Goal: Transaction & Acquisition: Purchase product/service

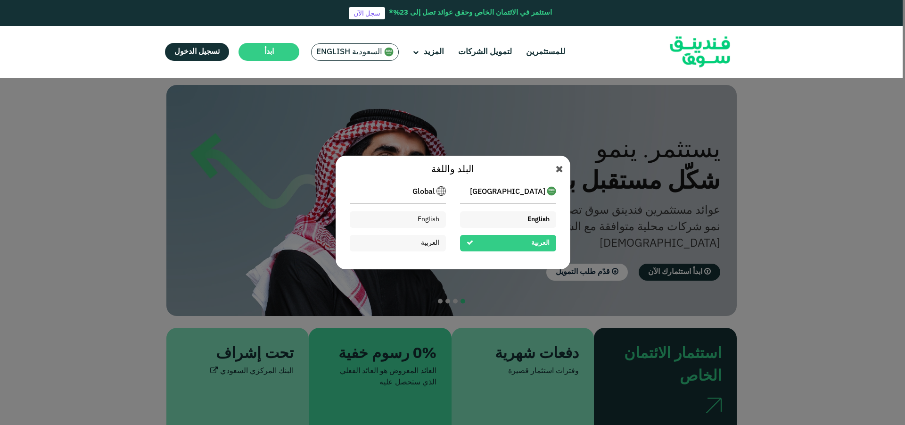
click at [528, 220] on span "English" at bounding box center [538, 219] width 22 height 7
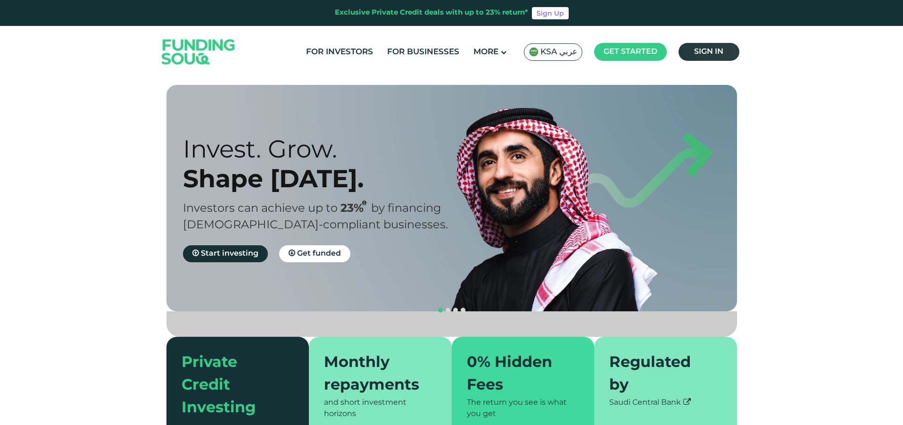
click at [714, 47] on link "Sign in" at bounding box center [708, 52] width 61 height 18
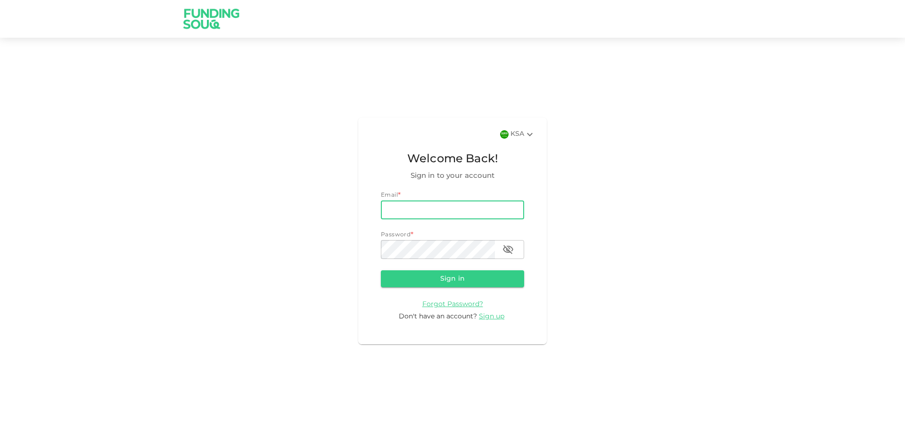
drag, startPoint x: 0, startPoint y: 0, endPoint x: 430, endPoint y: 214, distance: 480.5
click at [430, 214] on input "email" at bounding box center [452, 209] width 143 height 19
type input "[EMAIL_ADDRESS][DOMAIN_NAME]"
click at [381, 270] on button "Sign in" at bounding box center [452, 278] width 143 height 17
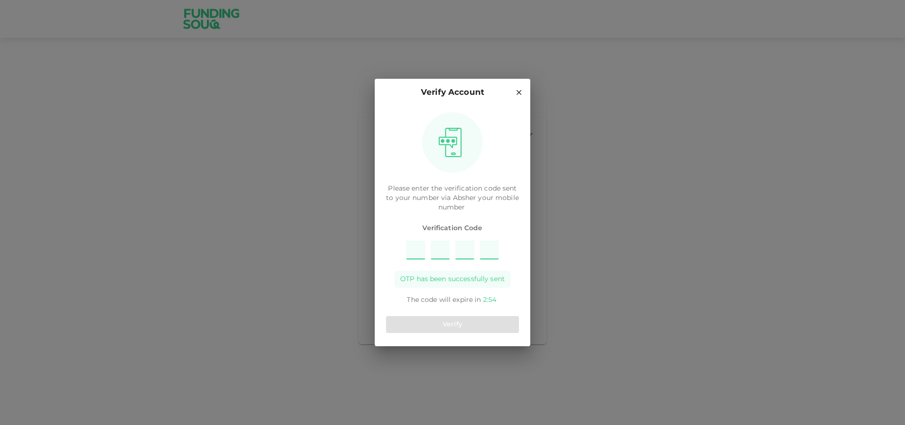
type input "5"
type input "3"
type input "7"
type input "9"
click at [440, 321] on button "Verify" at bounding box center [452, 324] width 133 height 17
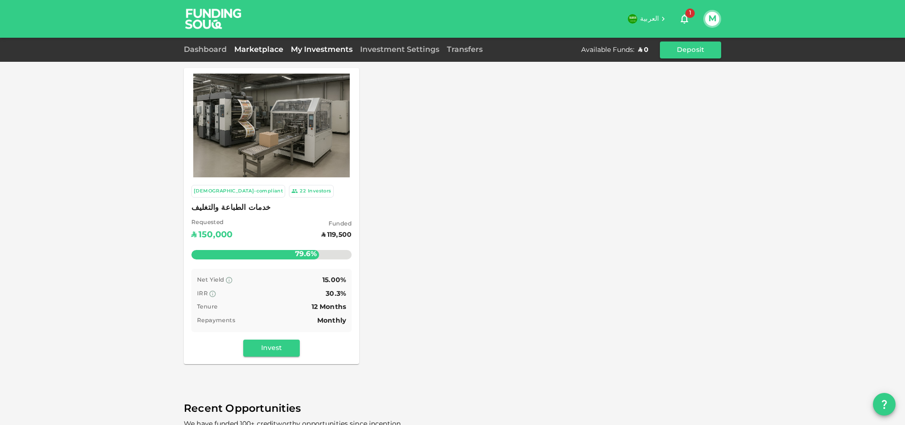
click at [326, 50] on link "My Investments" at bounding box center [321, 49] width 69 height 7
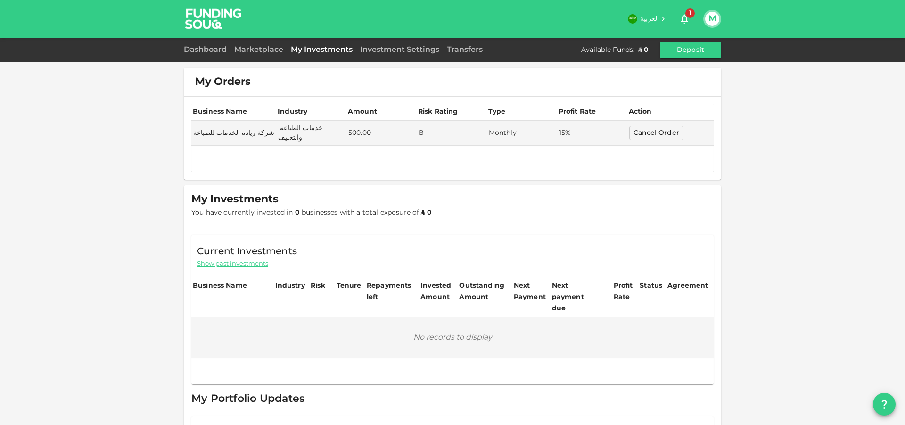
click at [237, 259] on span "Show past investments" at bounding box center [232, 263] width 71 height 9
click at [263, 49] on link "Marketplace" at bounding box center [259, 49] width 57 height 7
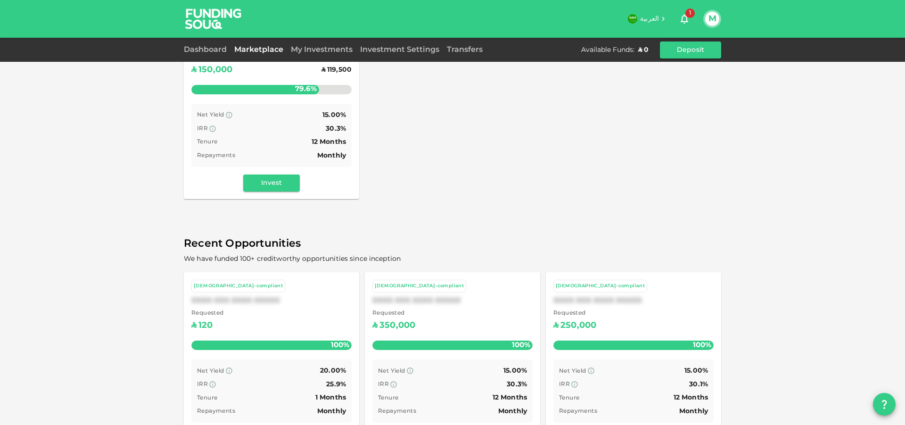
scroll to position [202, 0]
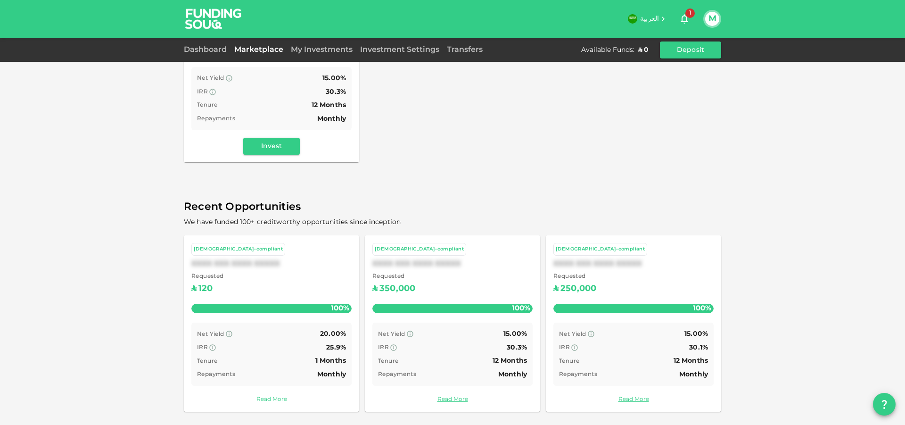
click at [271, 399] on link "Read More" at bounding box center [271, 399] width 160 height 9
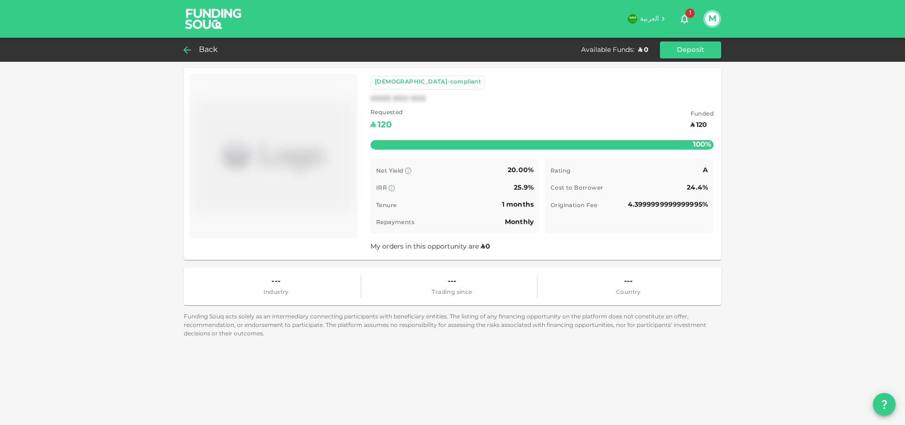
click at [204, 48] on span "Back" at bounding box center [208, 49] width 19 height 13
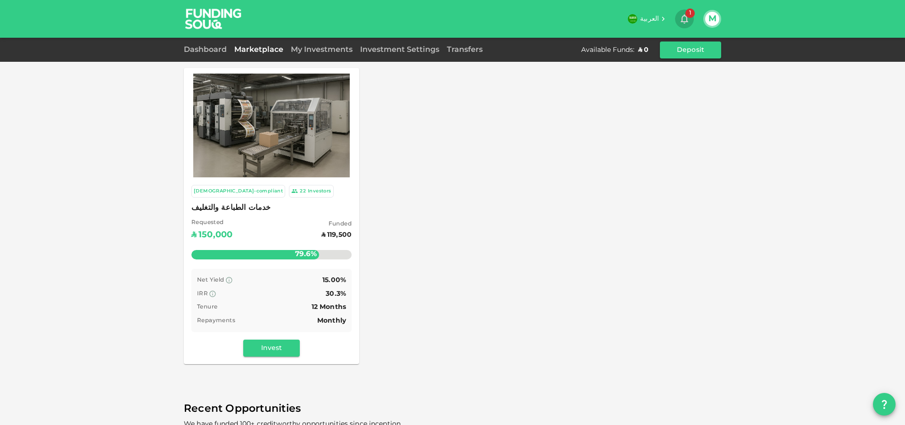
click at [689, 18] on icon "button" at bounding box center [684, 18] width 11 height 11
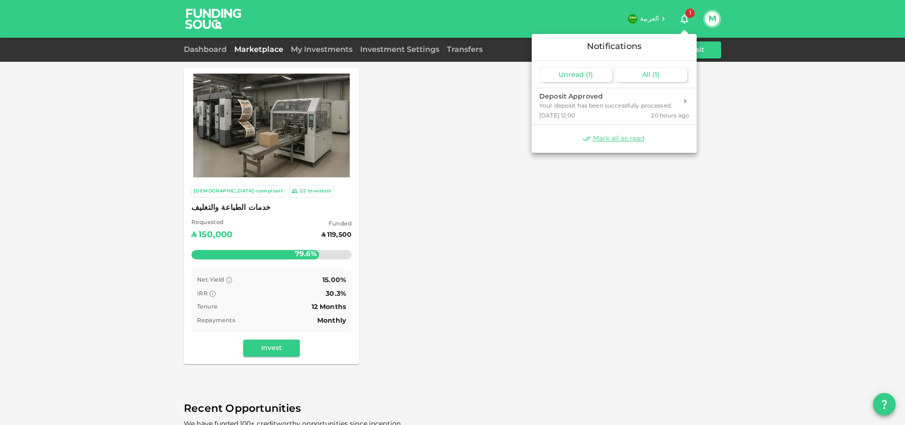
click at [650, 76] on span "All" at bounding box center [646, 75] width 8 height 7
click at [587, 79] on div "Unread ( 1 )" at bounding box center [576, 75] width 71 height 14
click at [630, 105] on div "Your deposit has been successfully processed." at bounding box center [605, 106] width 133 height 8
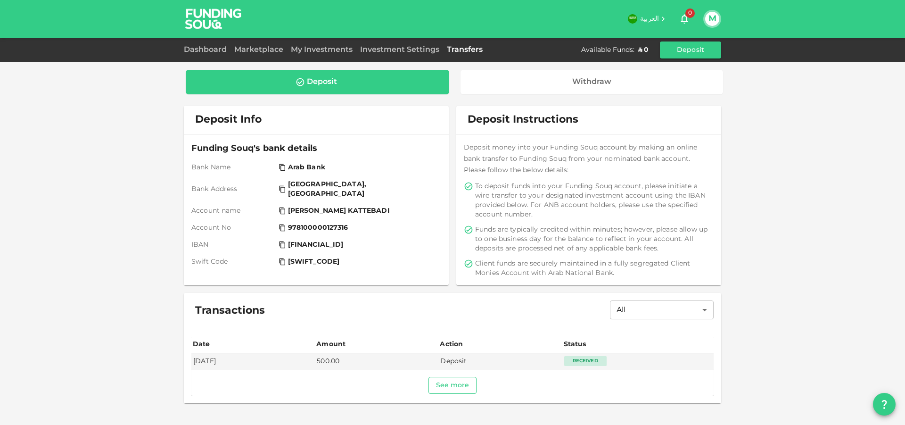
click at [458, 387] on button "See more" at bounding box center [453, 385] width 49 height 17
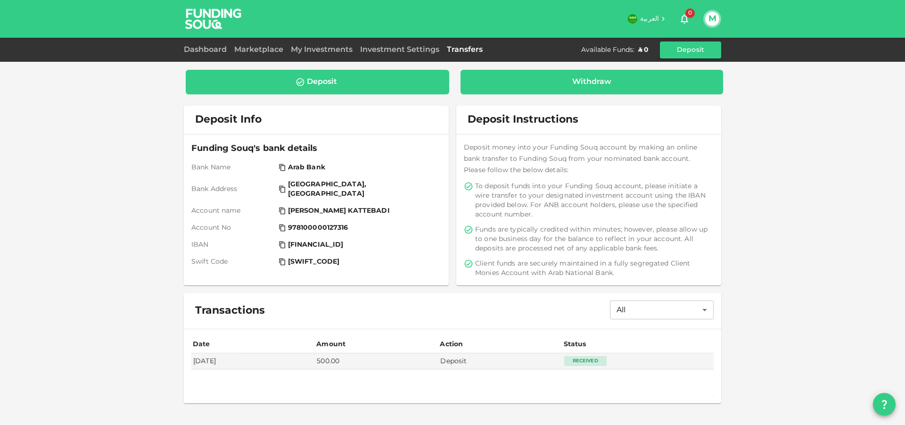
click at [535, 90] on div "Withdraw" at bounding box center [592, 82] width 263 height 25
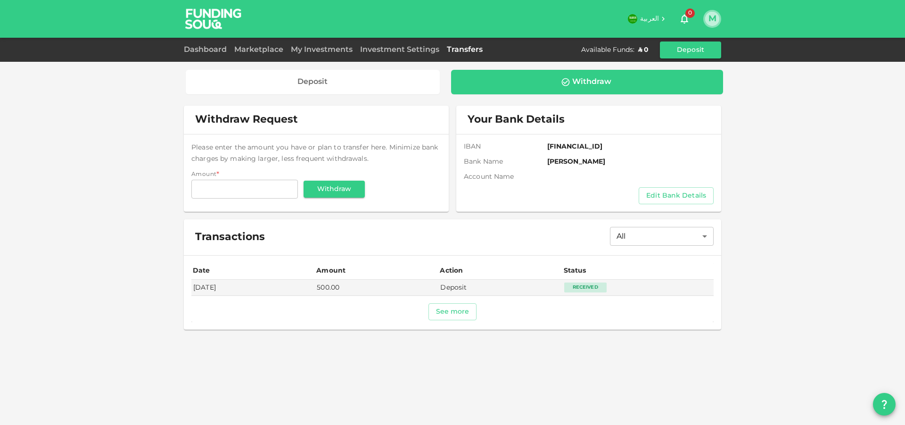
click at [714, 22] on button "M" at bounding box center [712, 19] width 14 height 14
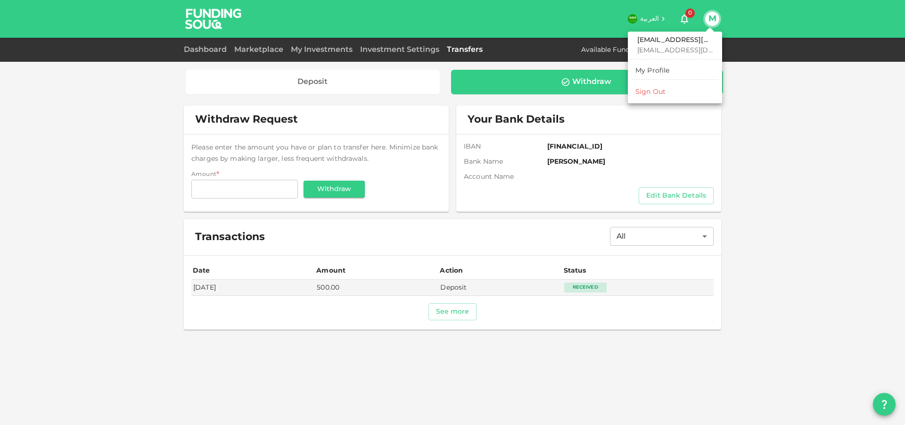
click at [404, 49] on div at bounding box center [452, 212] width 905 height 425
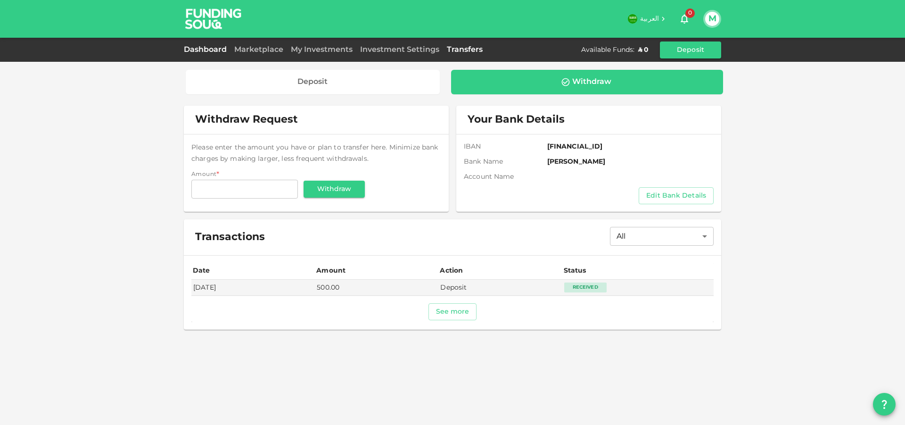
click at [205, 49] on link "Dashboard" at bounding box center [207, 49] width 47 height 7
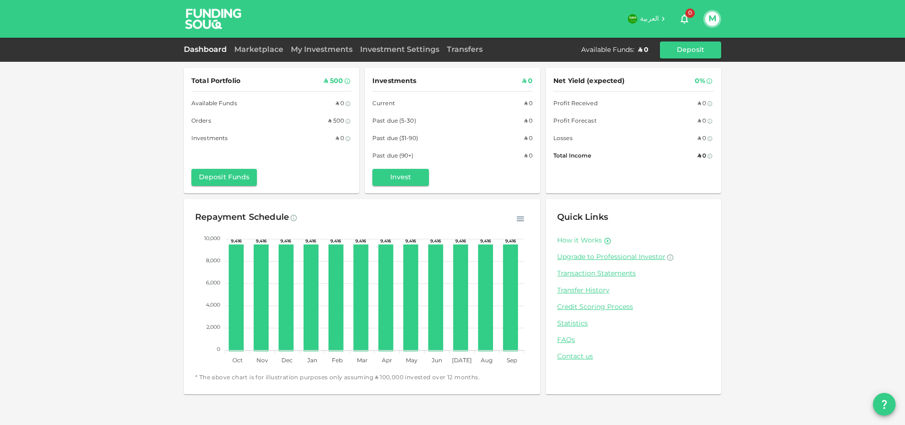
click at [584, 240] on link "How it Works" at bounding box center [579, 240] width 45 height 9
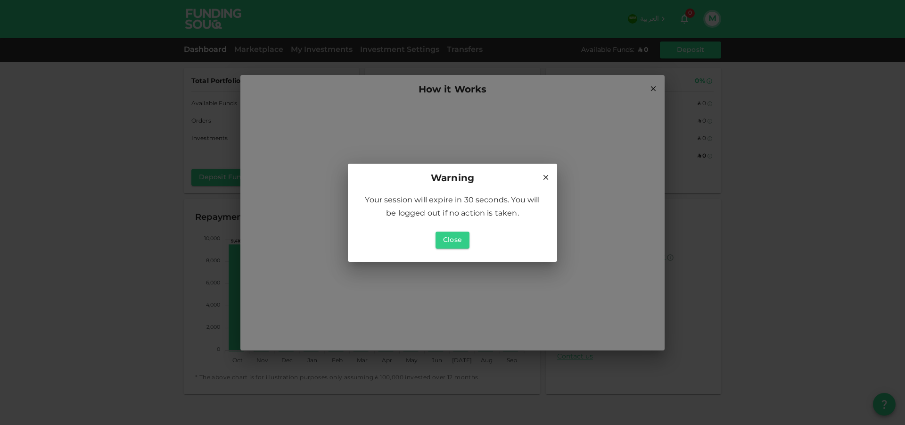
click at [544, 175] on icon at bounding box center [546, 177] width 8 height 8
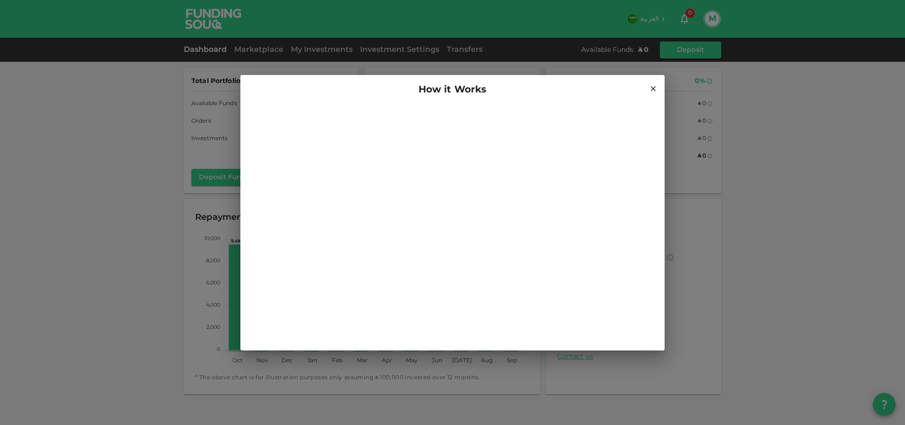
click at [653, 91] on icon at bounding box center [653, 88] width 8 height 8
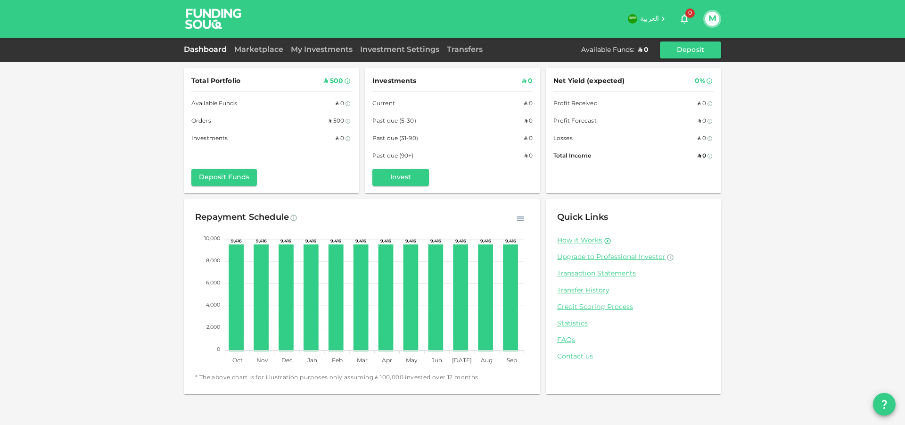
click at [565, 356] on link "Contact us" at bounding box center [633, 356] width 153 height 9
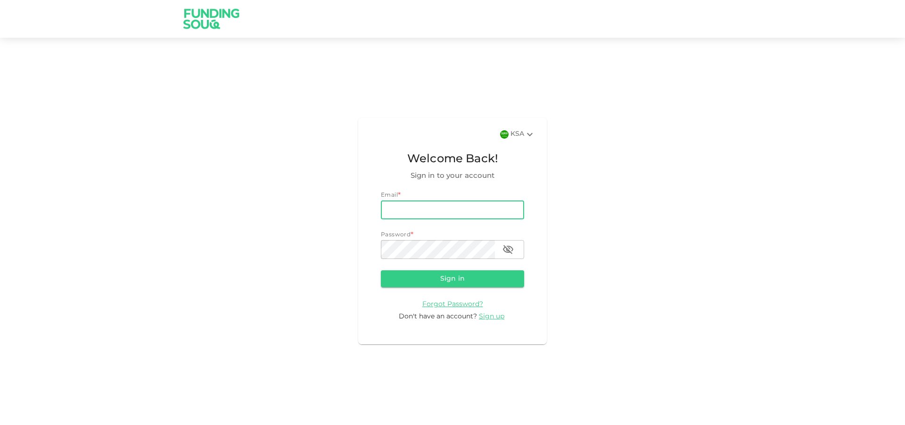
type input "[EMAIL_ADDRESS][DOMAIN_NAME]"
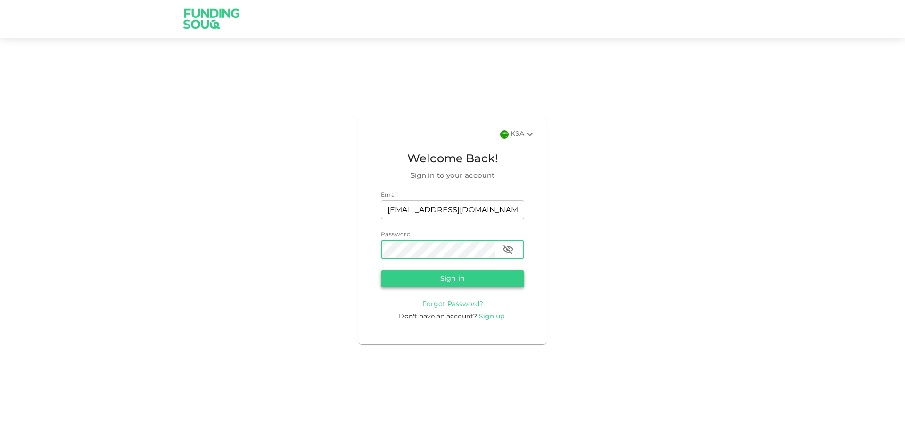
click at [446, 280] on button "Sign in" at bounding box center [452, 278] width 143 height 17
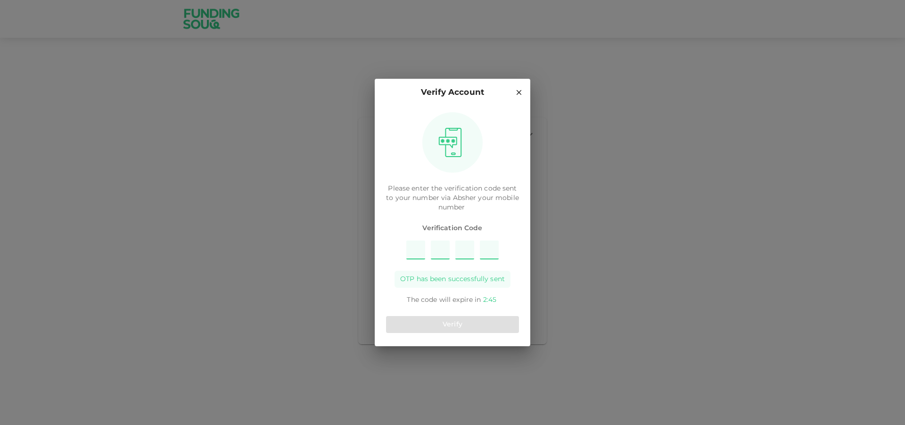
type input "5"
type input "7"
type input "3"
type input "8"
click at [476, 321] on button "Verify" at bounding box center [452, 324] width 133 height 17
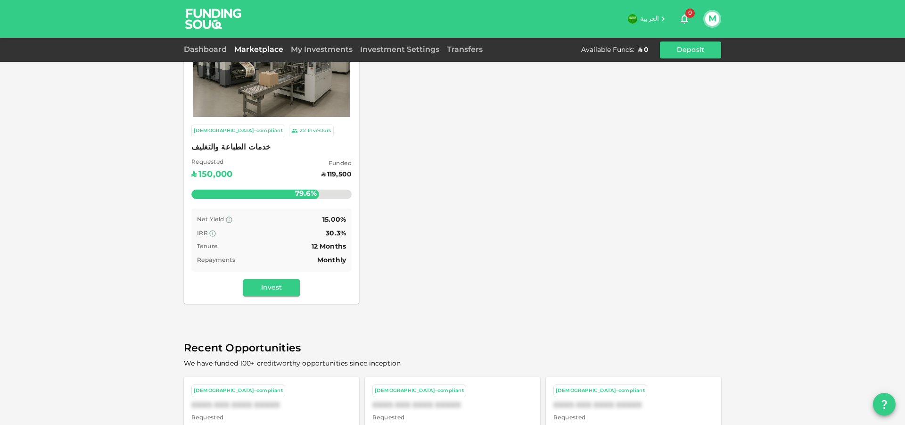
scroll to position [202, 0]
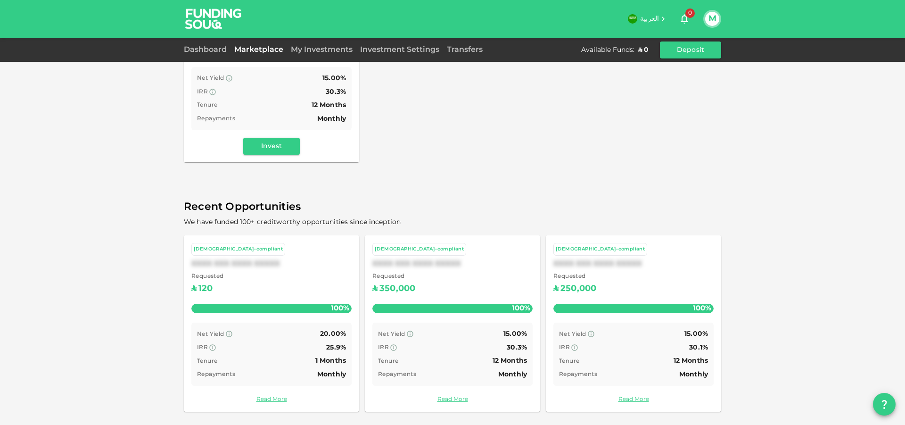
click at [715, 20] on button "M" at bounding box center [712, 19] width 14 height 14
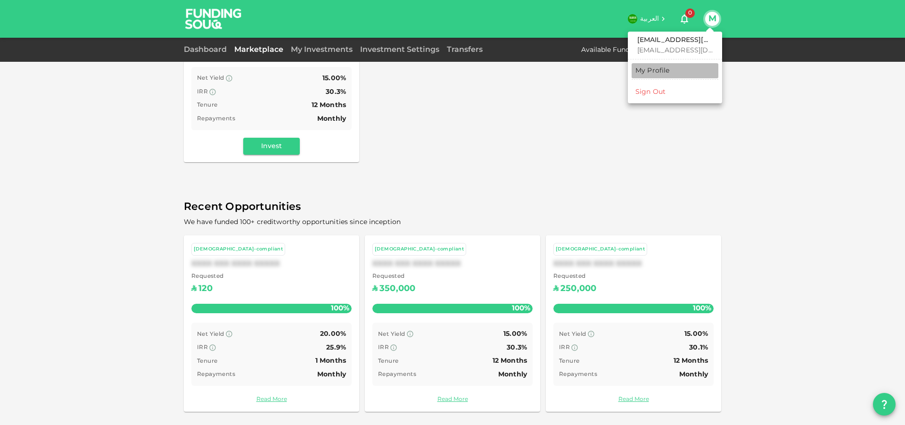
click at [667, 69] on div "My Profile" at bounding box center [652, 70] width 34 height 9
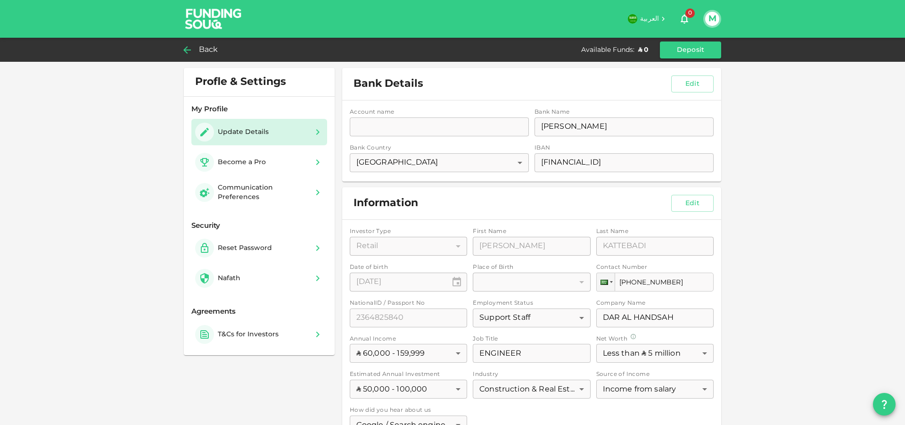
click at [184, 50] on icon at bounding box center [186, 49] width 11 height 11
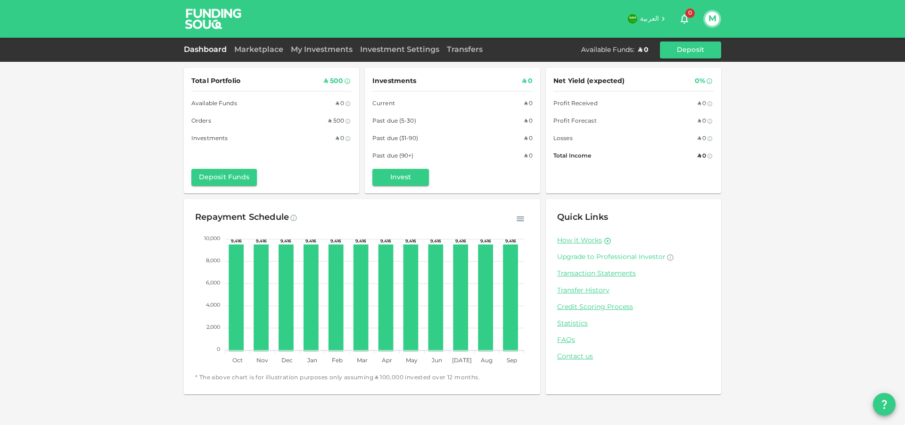
click at [611, 256] on span "Upgrade to Professional Investor" at bounding box center [611, 257] width 108 height 7
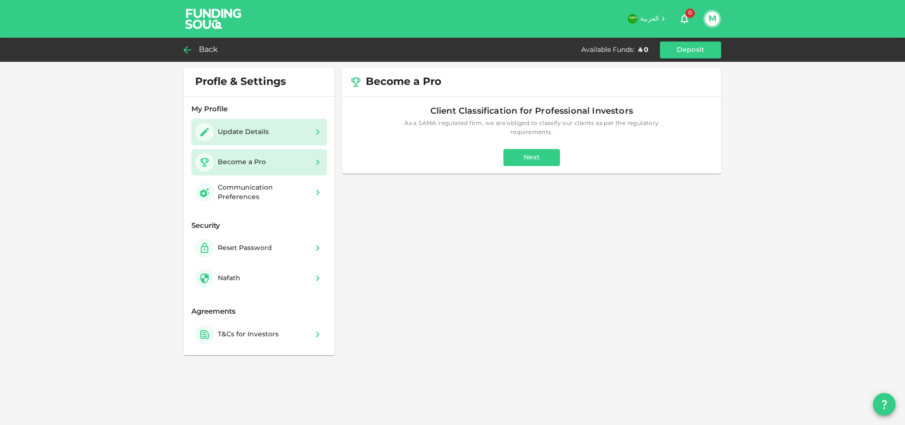
click at [291, 130] on div "Update Details" at bounding box center [259, 132] width 128 height 19
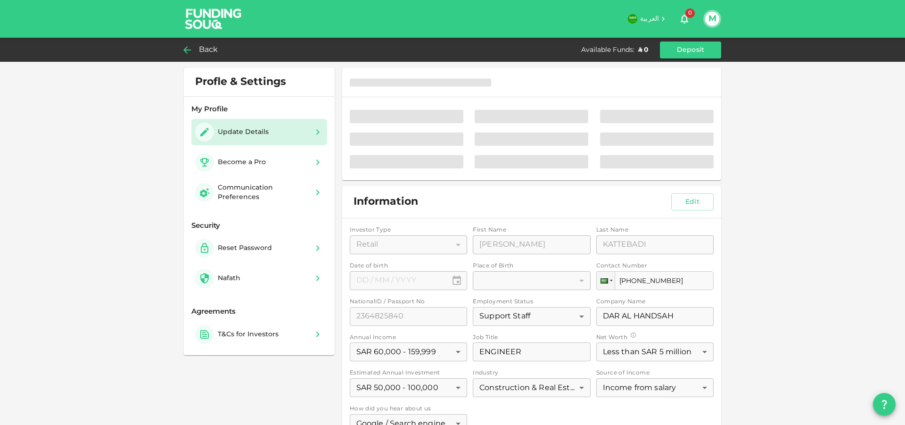
type input "⁦⁨01⁩ / ⁨03⁩ / ⁨1987⁩⁩"
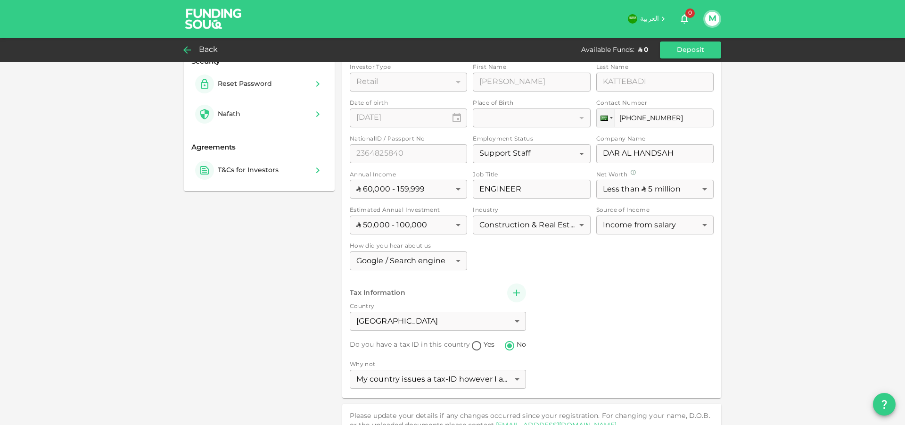
scroll to position [182, 0]
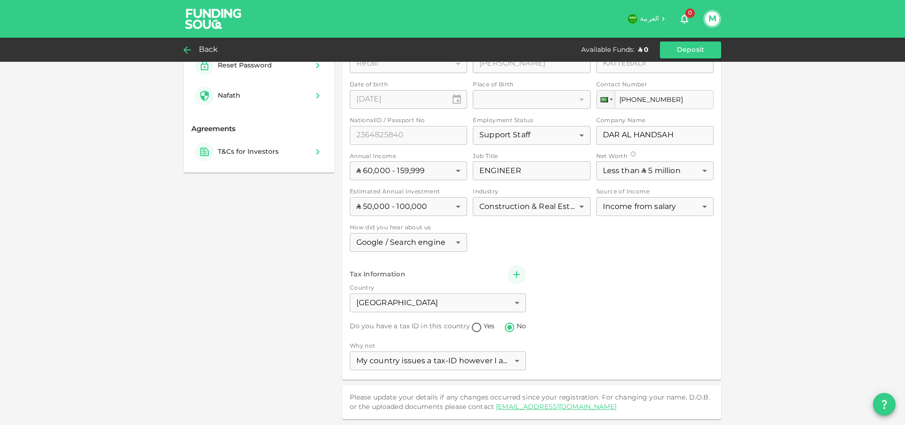
click at [192, 48] on icon at bounding box center [186, 49] width 11 height 11
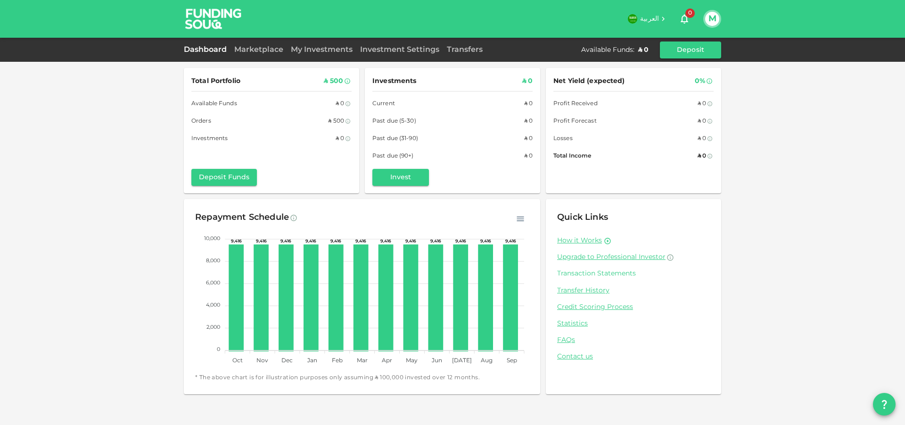
click at [605, 273] on link "Transaction Statements" at bounding box center [633, 273] width 153 height 9
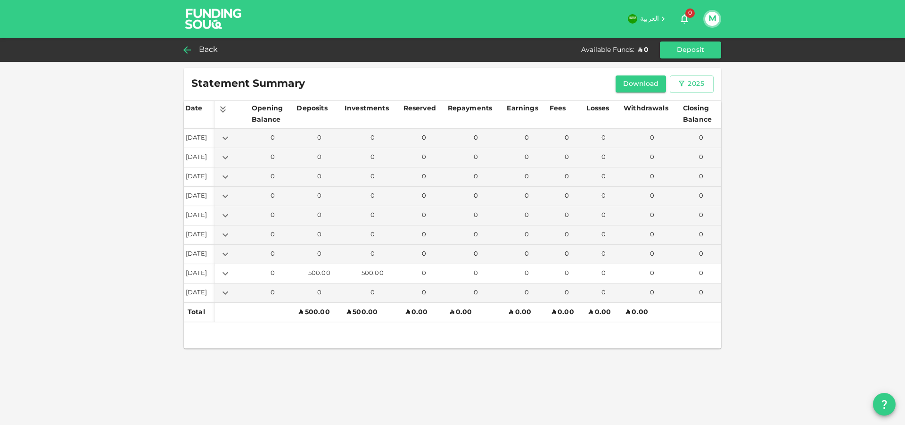
click at [231, 275] on icon "Expand" at bounding box center [225, 273] width 11 height 11
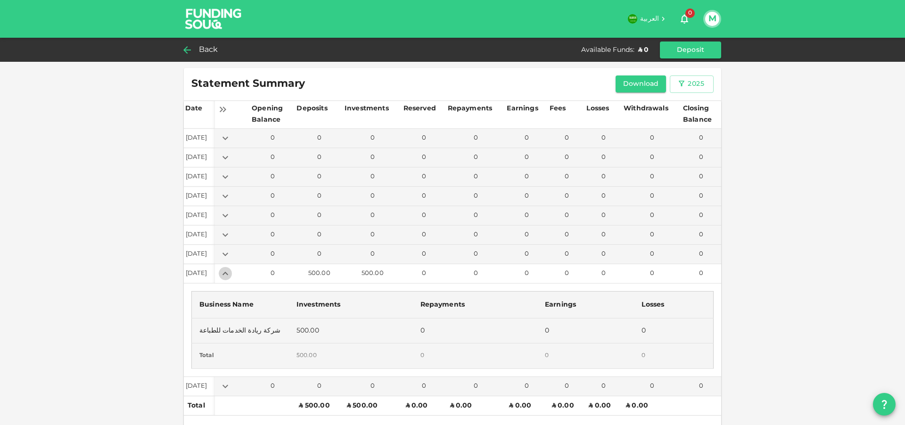
click at [231, 274] on icon "Expand" at bounding box center [225, 273] width 11 height 11
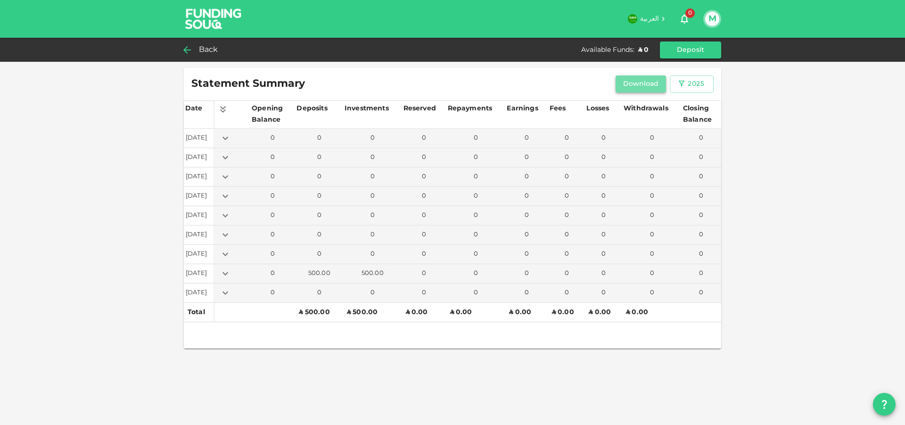
click at [645, 87] on button "Download" at bounding box center [641, 83] width 51 height 17
click at [187, 50] on icon at bounding box center [187, 50] width 8 height 8
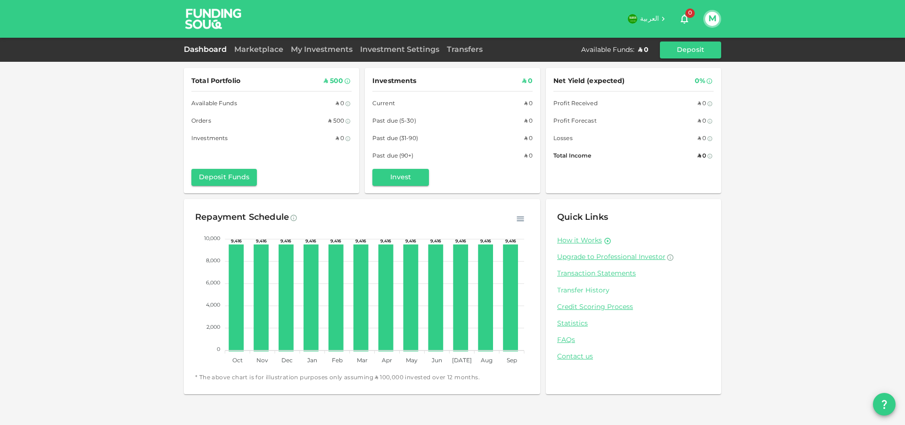
click at [595, 290] on link "Transfer History" at bounding box center [633, 290] width 153 height 9
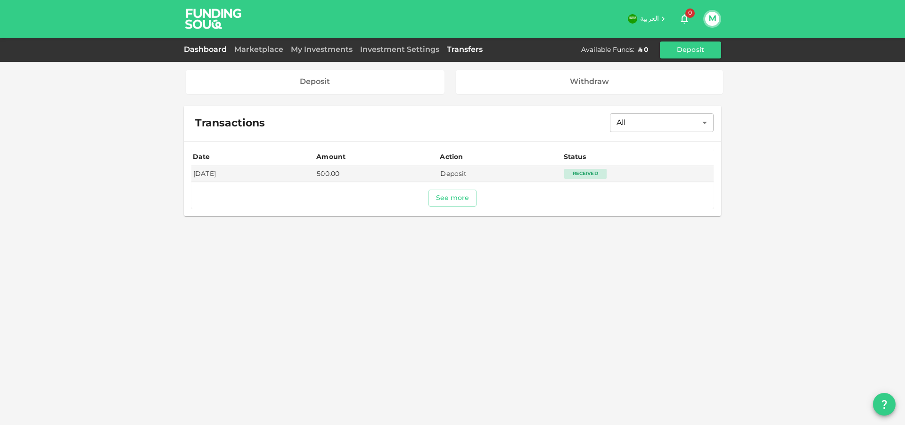
click at [214, 48] on link "Dashboard" at bounding box center [207, 49] width 47 height 7
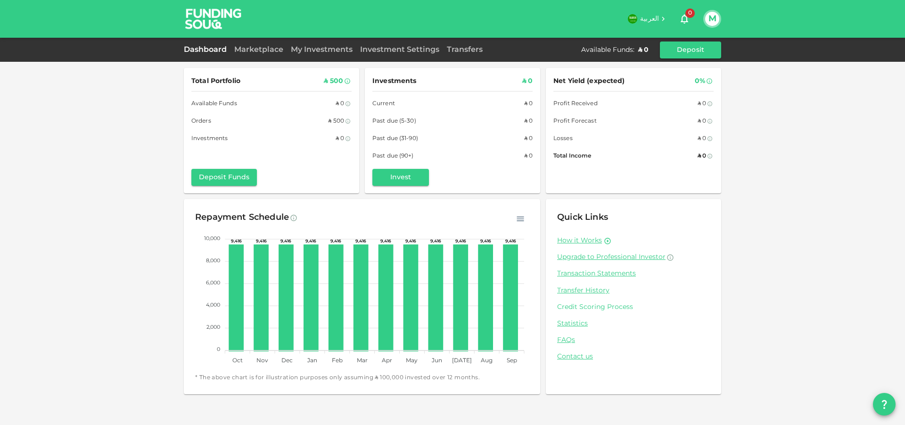
click at [593, 308] on link "Credit Scoring Process" at bounding box center [633, 307] width 153 height 9
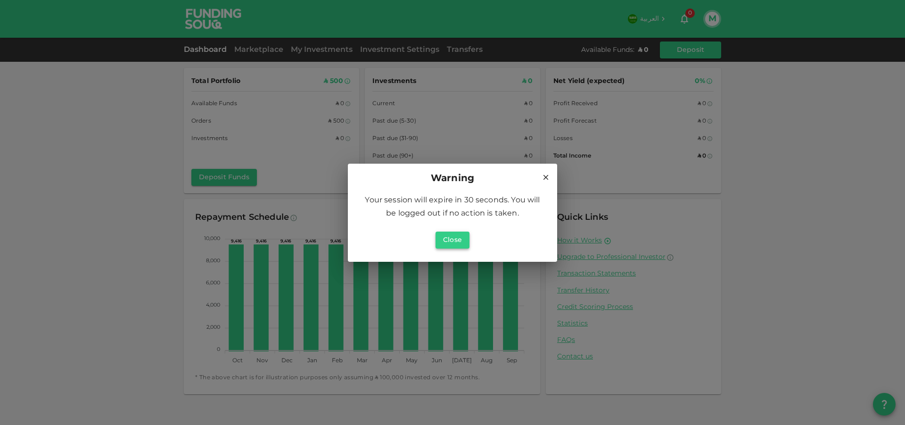
click at [450, 244] on button "Close" at bounding box center [453, 239] width 34 height 17
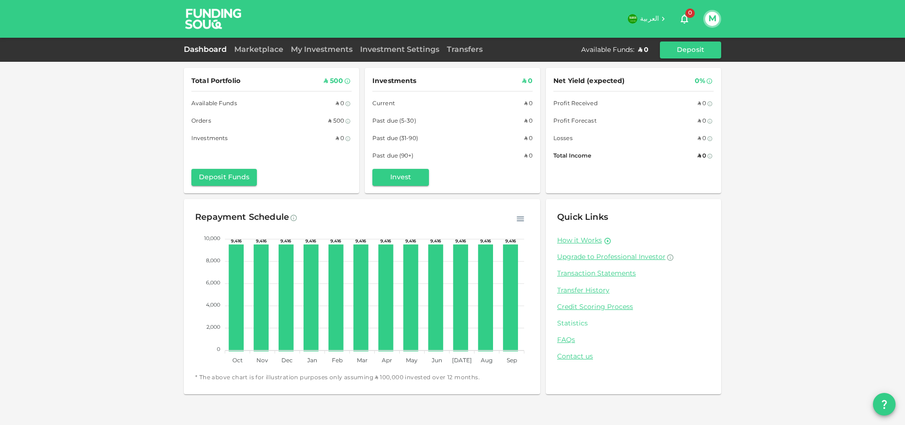
click at [582, 323] on link "Statistics" at bounding box center [633, 323] width 153 height 9
click at [567, 340] on link "FAQs" at bounding box center [633, 340] width 153 height 9
click at [575, 359] on link "Contact us" at bounding box center [633, 356] width 153 height 9
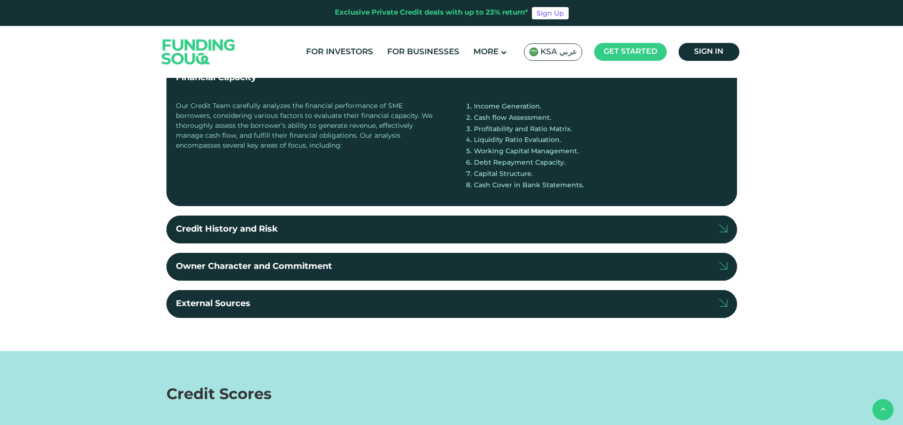
scroll to position [189, 0]
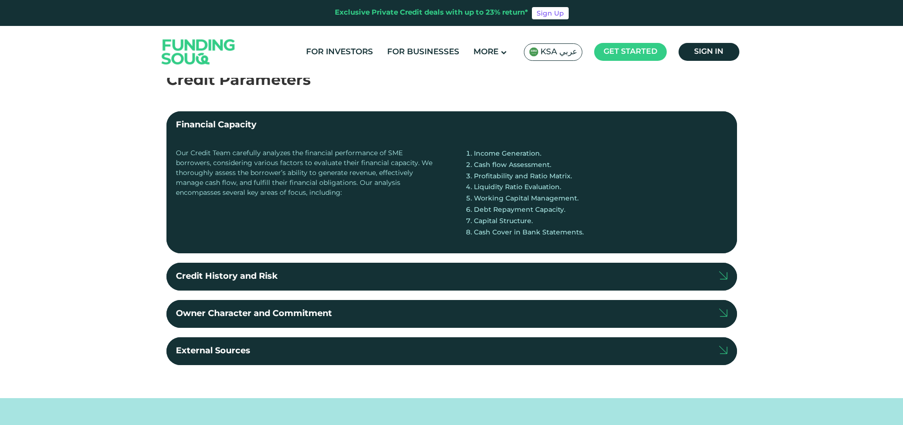
click at [299, 278] on label "Credit History and Risk" at bounding box center [451, 277] width 570 height 28
click at [0, 0] on input "Credit History and Risk" at bounding box center [0, 0] width 0 height 0
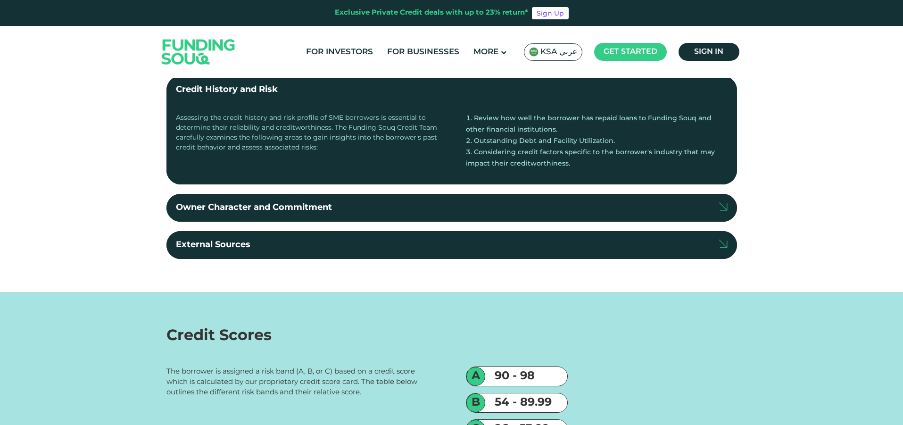
scroll to position [377, 0]
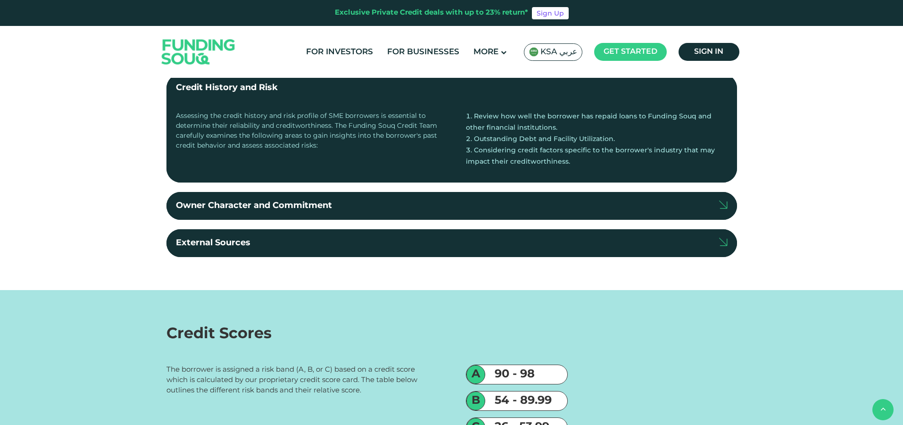
click at [356, 207] on label "Owner Character and Commitment" at bounding box center [451, 206] width 570 height 28
click at [0, 0] on input "Owner Character and Commitment" at bounding box center [0, 0] width 0 height 0
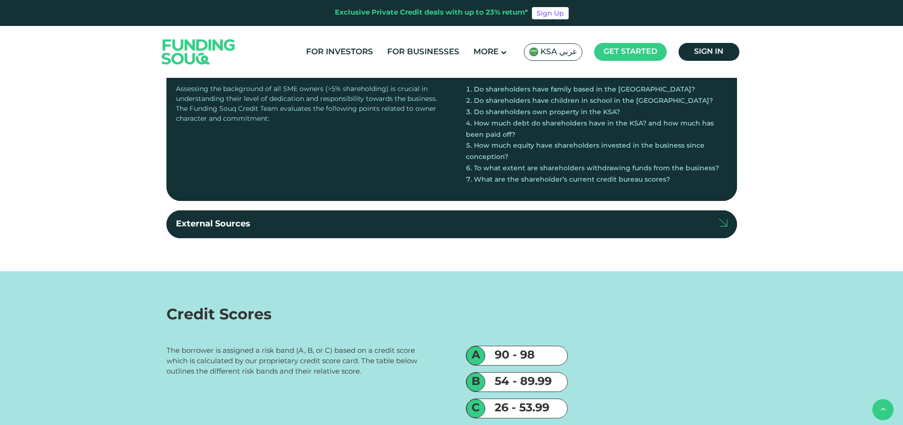
scroll to position [519, 0]
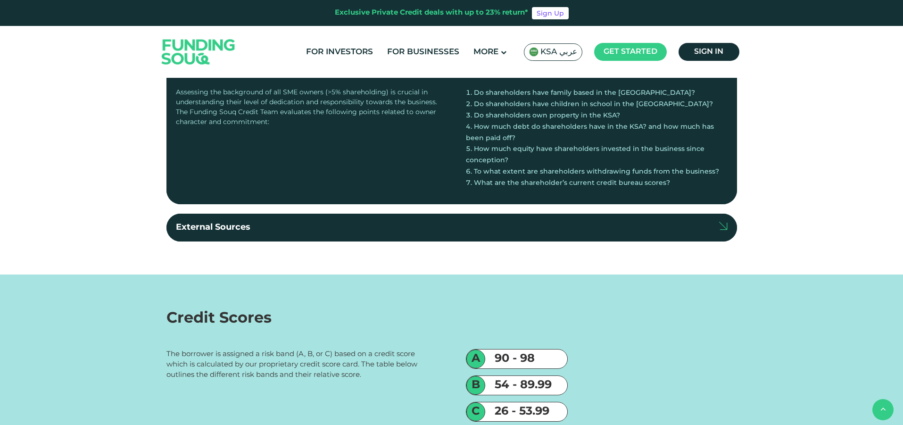
click at [269, 228] on label "External Sources" at bounding box center [451, 228] width 570 height 28
click at [0, 0] on input "External Sources" at bounding box center [0, 0] width 0 height 0
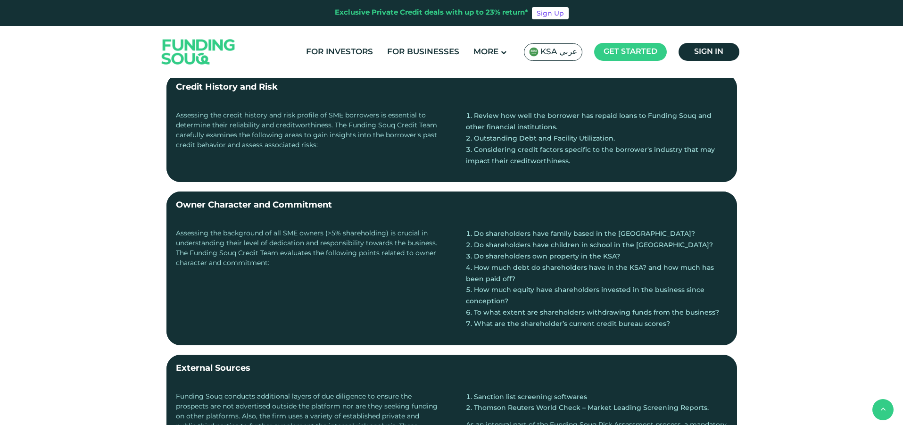
scroll to position [189, 0]
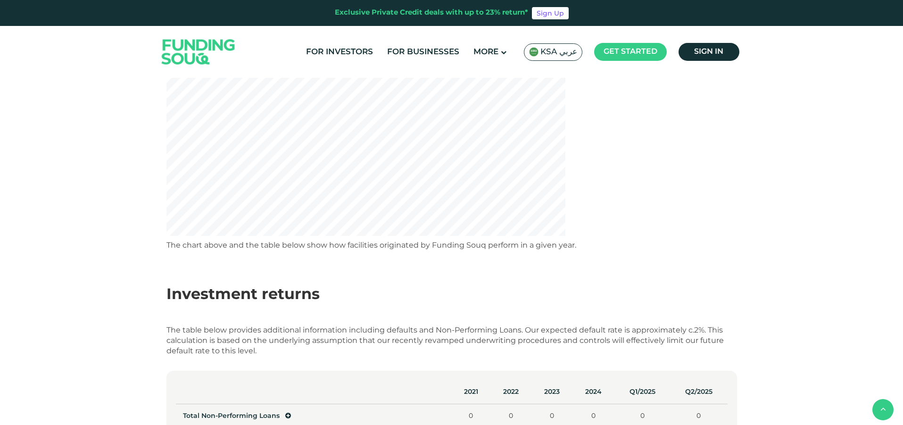
scroll to position [94, 0]
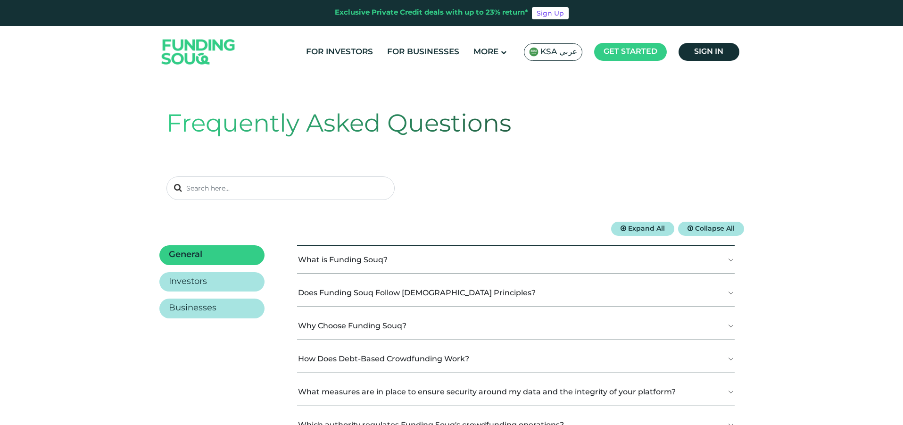
click at [416, 262] on button "What is Funding Souq?" at bounding box center [515, 260] width 437 height 28
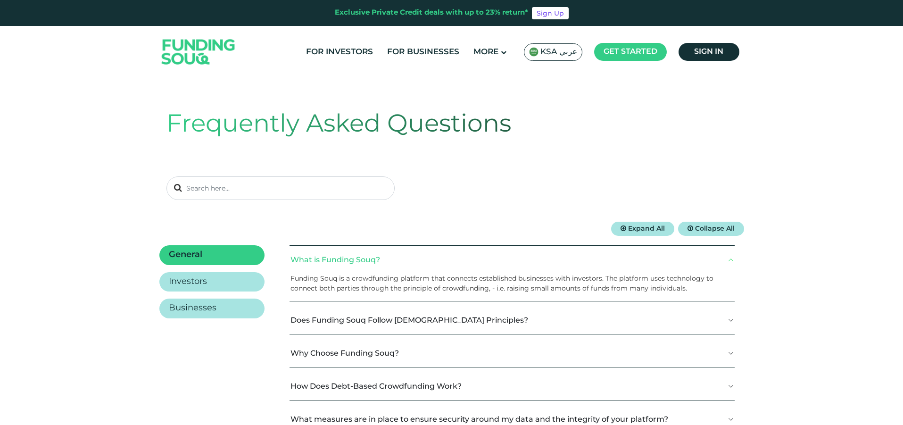
click at [522, 320] on button "Does Funding Souq Follow [DEMOGRAPHIC_DATA] Principles?" at bounding box center [511, 320] width 445 height 28
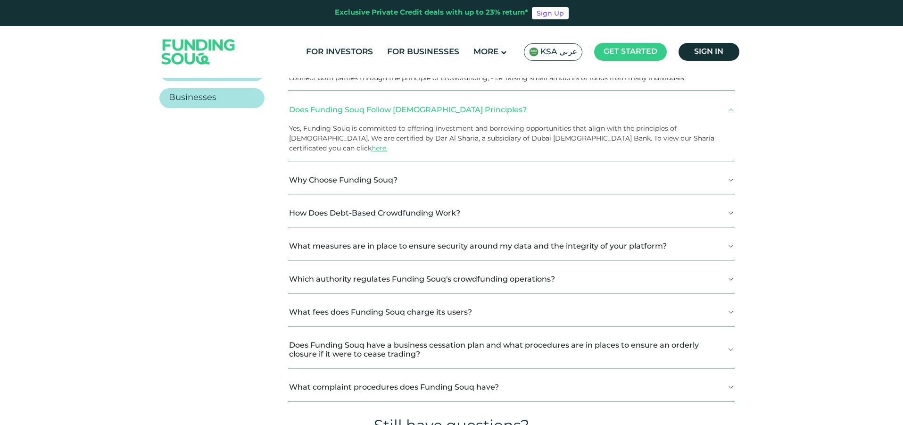
scroll to position [236, 0]
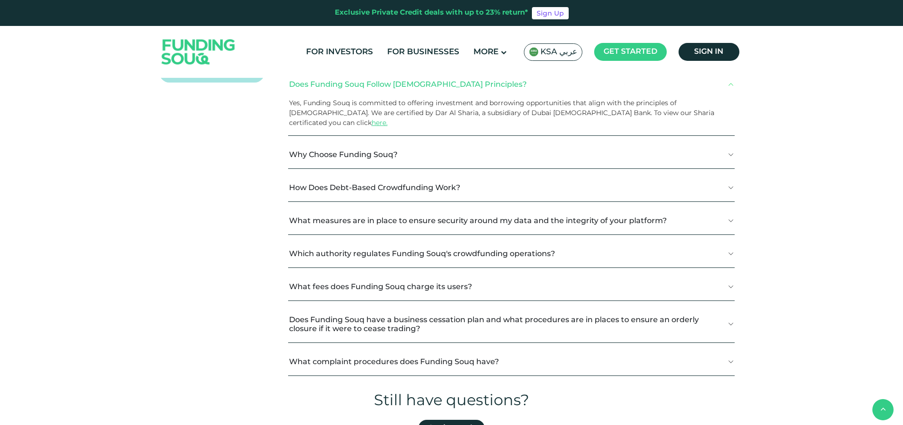
click at [441, 152] on button "Why Choose Funding Souq?" at bounding box center [511, 154] width 446 height 28
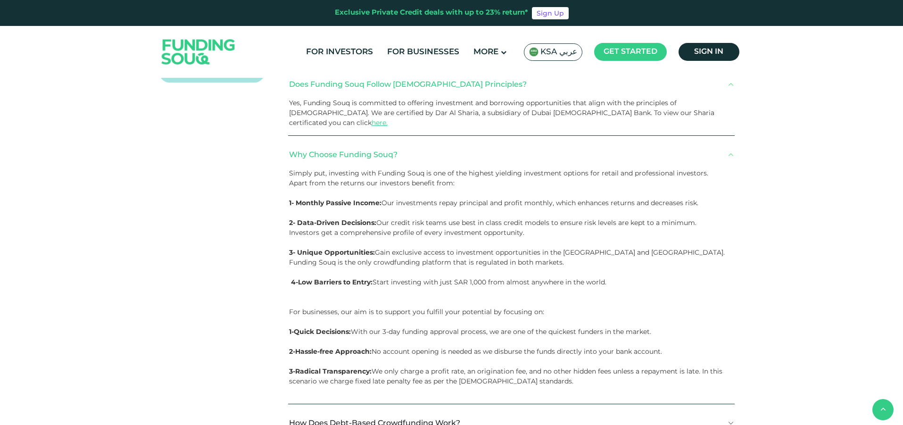
drag, startPoint x: 712, startPoint y: 193, endPoint x: 282, endPoint y: 190, distance: 429.5
click at [282, 190] on div "General Investors Businesses What is Funding Souq? Funding Souq is a crowdfundi…" at bounding box center [451, 317] width 585 height 616
copy p "1- Monthly Passive Income: Our investments repay principal and profit monthly, …"
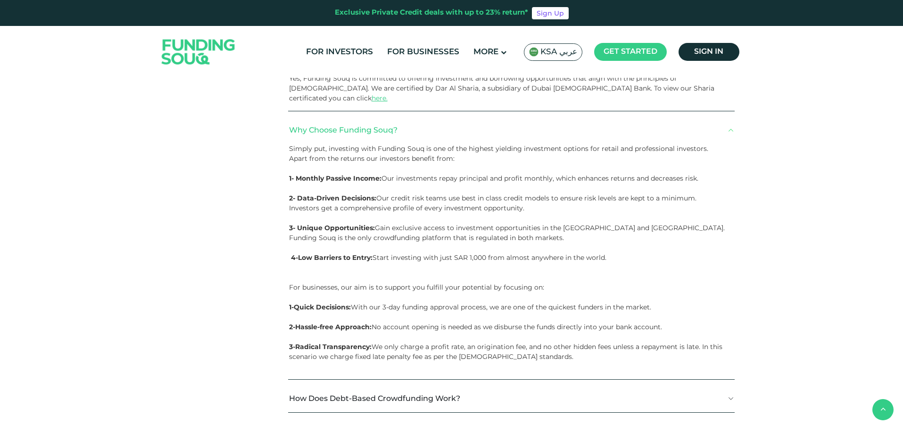
scroll to position [283, 0]
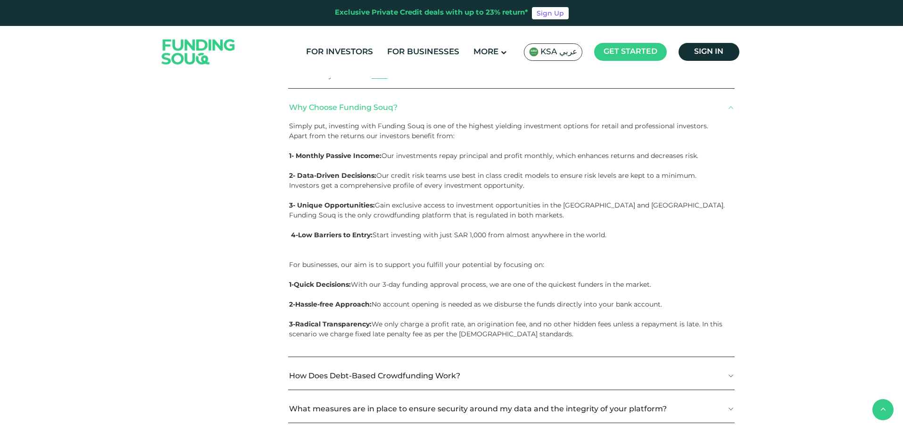
click at [781, 246] on div "Frequently Asked Questions Expand All Collapse All General Investors" at bounding box center [451, 210] width 903 height 830
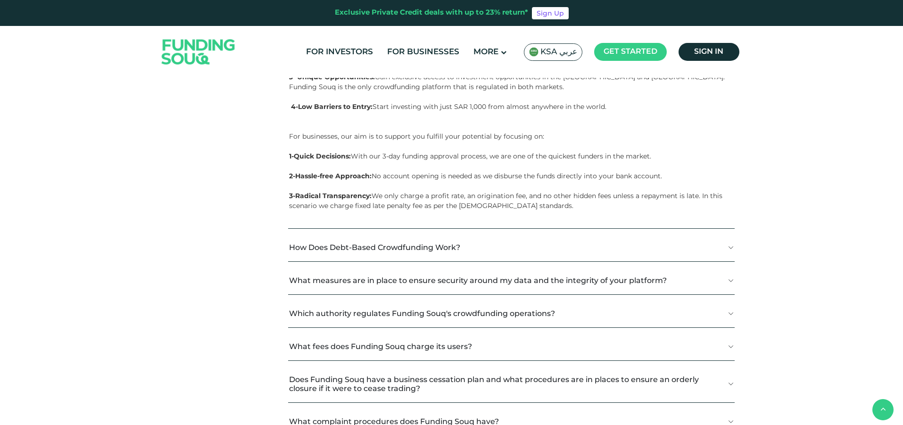
scroll to position [424, 0]
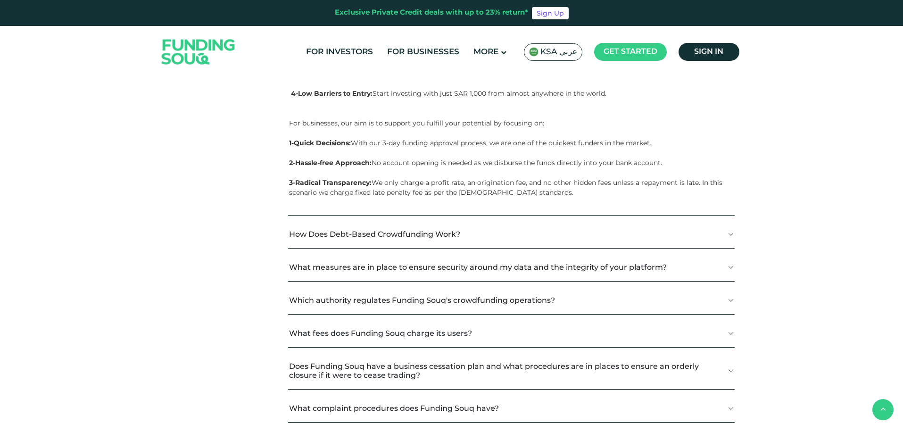
click at [521, 222] on button "How Does Debt-Based Crowdfunding Work?" at bounding box center [511, 234] width 446 height 28
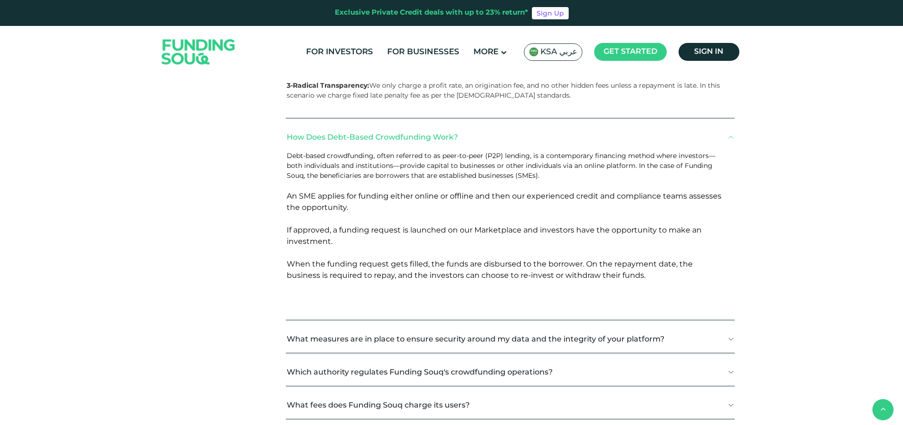
scroll to position [566, 0]
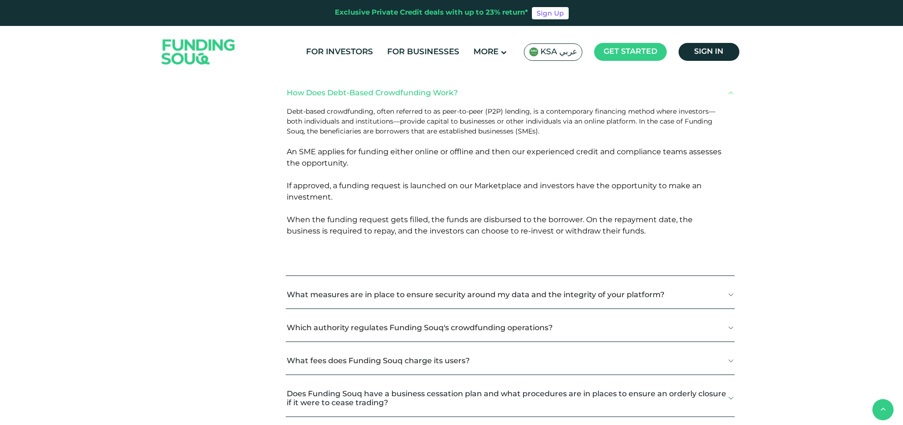
click at [553, 314] on button "Which authority regulates Funding Souq's crowdfunding operations?" at bounding box center [510, 327] width 449 height 28
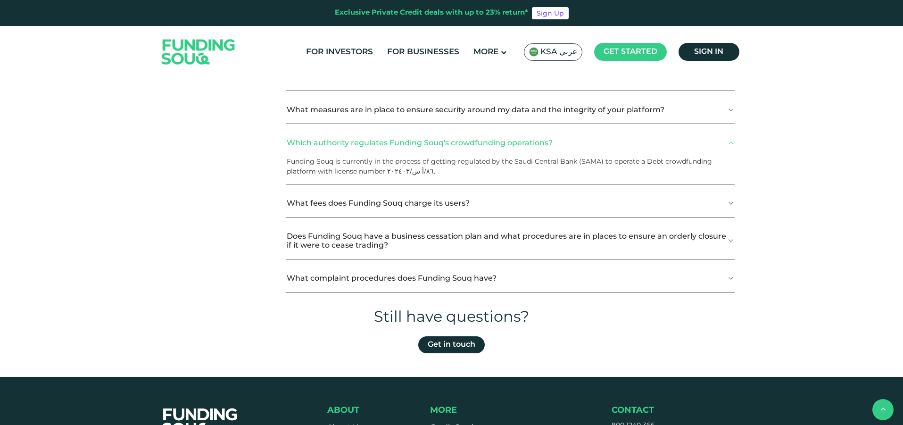
scroll to position [754, 0]
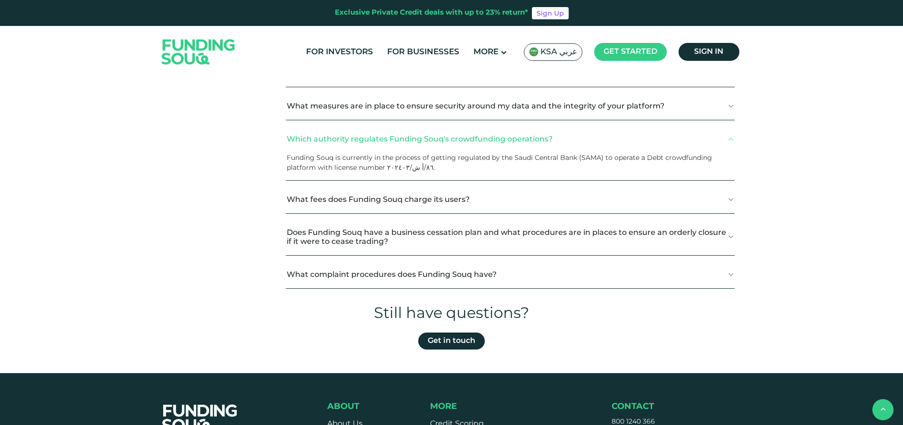
click at [606, 266] on button "What complaint procedures does Funding Souq have?" at bounding box center [510, 274] width 449 height 28
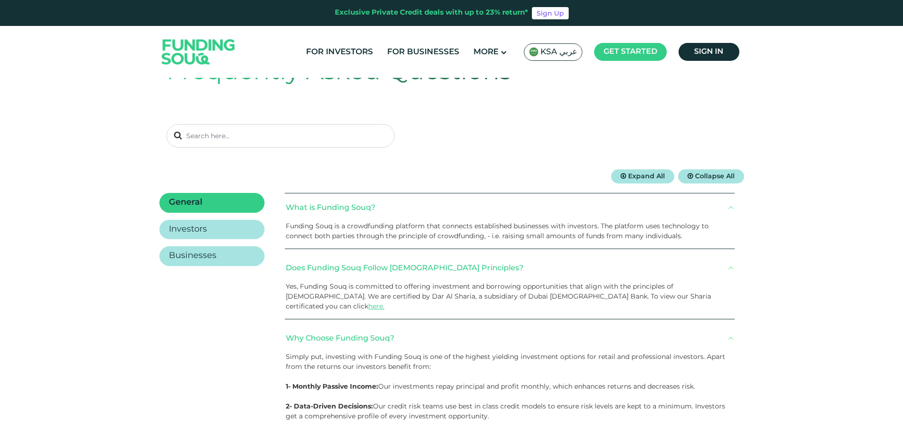
scroll to position [0, 0]
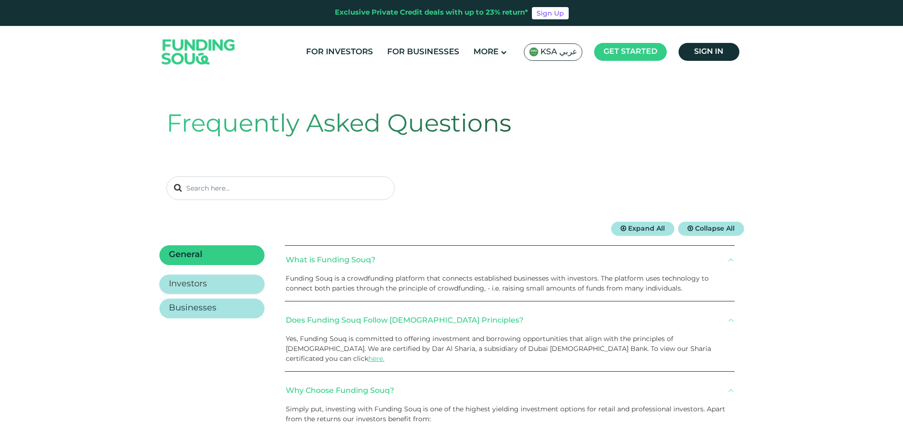
click at [233, 286] on link "Investors" at bounding box center [211, 284] width 105 height 20
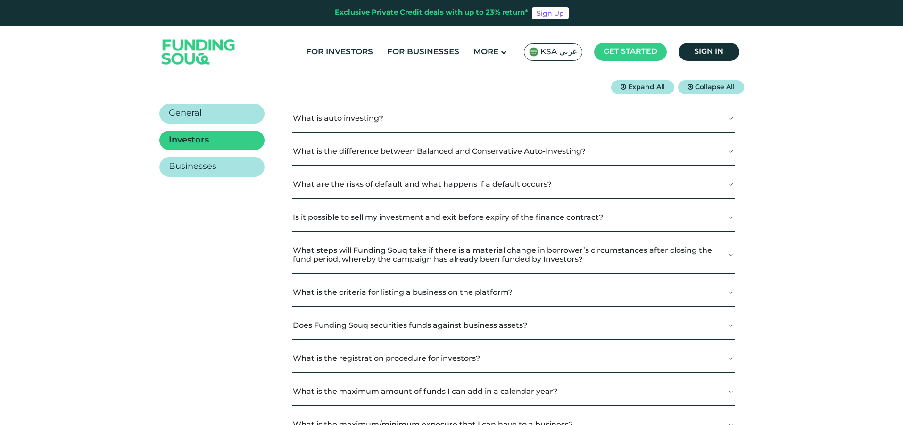
click at [641, 157] on button "What is the difference between Balanced and Conservative Auto-Investing?" at bounding box center [513, 151] width 443 height 28
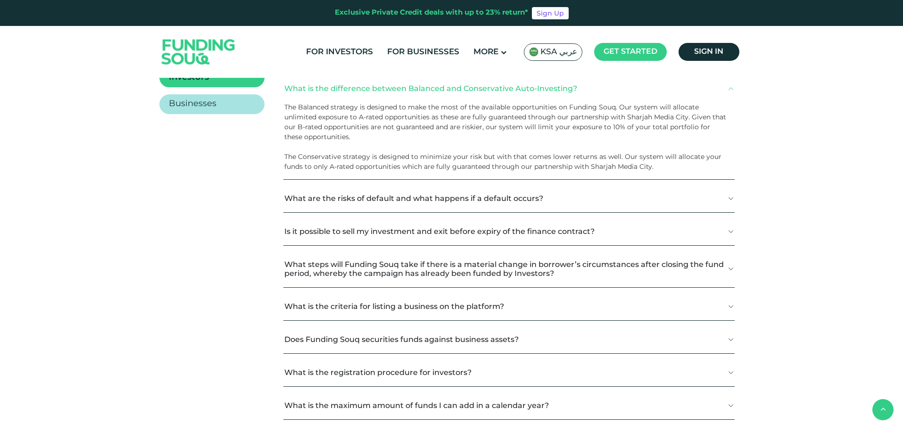
scroll to position [236, 0]
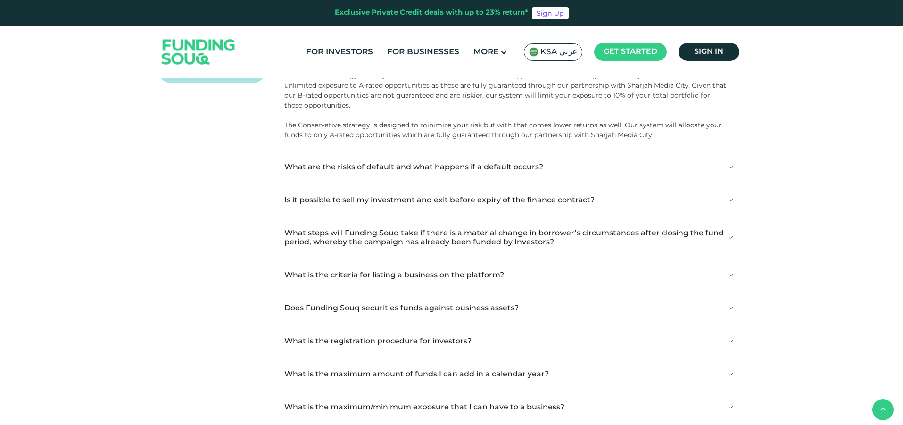
click at [595, 172] on button "What are the risks of default and what happens if a default occurs?" at bounding box center [508, 167] width 451 height 28
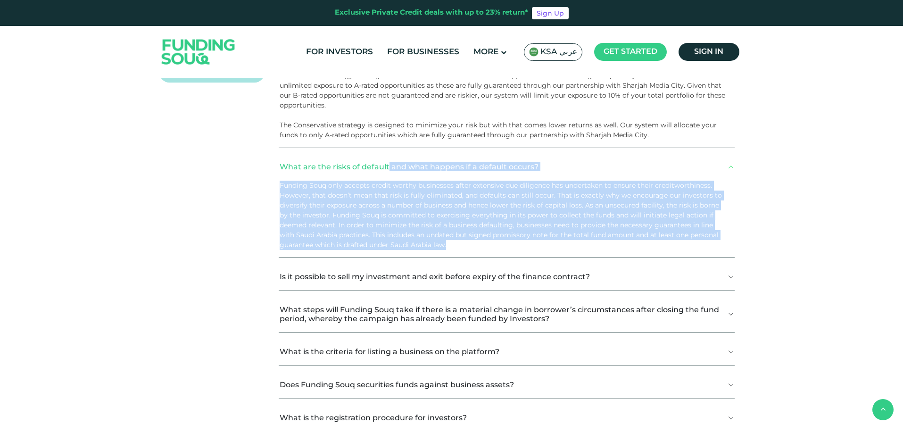
drag, startPoint x: 456, startPoint y: 246, endPoint x: 279, endPoint y: 168, distance: 193.4
click at [279, 168] on div "What are the risks of default and what happens if a default occurs?" at bounding box center [507, 205] width 456 height 105
copy div "What are the risks of default and what happens if a default occurs? Funding Sou…"
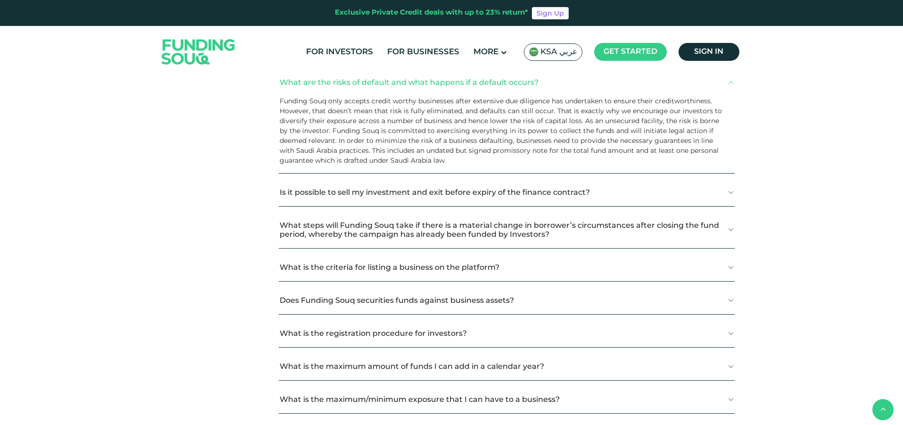
scroll to position [330, 0]
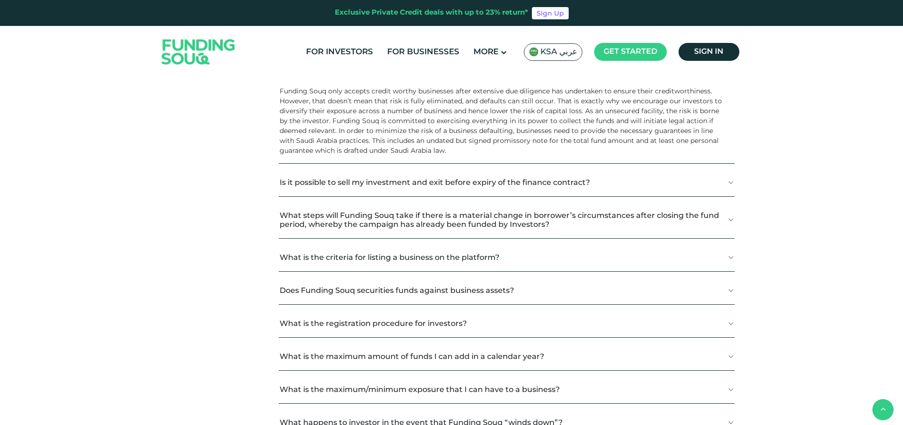
click at [728, 184] on button "Is it possible to sell my investment and exit before expiry of the finance cont…" at bounding box center [507, 182] width 456 height 28
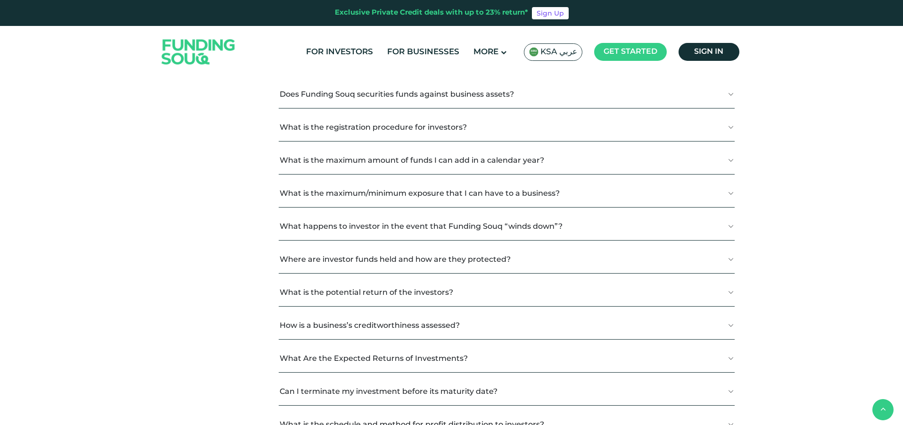
scroll to position [566, 0]
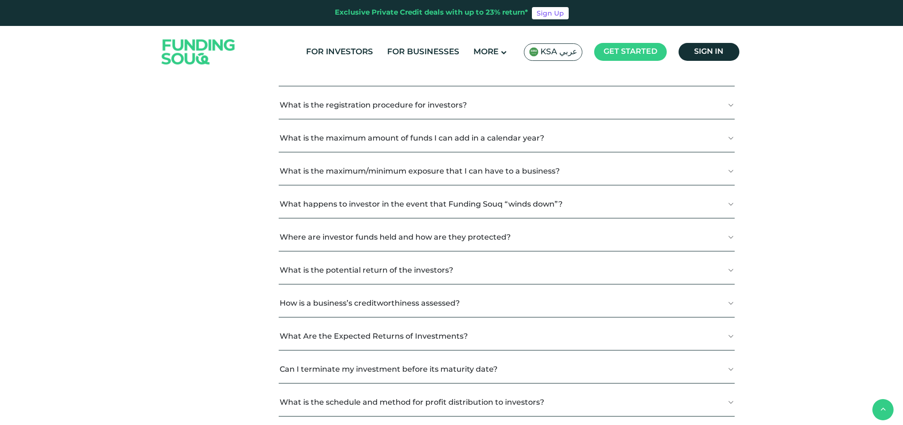
click at [727, 272] on button "What is the potential return of the investors?" at bounding box center [507, 270] width 456 height 28
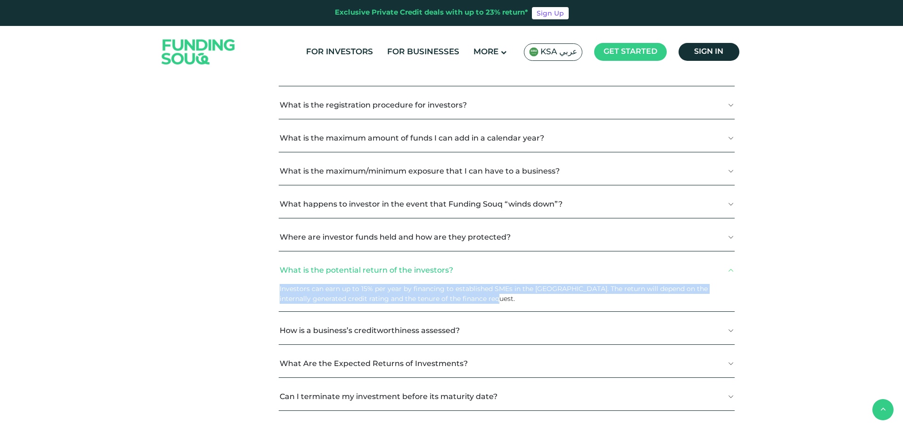
drag, startPoint x: 492, startPoint y: 301, endPoint x: 280, endPoint y: 291, distance: 212.8
click at [280, 291] on p "Investors can earn up to 15% per year by financing to established SMEs in the […" at bounding box center [503, 294] width 447 height 20
click at [494, 303] on p "Investors can earn up to 15% per year by financing to established SMEs in the S…" at bounding box center [503, 294] width 447 height 20
drag, startPoint x: 494, startPoint y: 303, endPoint x: 273, endPoint y: 271, distance: 223.4
click at [273, 271] on div "General Investors Businesses What is auto investing? What is the difference bet…" at bounding box center [451, 216] width 585 height 1075
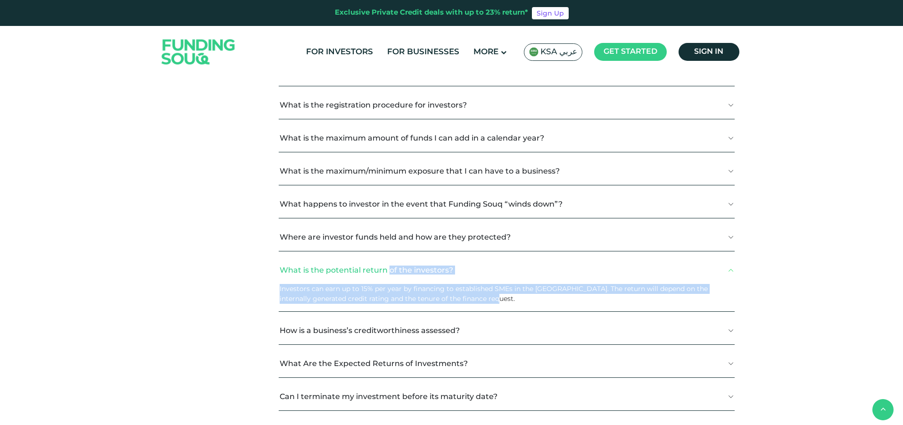
copy div "What is the potential return of the investors? Investors can earn up to 15% per…"
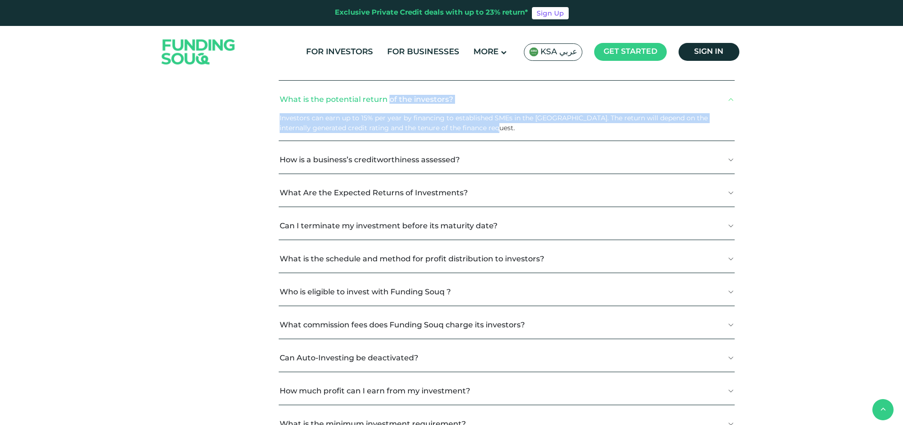
scroll to position [754, 0]
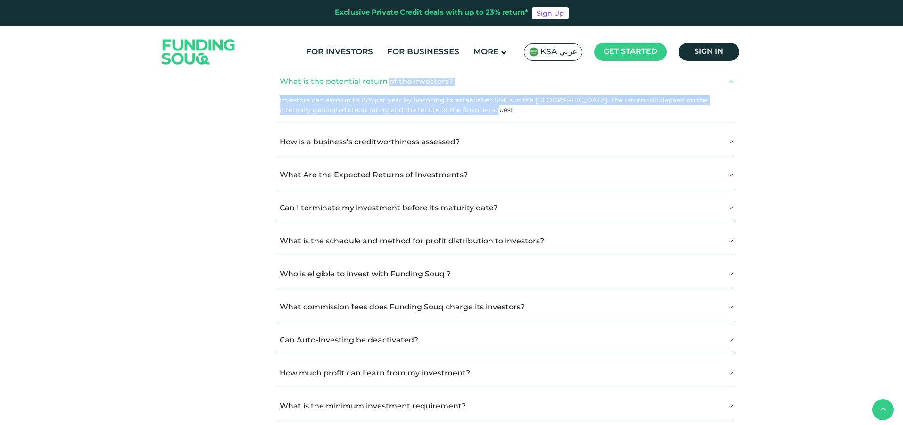
click at [521, 145] on button "How is a business’s creditworthiness assessed?" at bounding box center [507, 142] width 456 height 28
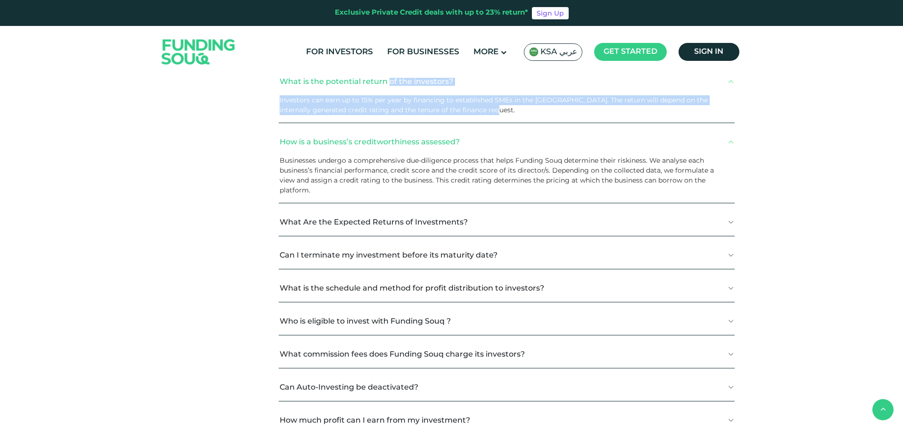
click at [554, 219] on button "What Are the Expected Returns of Investments?" at bounding box center [507, 222] width 456 height 28
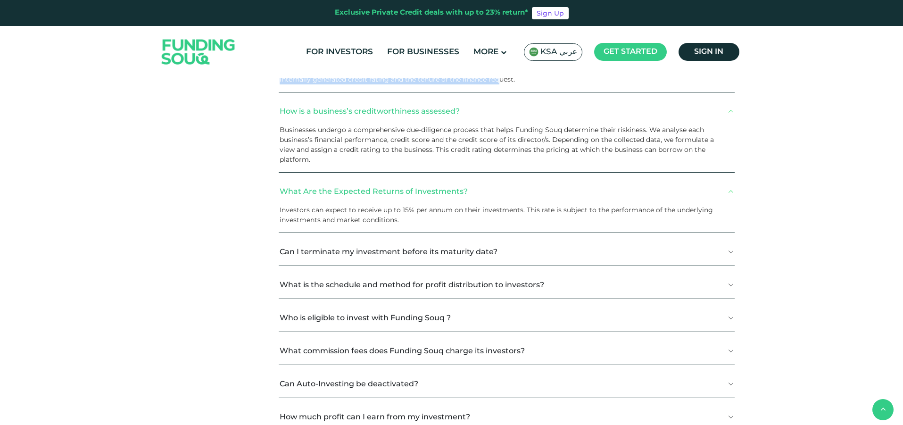
scroll to position [801, 0]
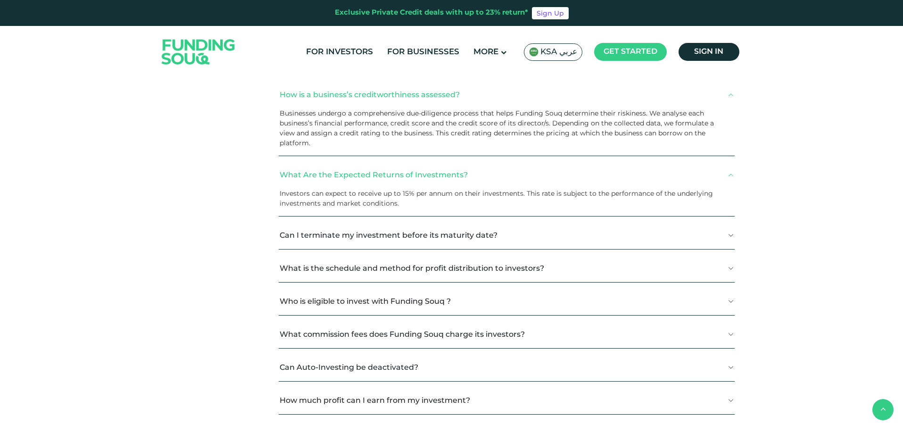
click at [550, 233] on button "Can I terminate my investment before its maturity date?" at bounding box center [507, 235] width 456 height 28
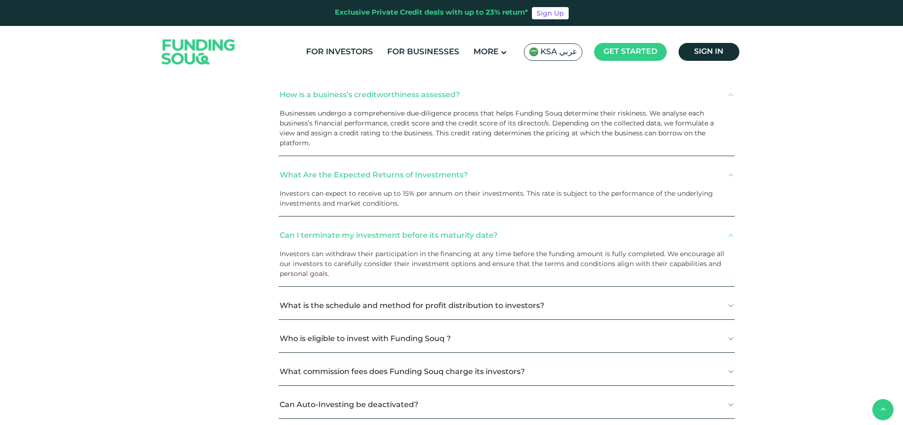
scroll to position [849, 0]
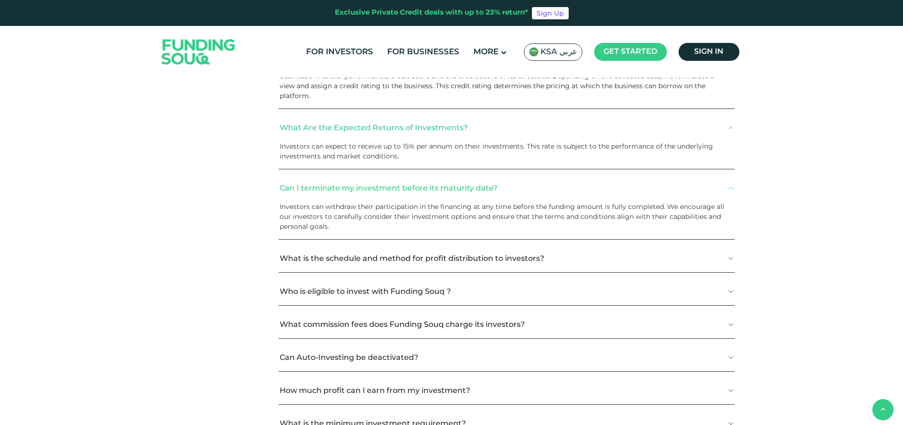
click at [731, 261] on button "What is the schedule and method for profit distribution to investors?" at bounding box center [507, 258] width 456 height 28
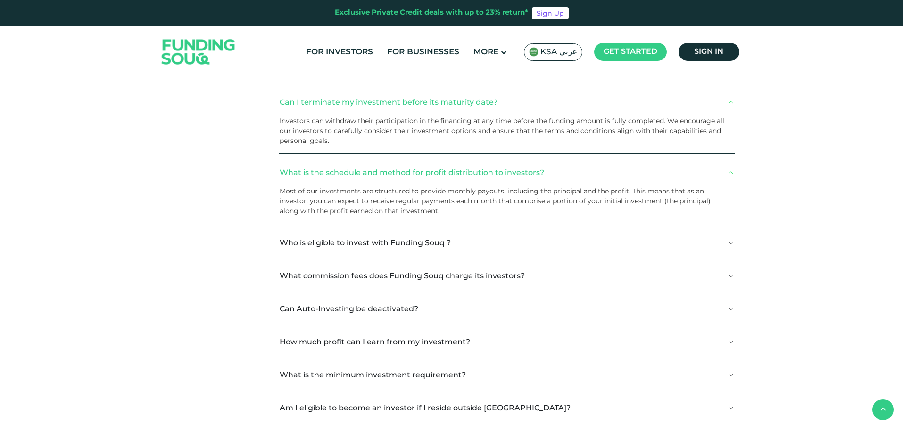
scroll to position [943, 0]
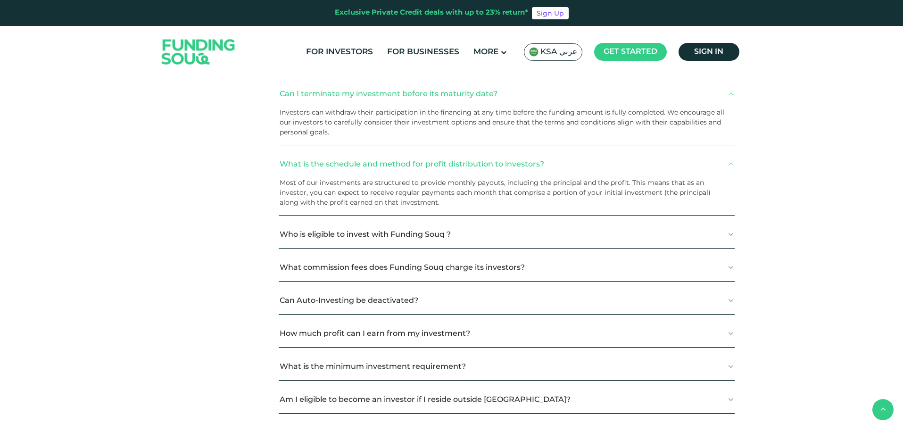
click at [517, 233] on button "Who is eligible to invest with Funding Souq ?" at bounding box center [507, 234] width 456 height 28
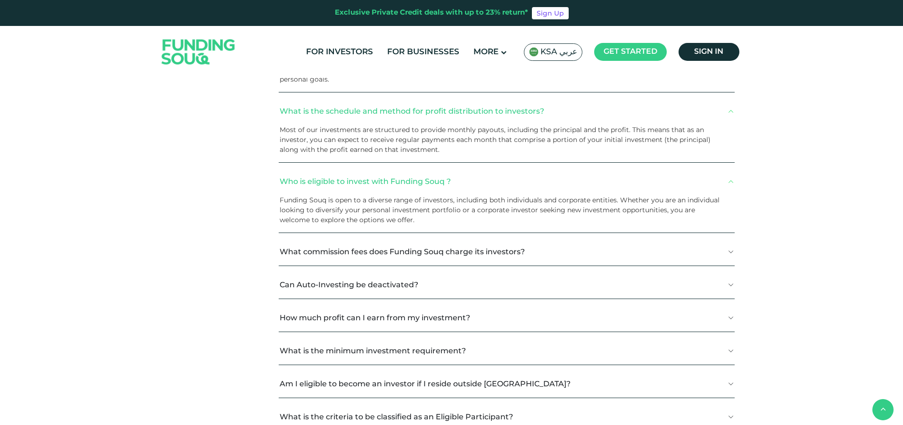
scroll to position [1037, 0]
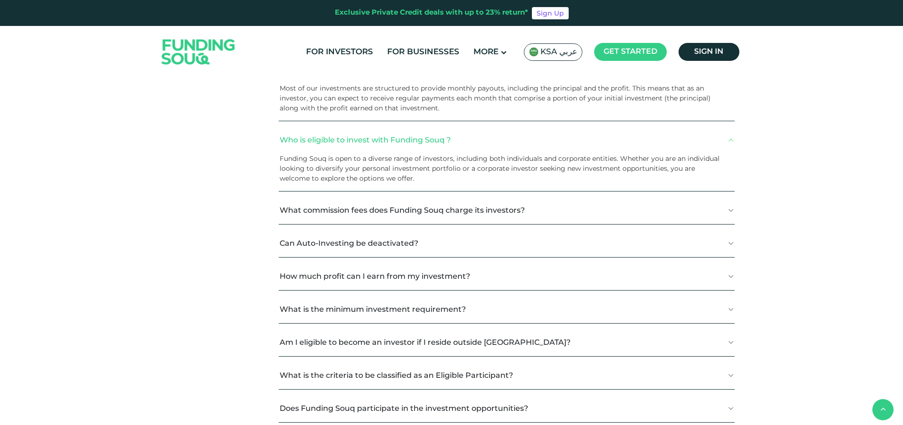
click at [551, 213] on button "What commission fees does Funding Souq charge its investors?" at bounding box center [507, 210] width 456 height 28
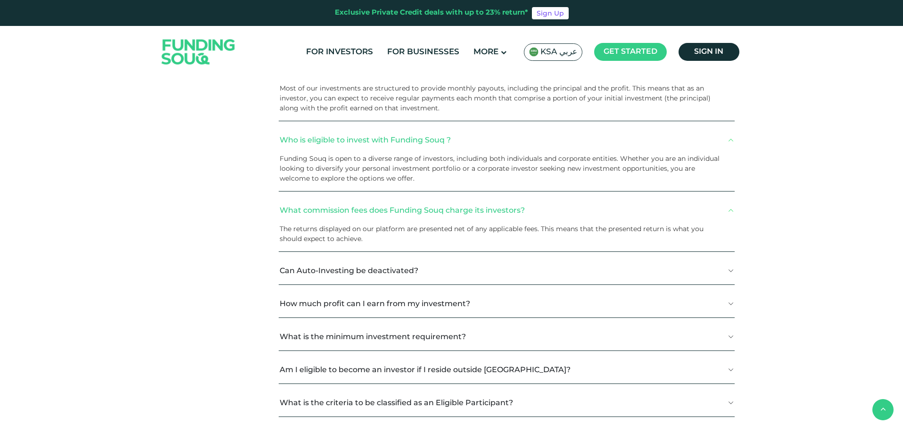
click at [494, 262] on button "Can Auto-Investing be deactivated?" at bounding box center [507, 270] width 456 height 28
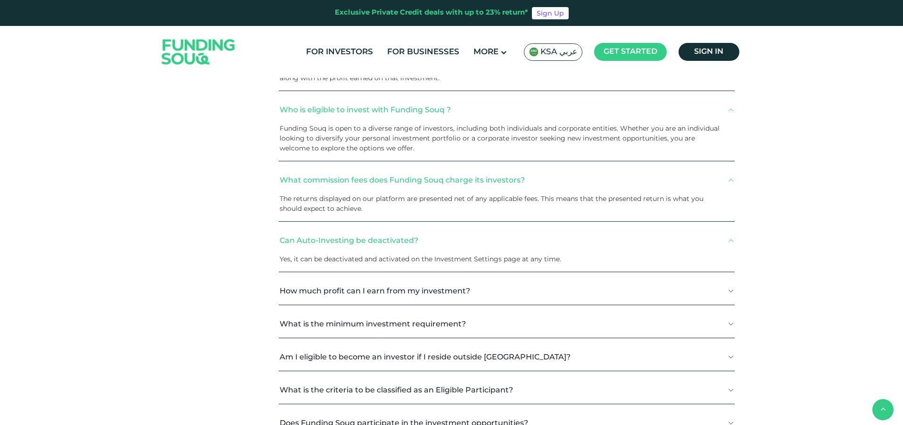
scroll to position [1084, 0]
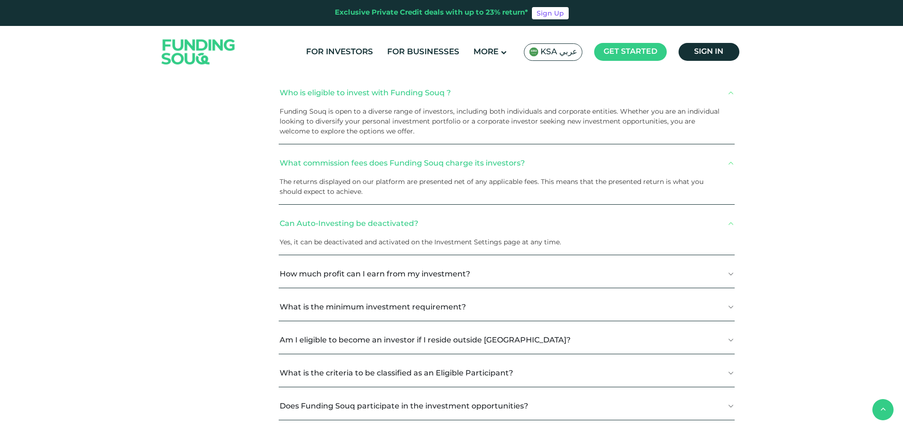
click at [528, 276] on button "How much profit can I earn from my investment?" at bounding box center [507, 274] width 456 height 28
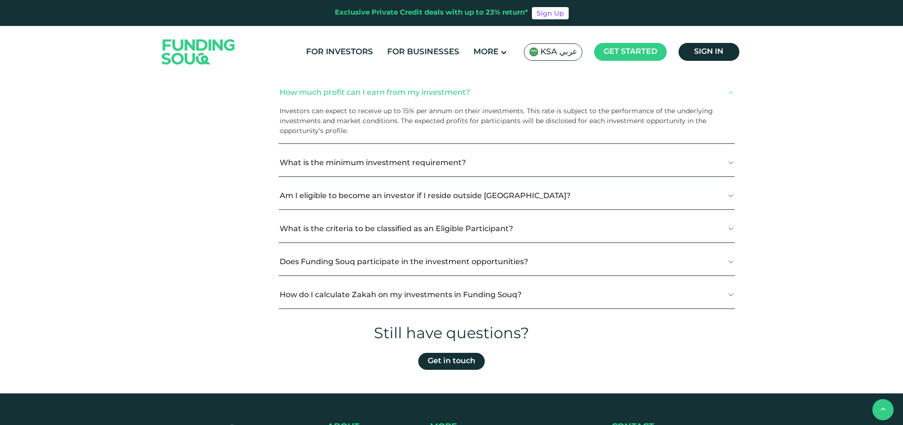
scroll to position [1273, 0]
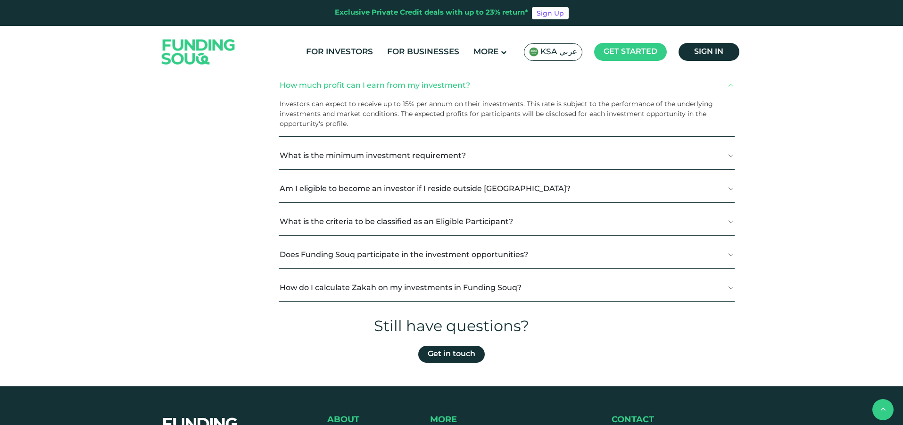
click at [503, 158] on button "What is the minimum investment requirement?" at bounding box center [507, 155] width 456 height 28
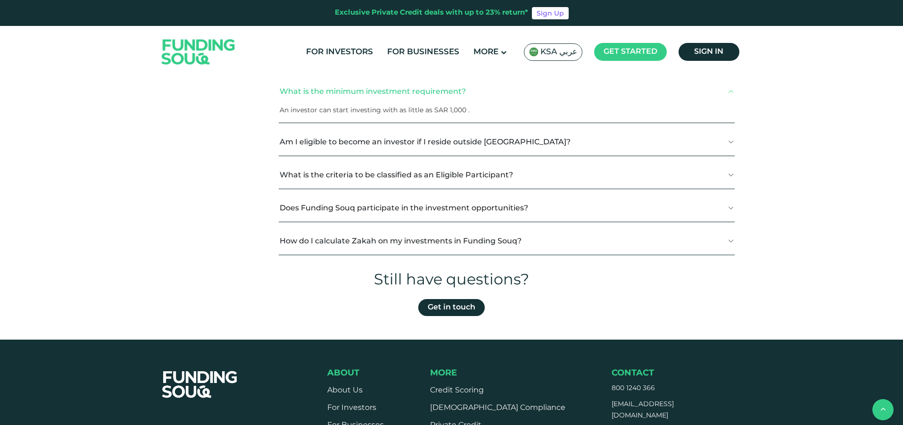
scroll to position [1320, 0]
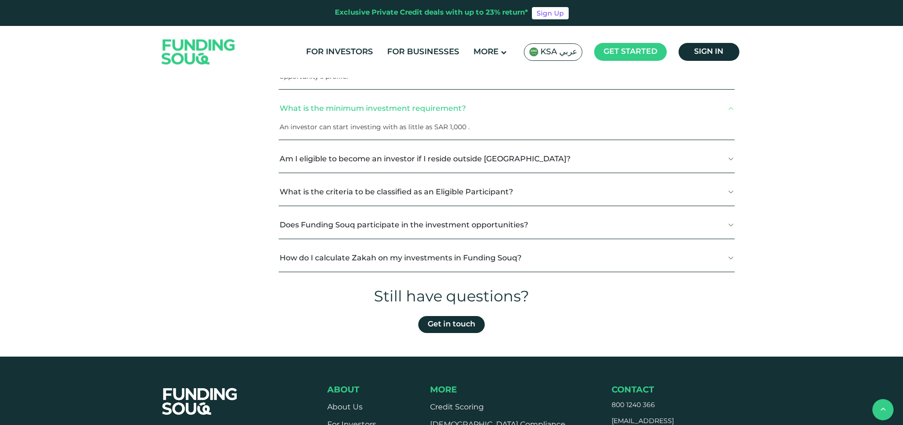
click at [544, 159] on button "Am I eligible to become an investor if I reside outside KSA?" at bounding box center [507, 159] width 456 height 28
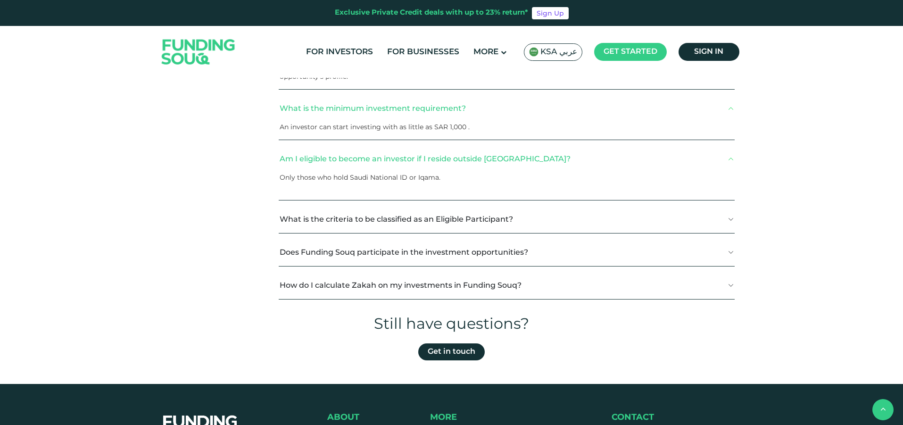
click at [536, 222] on button "What is the criteria to be classified as an Eligible Participant?" at bounding box center [507, 219] width 456 height 28
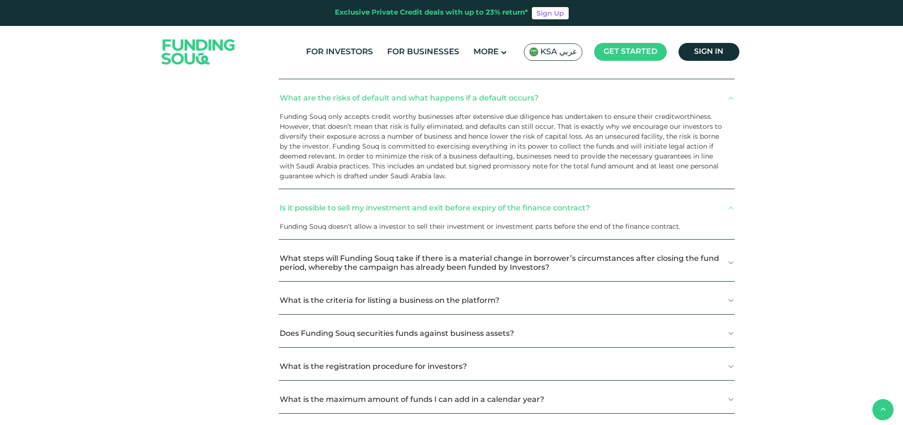
scroll to position [0, 0]
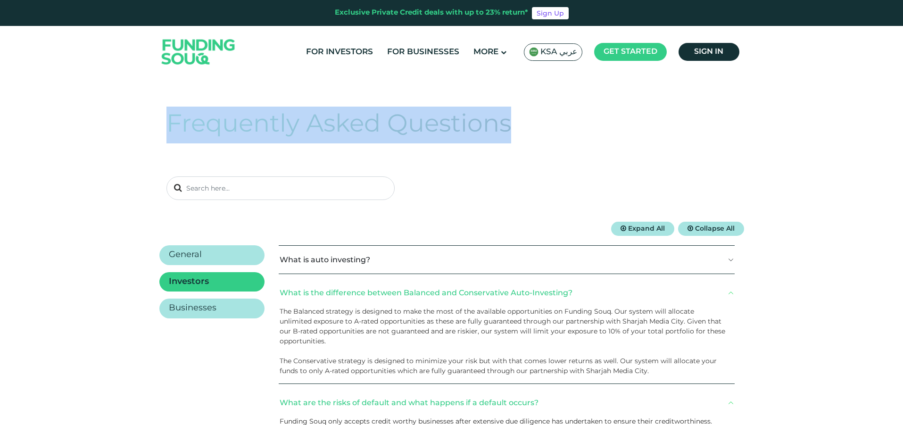
drag, startPoint x: 536, startPoint y: 136, endPoint x: 145, endPoint y: 132, distance: 391.3
click at [145, 132] on section "Frequently Asked Questions" at bounding box center [451, 153] width 903 height 137
copy div "Frequently Asked Questions"
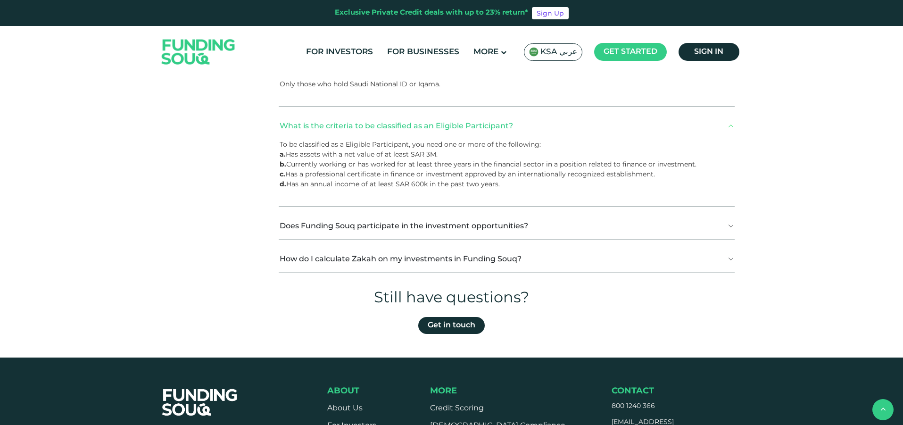
scroll to position [1414, 0]
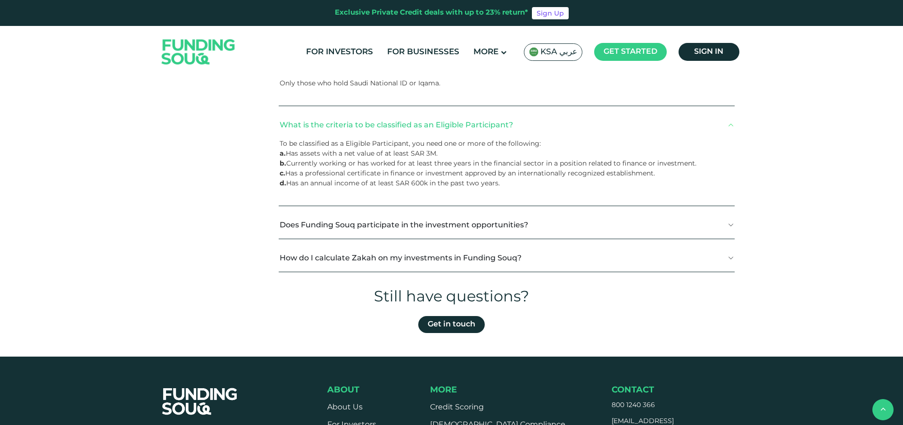
click at [568, 227] on button "Does Funding Souq participate in the investment opportunities?" at bounding box center [507, 225] width 456 height 28
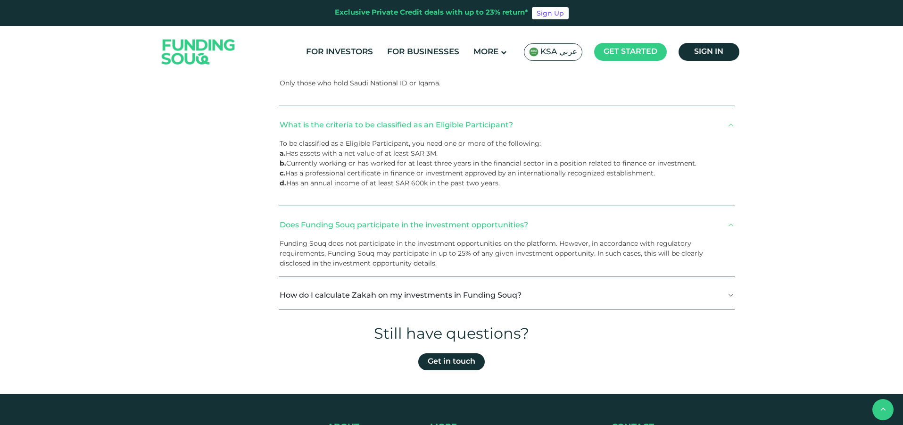
click at [573, 297] on button "How do I calculate Zakah on my investments in Funding Souq?" at bounding box center [507, 295] width 456 height 28
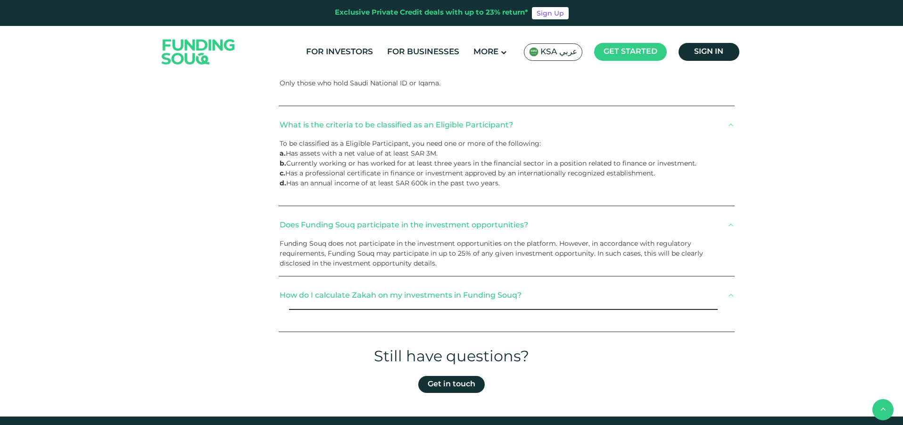
click at [444, 299] on button "How do I calculate Zakah on my investments in Funding Souq?" at bounding box center [507, 295] width 456 height 28
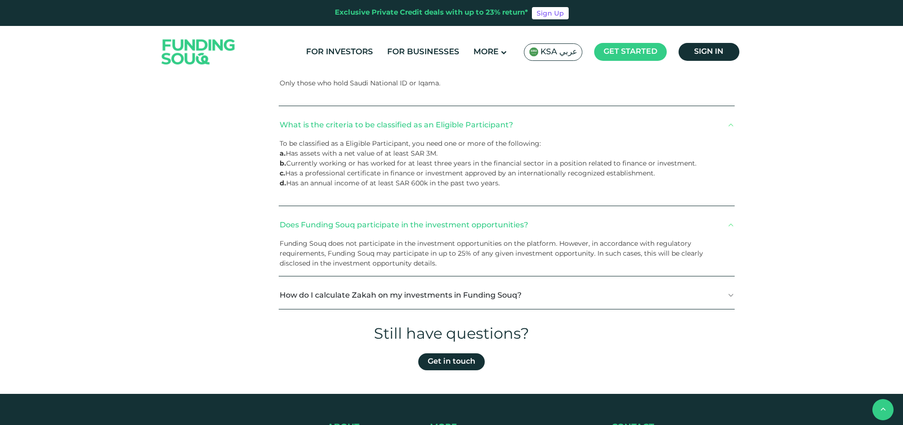
click at [434, 290] on button "How do I calculate Zakah on my investments in Funding Souq?" at bounding box center [507, 295] width 456 height 28
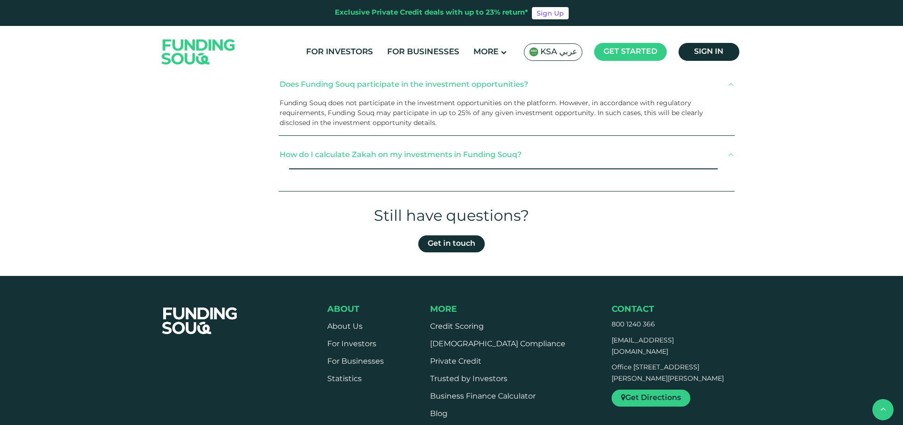
scroll to position [1556, 0]
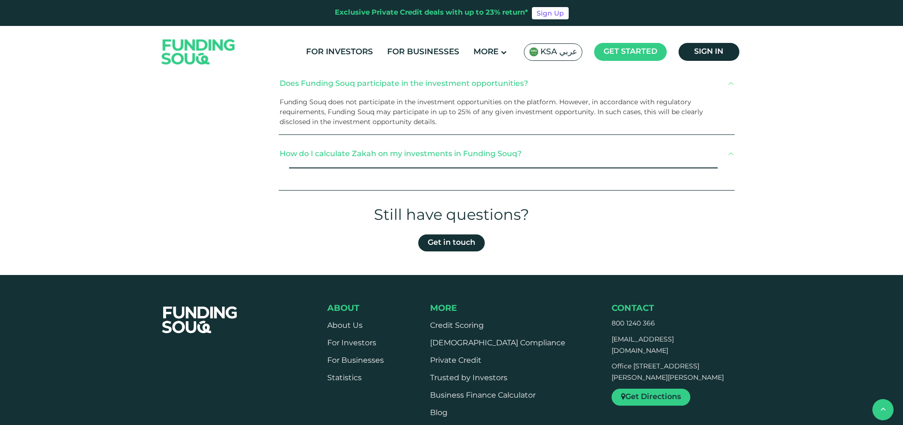
click at [375, 156] on button "How do I calculate Zakah on my investments in Funding Souq?" at bounding box center [507, 154] width 456 height 28
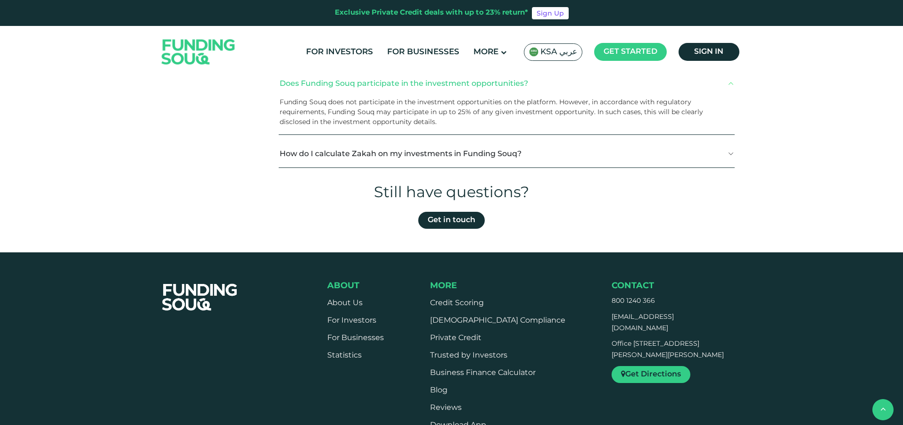
click at [375, 156] on button "How do I calculate Zakah on my investments in Funding Souq?" at bounding box center [507, 154] width 456 height 28
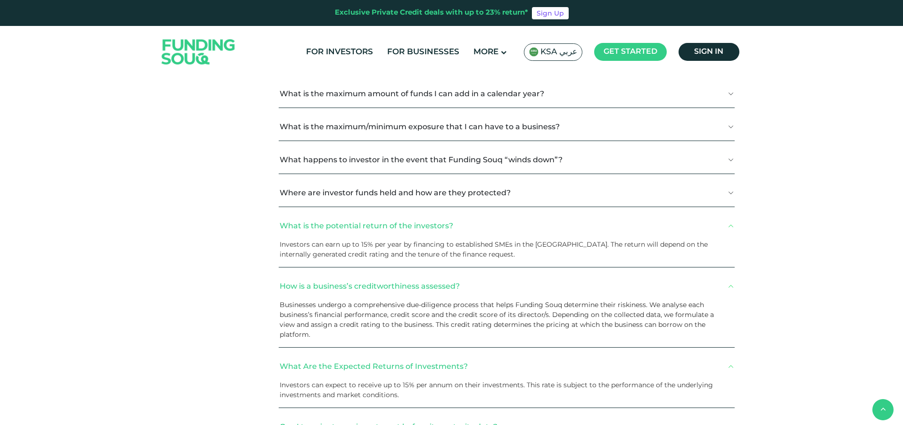
scroll to position [613, 0]
click at [543, 195] on button "Where are investor funds held and how are they protected?" at bounding box center [507, 190] width 456 height 28
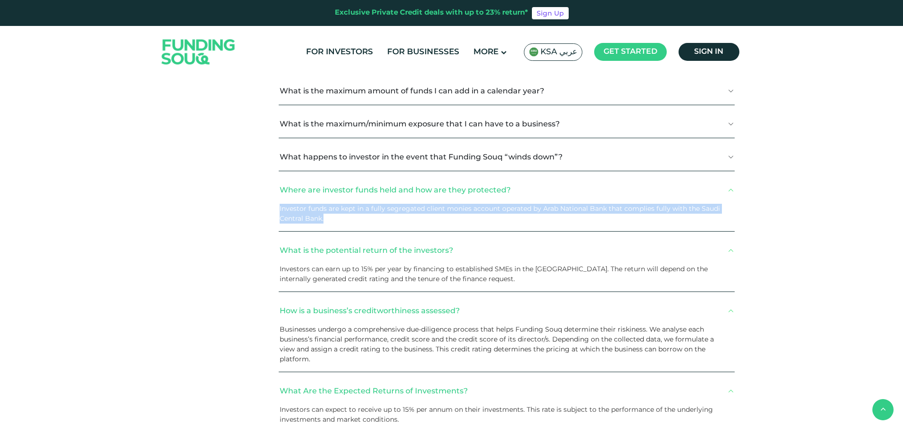
drag, startPoint x: 327, startPoint y: 219, endPoint x: 268, endPoint y: 208, distance: 59.9
click at [268, 208] on div "General Investors Businesses What is auto investing? What is the difference bet…" at bounding box center [451, 403] width 585 height 1542
copy span "Investor funds are kept in a fully segregated client monies account operated by…"
click at [335, 221] on p "Investor funds are kept in a fully segregated client monies account operated by…" at bounding box center [503, 214] width 447 height 20
drag, startPoint x: 335, startPoint y: 221, endPoint x: 277, endPoint y: 189, distance: 66.7
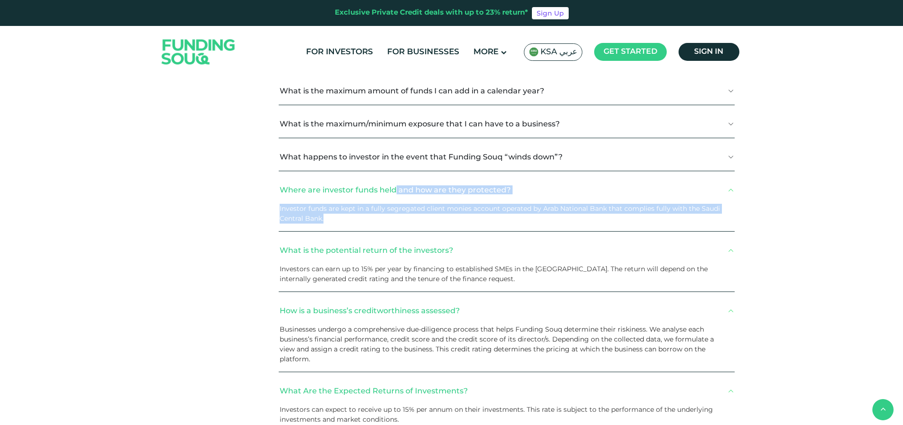
click at [277, 189] on div "General Investors Businesses What is auto investing? What is the difference bet…" at bounding box center [451, 403] width 585 height 1542
copy div "Where are investor funds held and how are they protected? Investor funds are ke…"
click at [630, 157] on button "What happens to investor in the event that Funding Souq “winds down”?" at bounding box center [507, 157] width 456 height 28
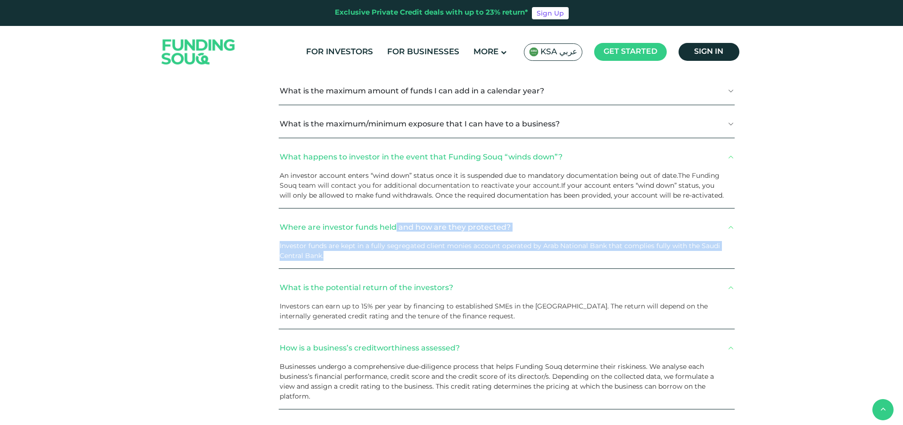
drag, startPoint x: 715, startPoint y: 196, endPoint x: 267, endPoint y: 156, distance: 449.6
click at [267, 156] on div "General Investors Businesses What is auto investing? What is the difference bet…" at bounding box center [451, 422] width 585 height 1580
copy div "What happens to investor in the event that Funding Souq “winds down”? An invest…"
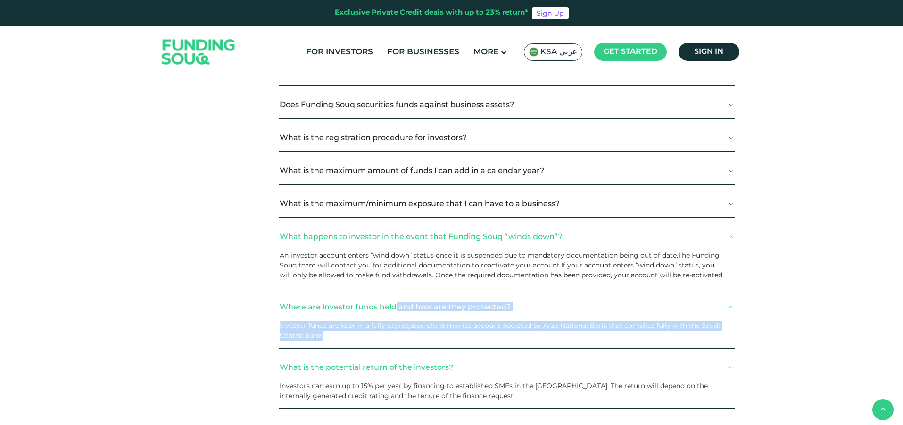
scroll to position [519, 0]
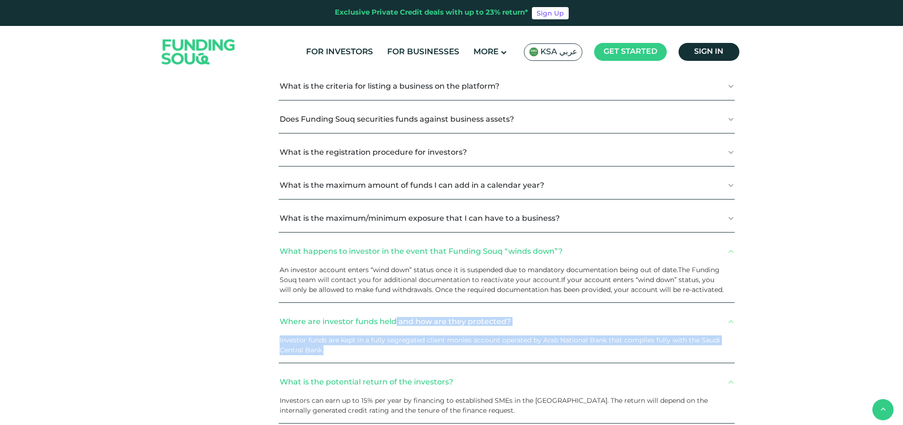
click at [623, 222] on button "What is the maximum/minimum exposure that I can have to a business?" at bounding box center [507, 218] width 456 height 28
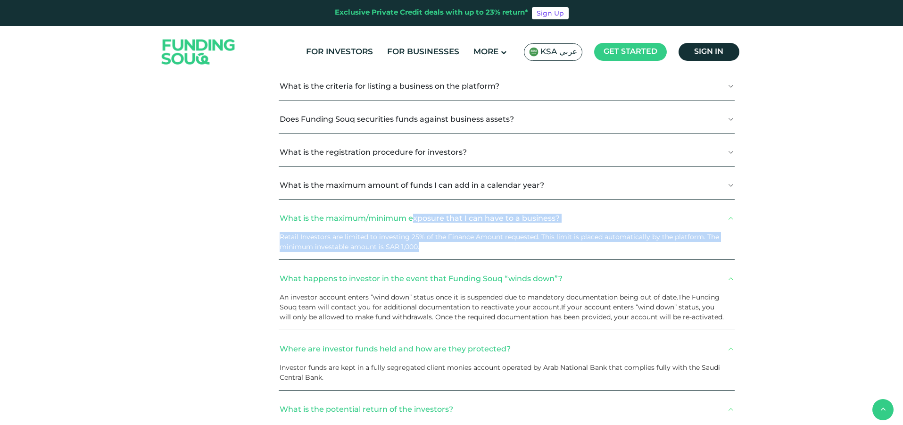
drag, startPoint x: 426, startPoint y: 247, endPoint x: 273, endPoint y: 212, distance: 157.1
copy div "What is the maximum/minimum exposure that I can have to a business? Retail Inve…"
click at [696, 187] on button "What is the maximum amount of funds I can add in a calendar year?" at bounding box center [507, 185] width 456 height 28
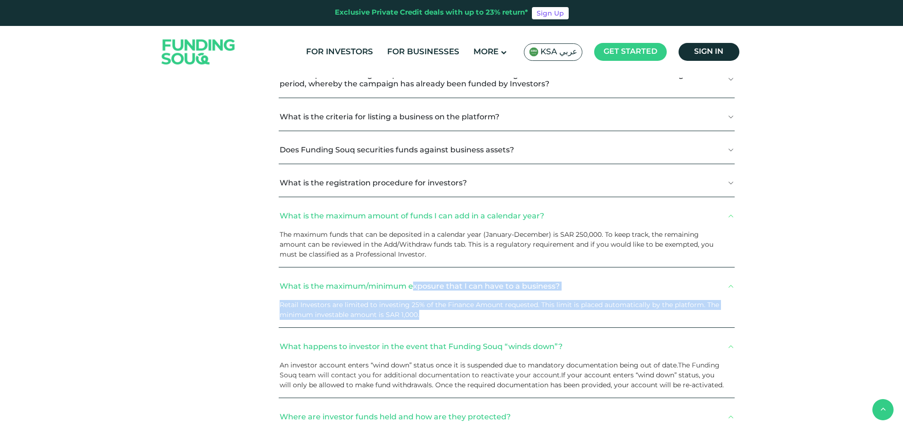
scroll to position [471, 0]
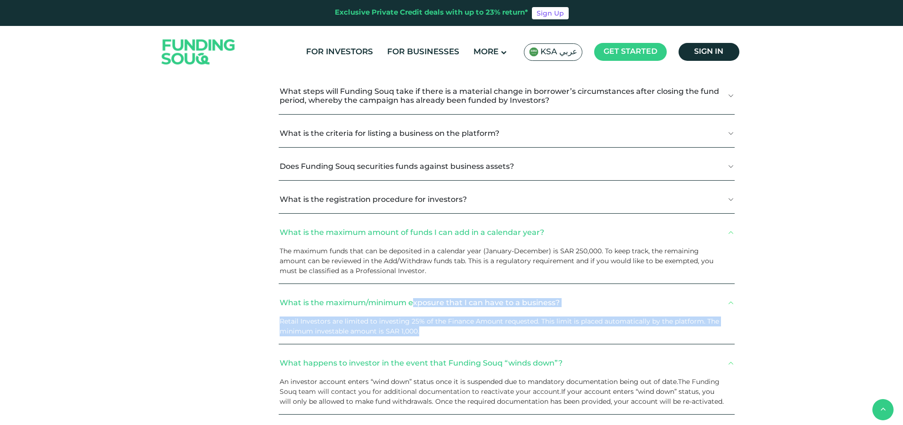
click at [635, 199] on button "What is the registration procedure for investors?" at bounding box center [507, 199] width 456 height 28
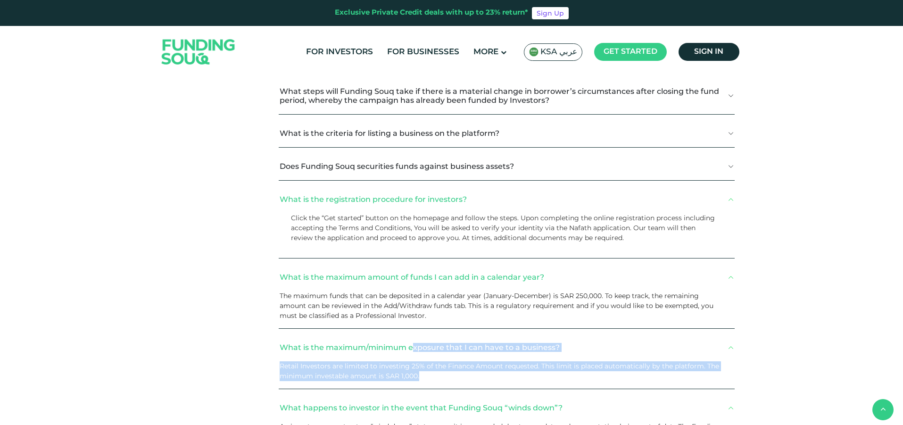
click at [608, 172] on button "Does Funding Souq securities funds against business assets?" at bounding box center [507, 166] width 456 height 28
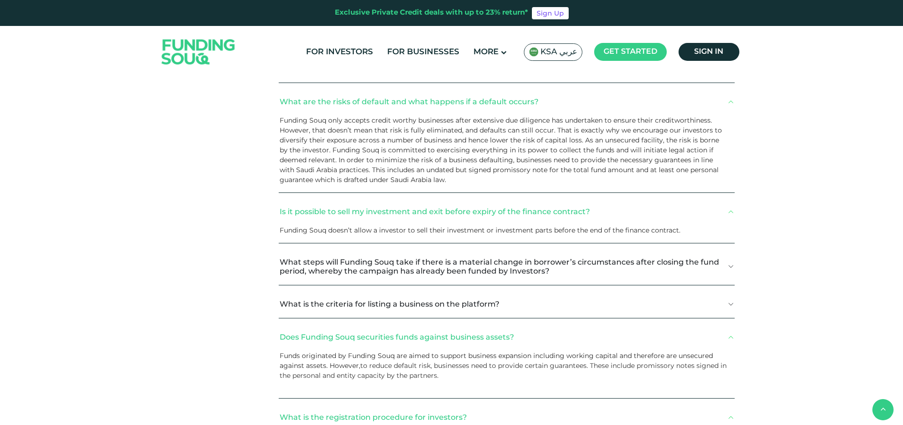
scroll to position [283, 0]
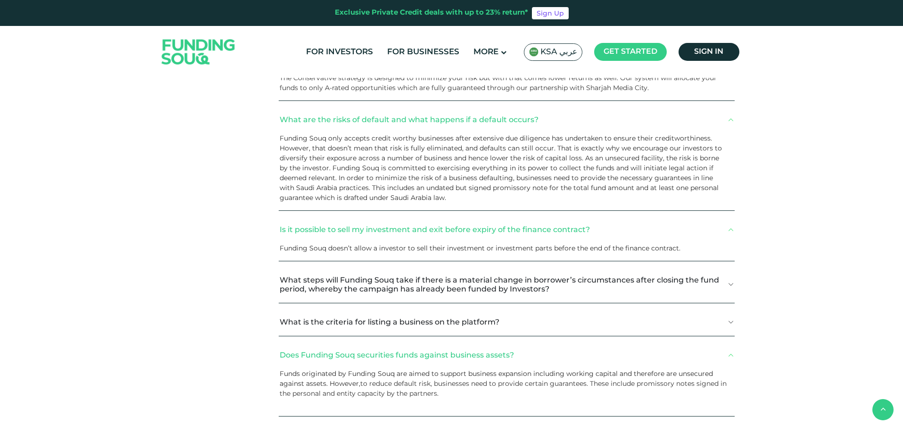
click at [612, 289] on button "What steps will Funding Souq take if there is a material change in borrower’s c…" at bounding box center [507, 284] width 456 height 37
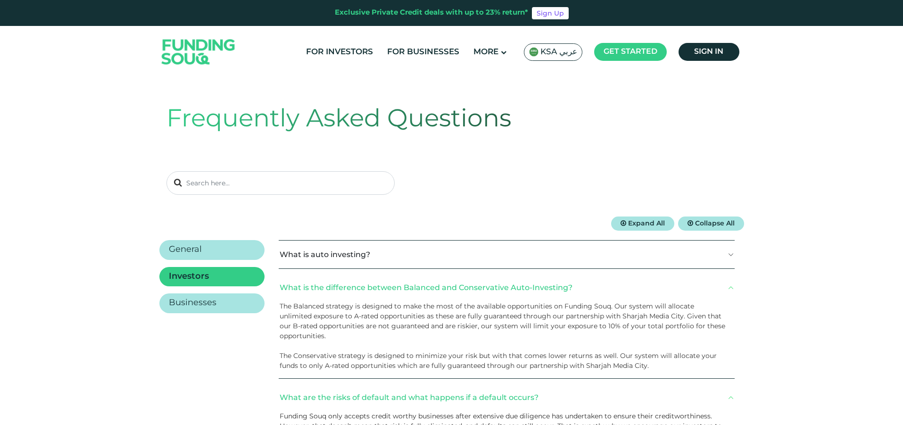
scroll to position [0, 0]
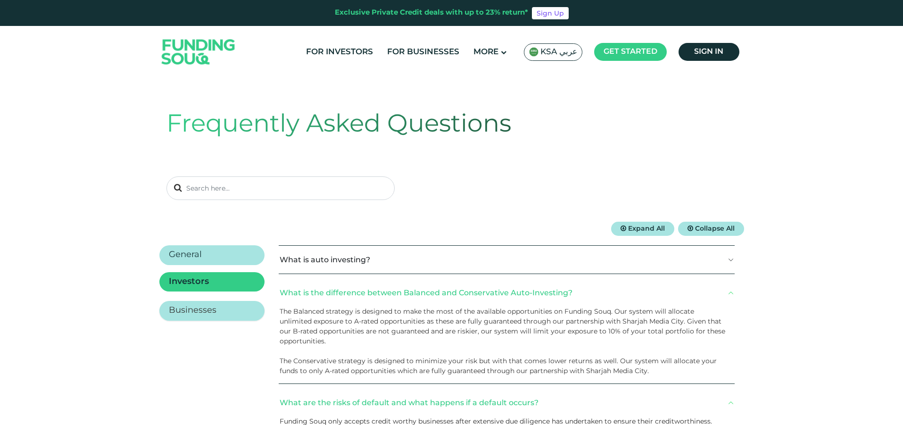
click at [221, 313] on link "Businesses" at bounding box center [211, 311] width 105 height 20
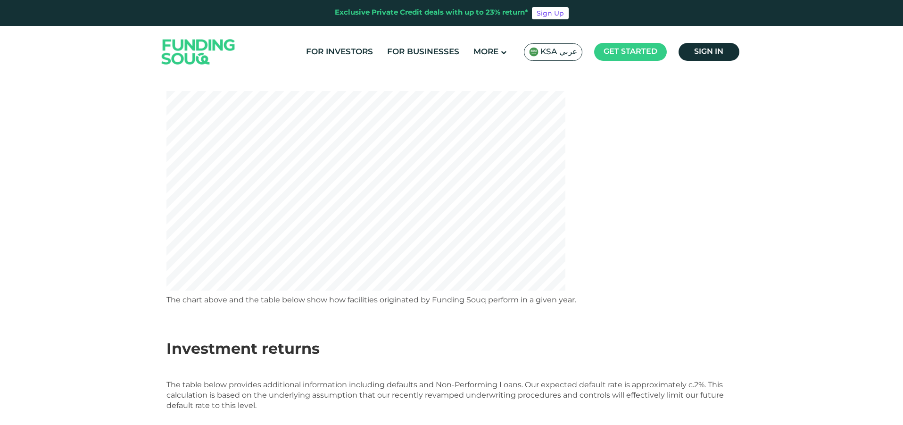
scroll to position [189, 0]
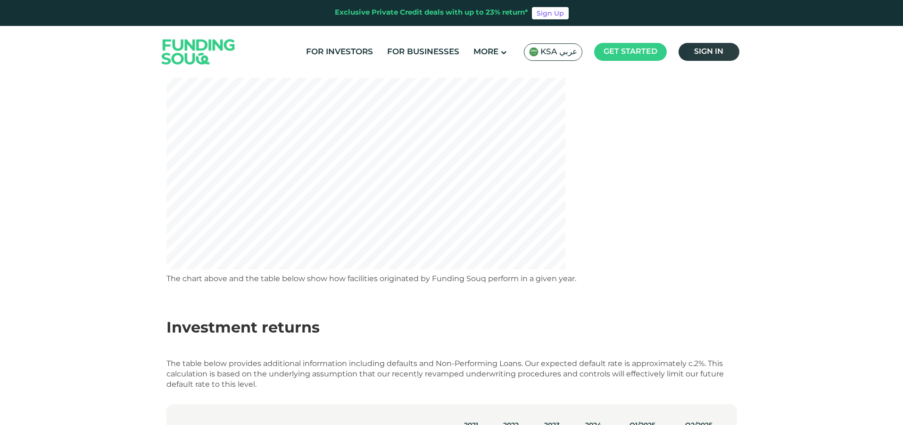
click at [723, 49] on link "Sign in" at bounding box center [708, 52] width 61 height 18
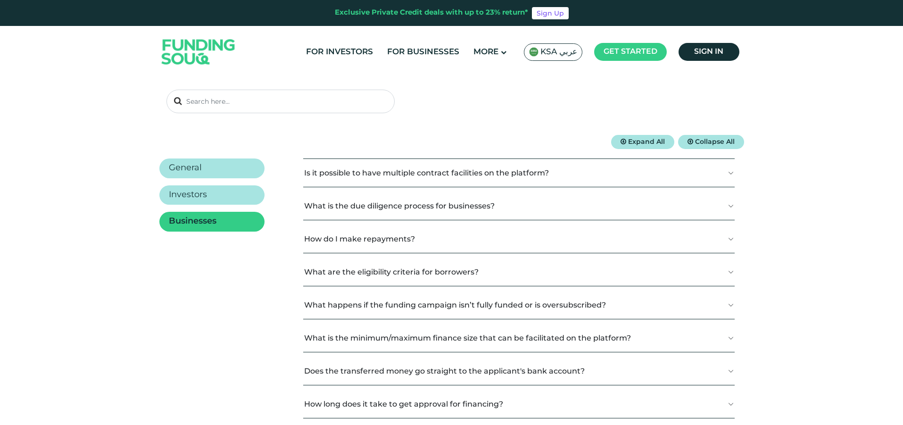
scroll to position [94, 0]
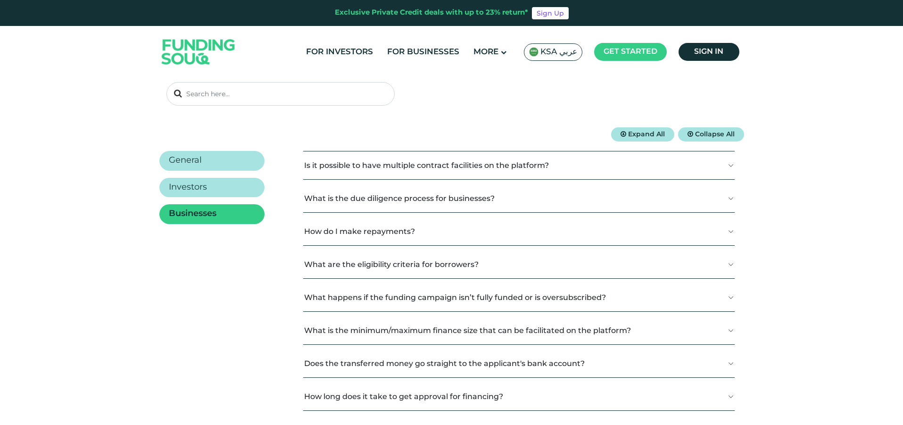
click at [530, 237] on button "How do I make repayments?" at bounding box center [518, 231] width 431 height 28
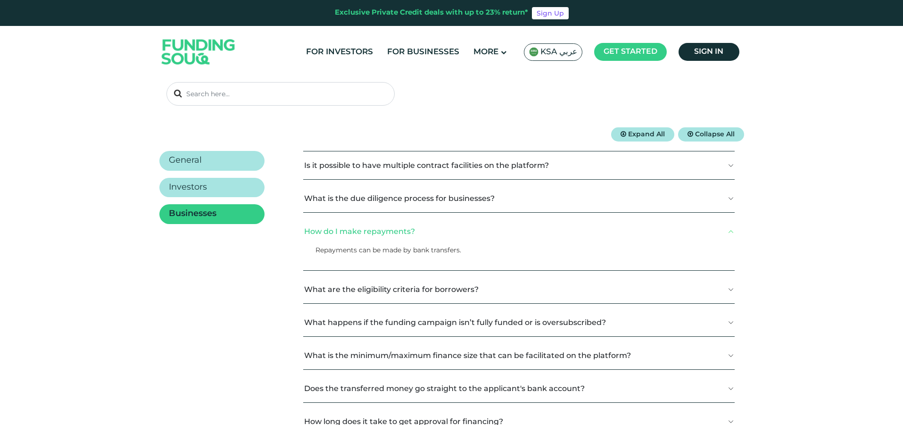
click at [582, 162] on button "Is it possible to have multiple contract facilities on the platform?" at bounding box center [518, 165] width 431 height 28
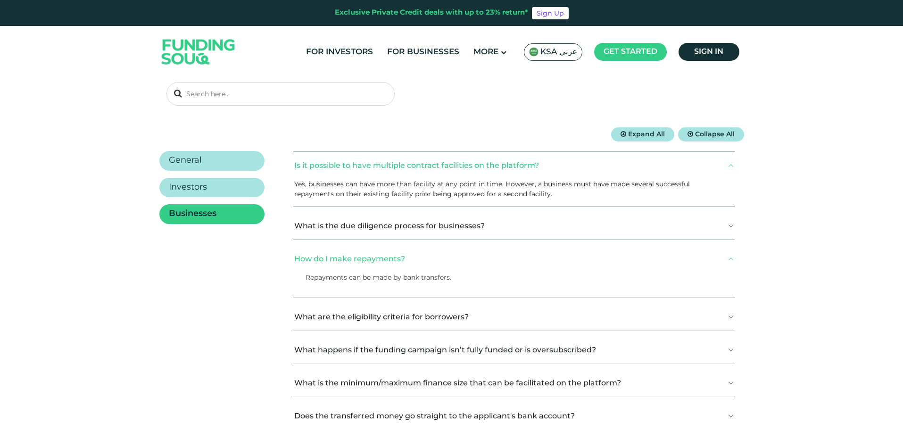
click at [541, 225] on button "What is the due diligence process for businesses?" at bounding box center [513, 226] width 441 height 28
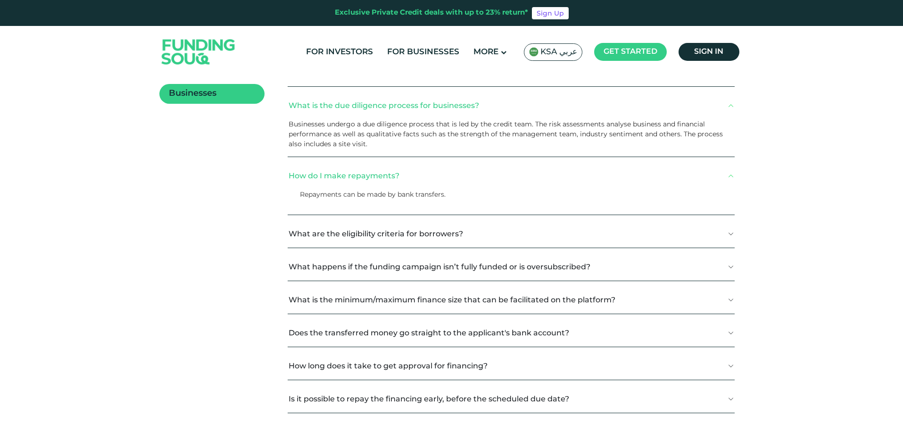
scroll to position [236, 0]
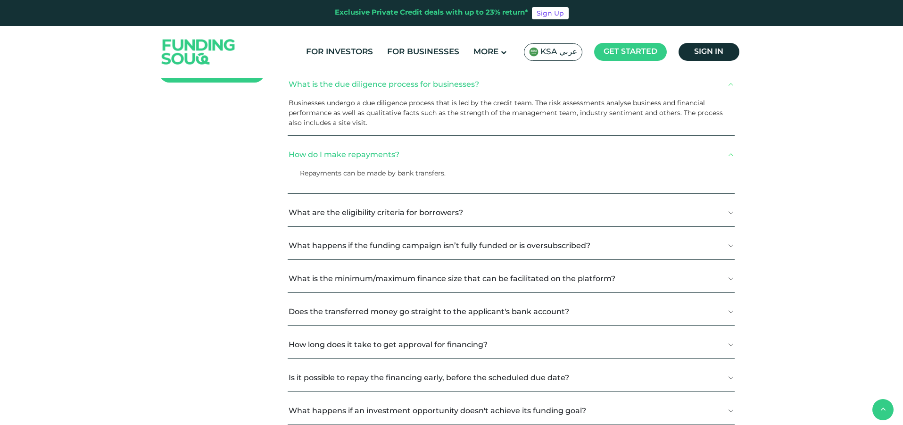
click at [516, 215] on button "What are the eligibility criteria for borrowers?" at bounding box center [511, 212] width 446 height 28
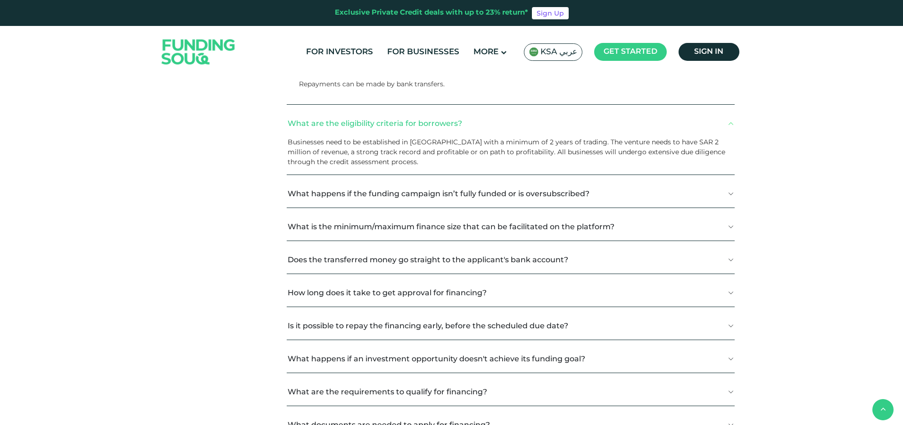
scroll to position [330, 0]
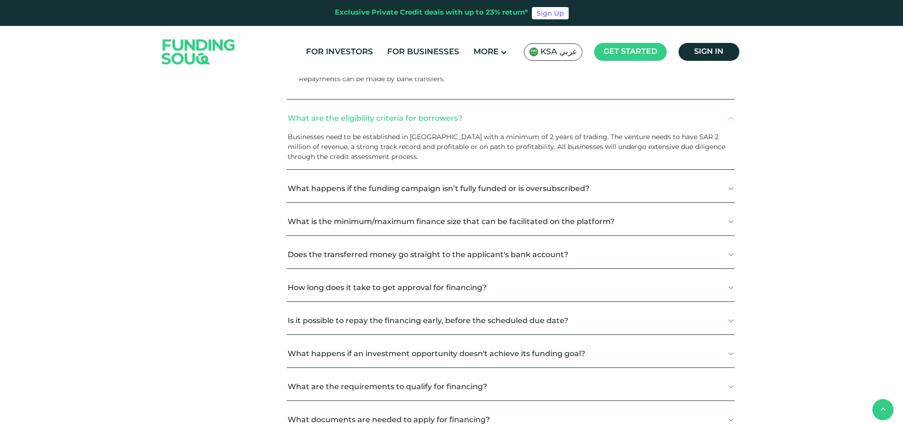
click at [728, 216] on button "What is the minimum/maximum finance size that can be facilitated on the platfor…" at bounding box center [510, 221] width 447 height 28
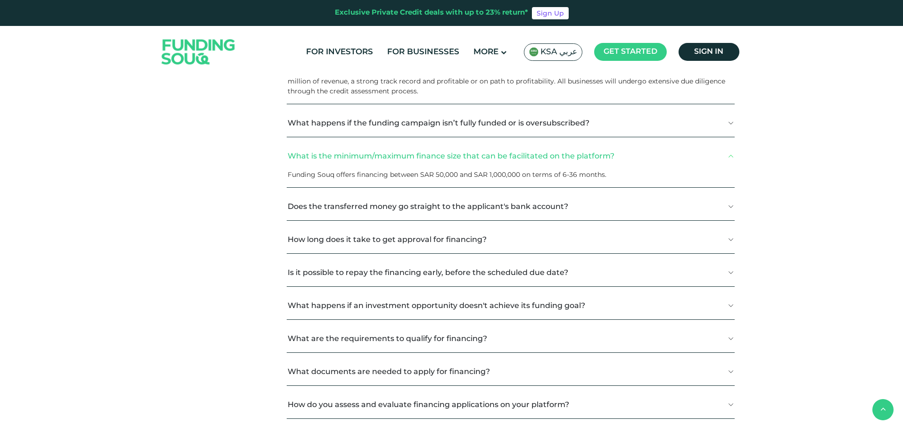
scroll to position [424, 0]
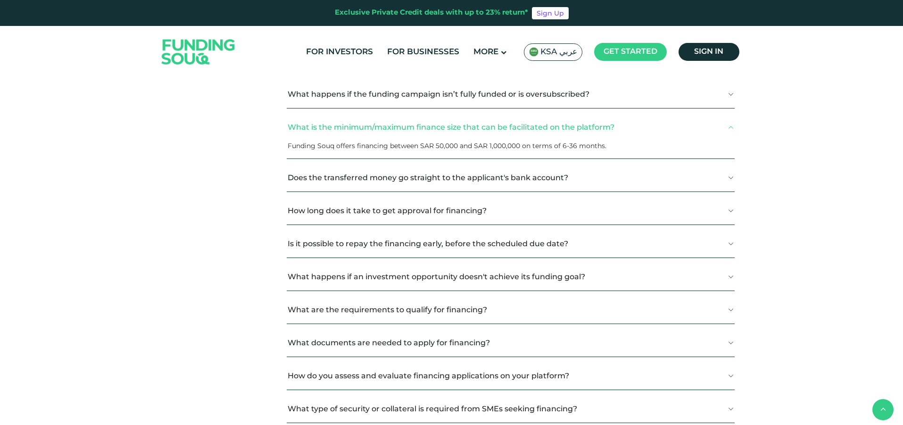
click at [693, 181] on button "Does the transferred money go straight to the applicant's bank account?" at bounding box center [510, 178] width 447 height 28
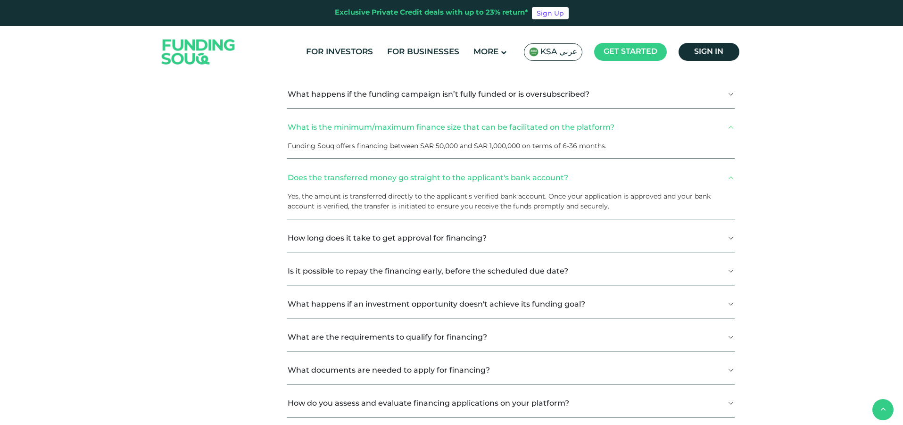
click at [617, 239] on button "How long does it take to get approval for financing?" at bounding box center [510, 238] width 447 height 28
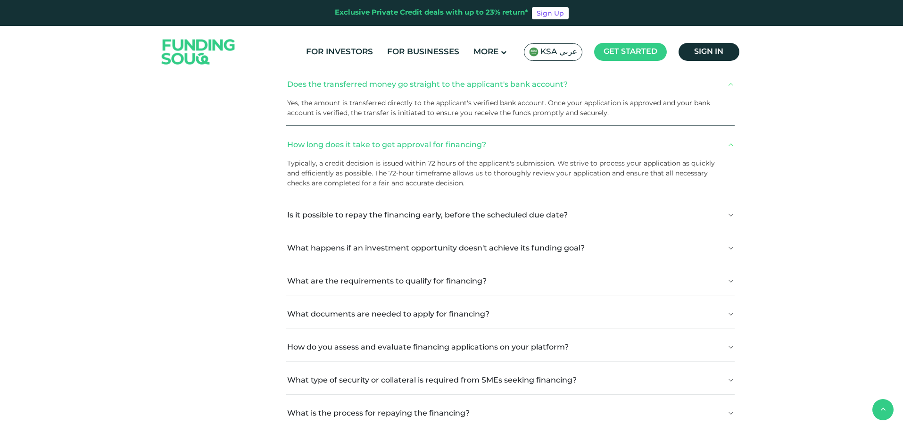
scroll to position [519, 0]
click at [626, 214] on button "Is it possible to repay the financing early, before the scheduled due date?" at bounding box center [510, 214] width 448 height 28
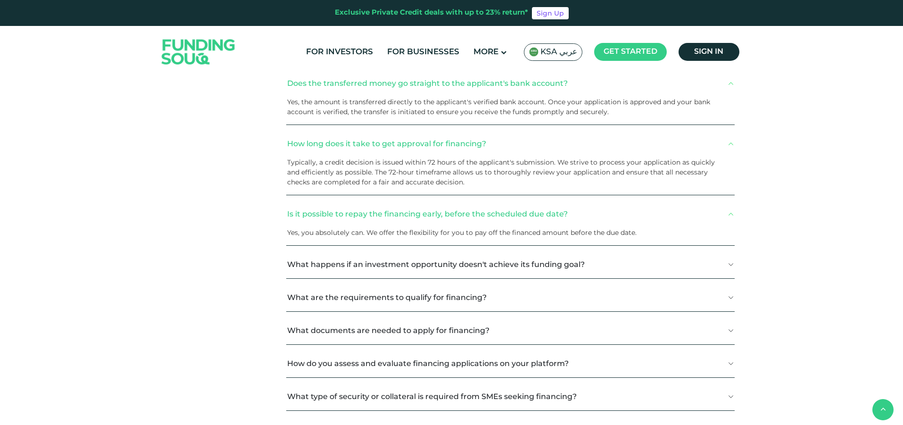
click at [634, 266] on button "What happens if an investment opportunity doesn't achieve its funding goal?" at bounding box center [510, 264] width 448 height 28
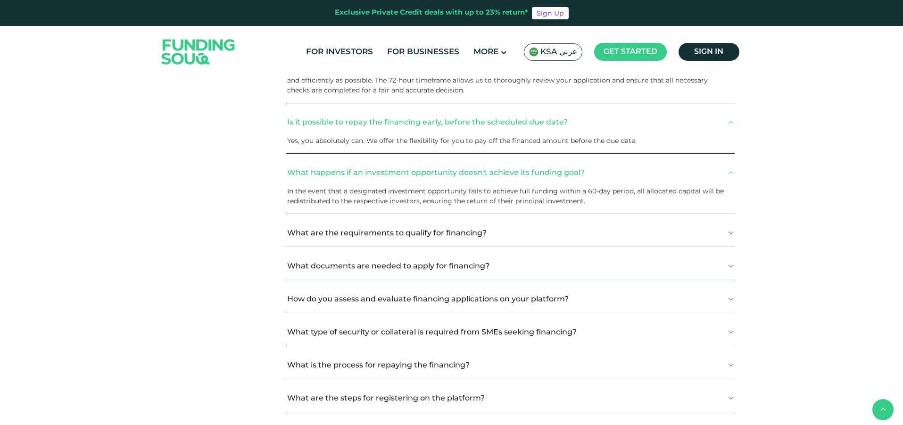
scroll to position [613, 0]
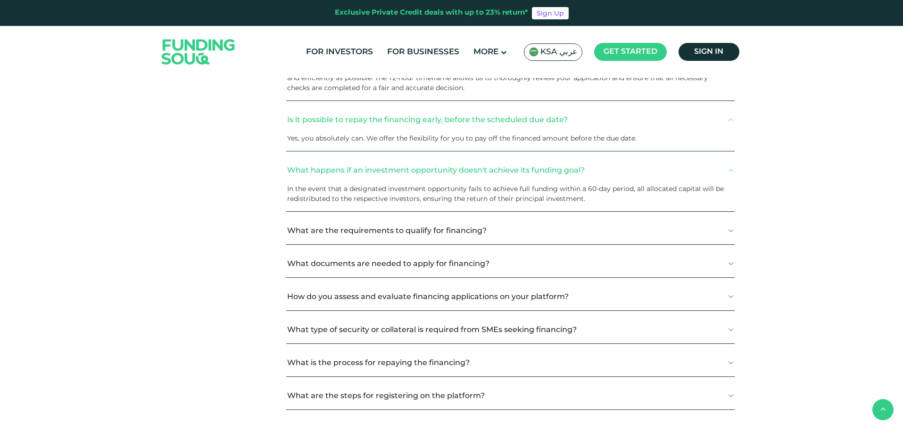
click at [557, 230] on button "What are the requirements to qualify for financing?" at bounding box center [510, 230] width 448 height 28
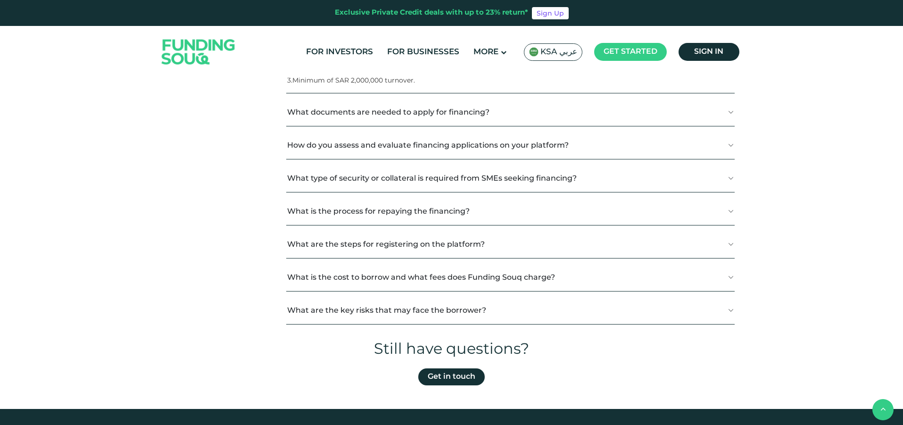
scroll to position [849, 0]
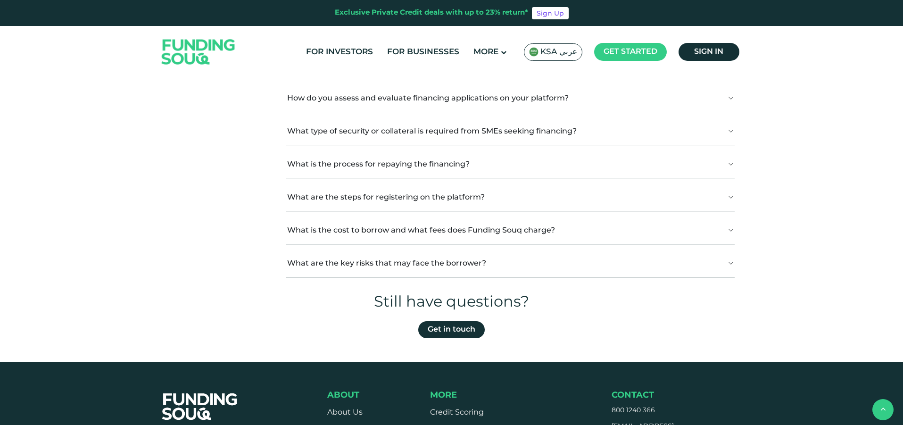
click at [541, 263] on button "What are the key risks that may face the borrower?" at bounding box center [510, 263] width 448 height 28
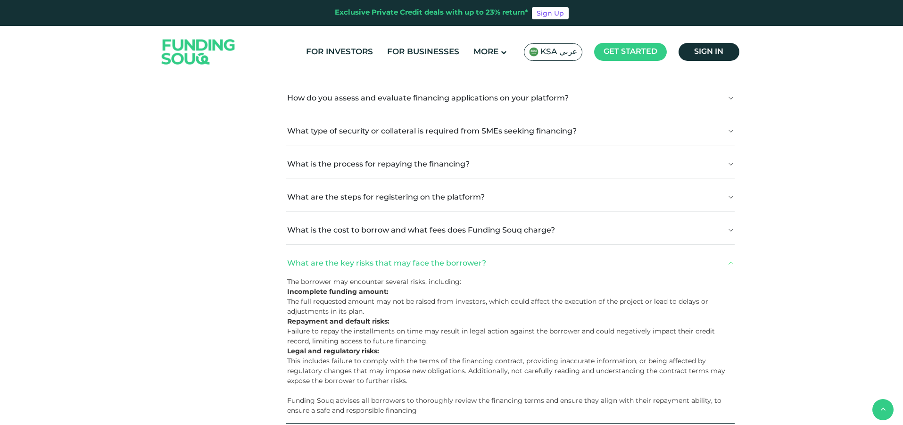
click at [578, 226] on button "What is the cost to borrow and what fees does Funding Souq charge?" at bounding box center [510, 230] width 448 height 28
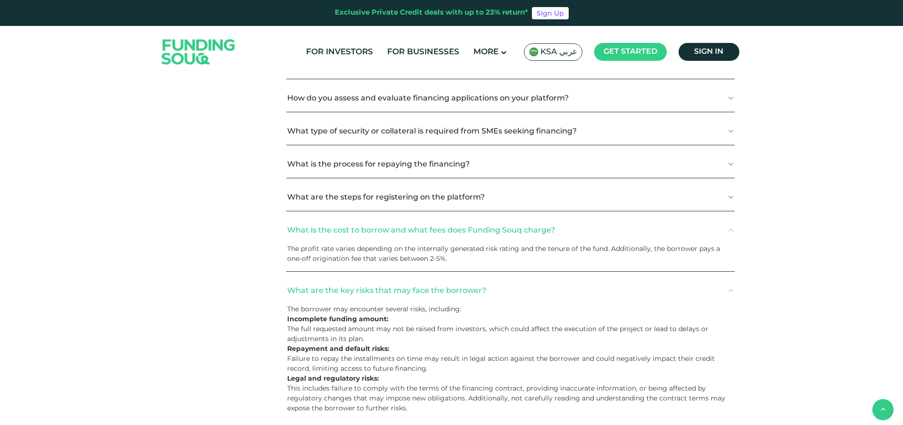
click at [539, 192] on button "What are the steps for registering on the platform?" at bounding box center [510, 197] width 448 height 28
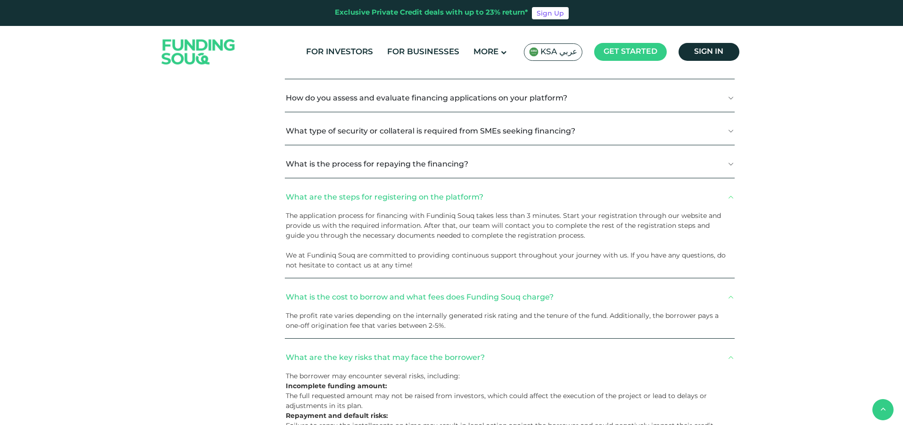
click at [511, 166] on button "What is the process for repaying the financing?" at bounding box center [509, 164] width 449 height 28
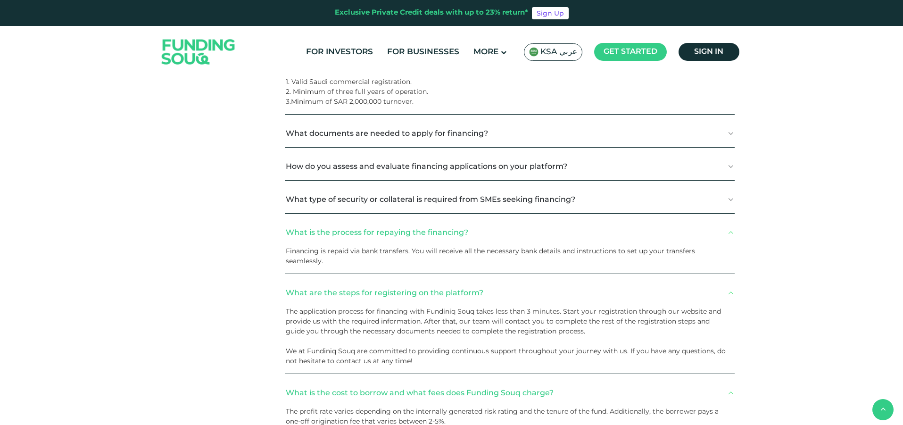
scroll to position [754, 0]
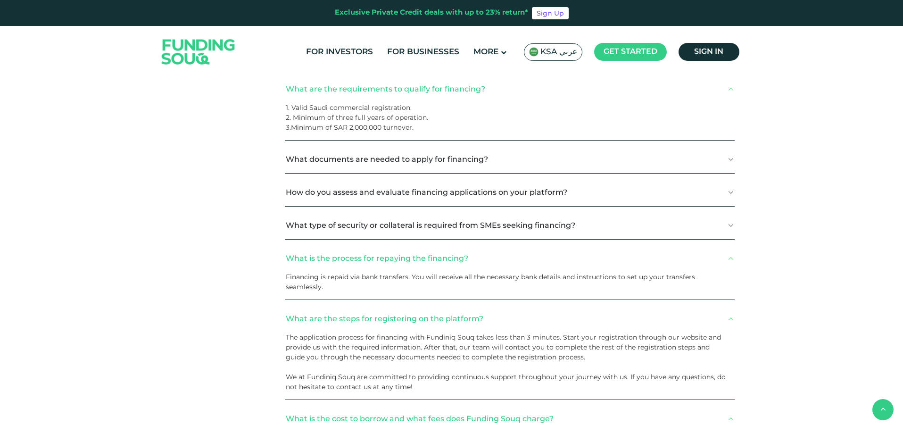
click at [617, 230] on button "What type of security or collateral is required from SMEs seeking financing?" at bounding box center [509, 225] width 449 height 28
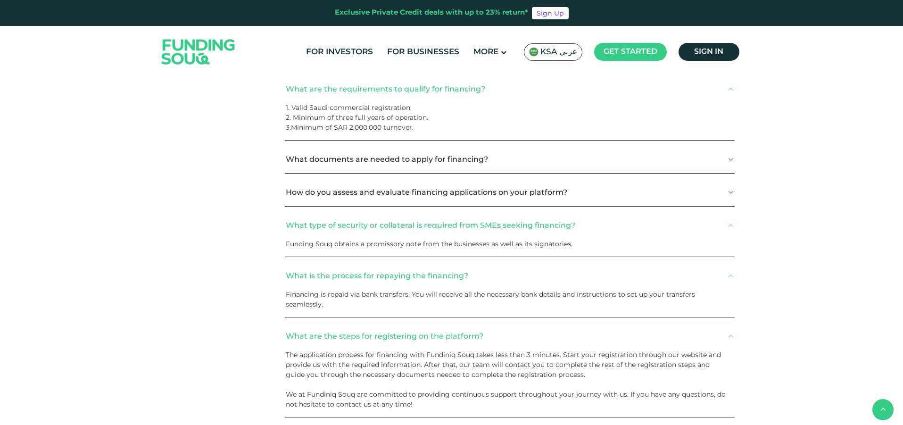
click at [603, 194] on button "How do you assess and evaluate financing applications on your platform?" at bounding box center [509, 192] width 449 height 28
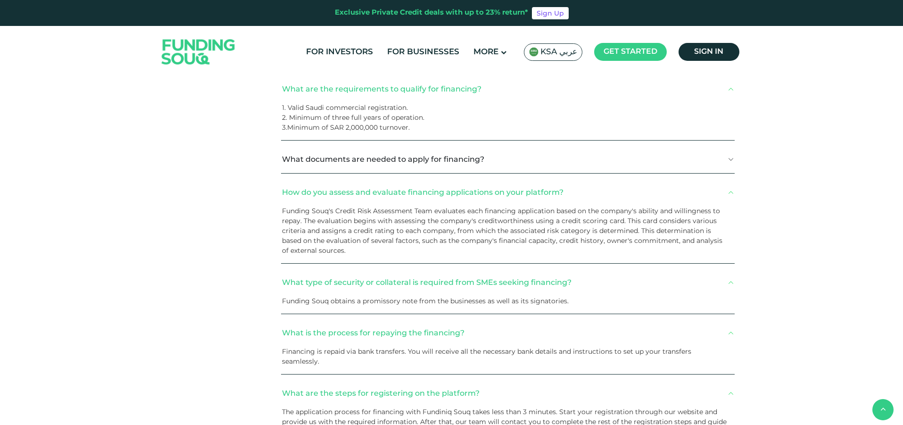
click at [574, 161] on button "What documents are needed to apply for financing?" at bounding box center [507, 159] width 453 height 28
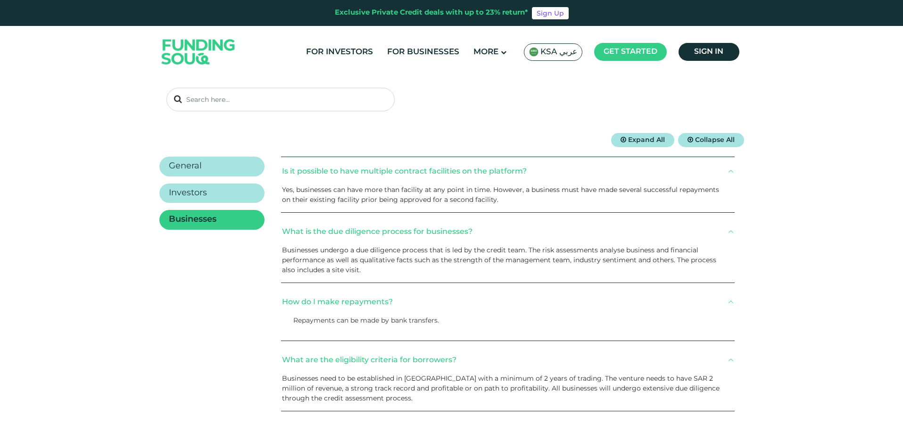
scroll to position [0, 0]
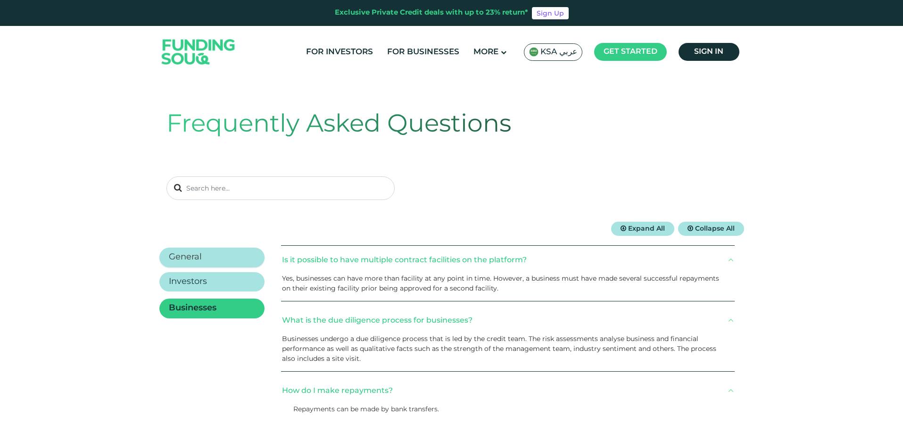
click at [192, 261] on h2 "General" at bounding box center [185, 257] width 33 height 10
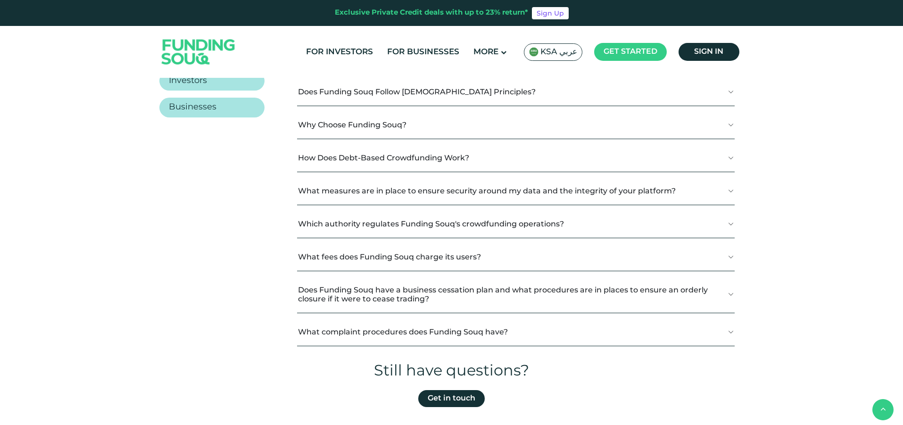
scroll to position [236, 0]
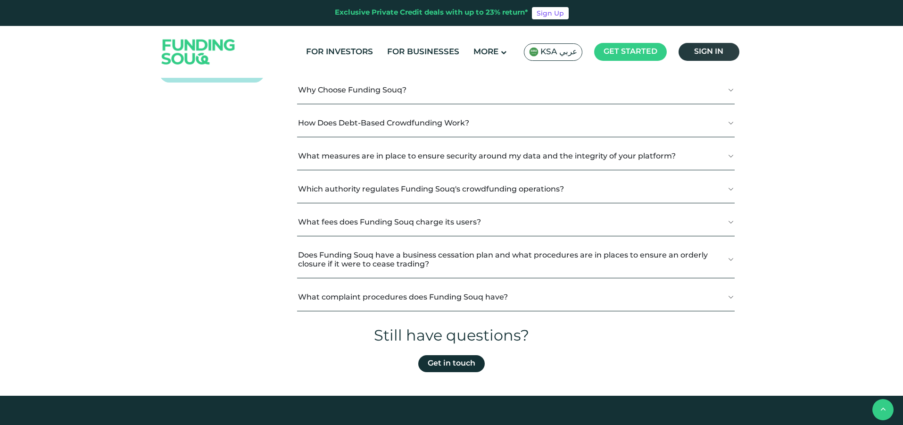
click at [711, 52] on span "Sign in" at bounding box center [708, 51] width 29 height 7
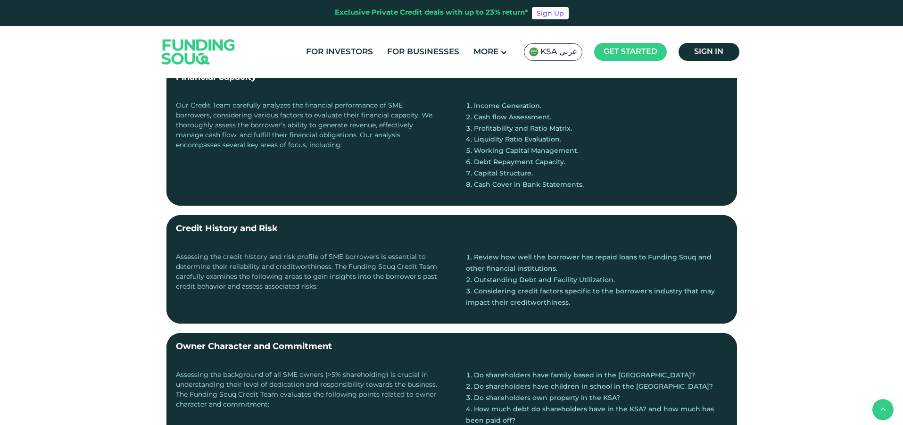
scroll to position [236, 0]
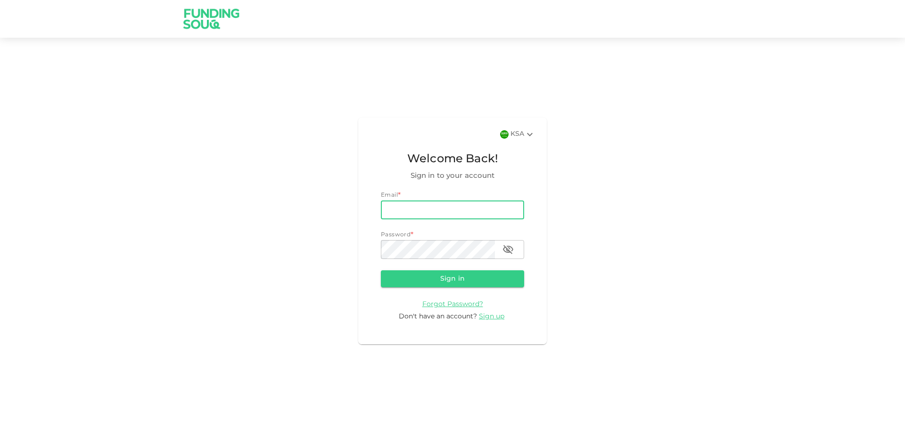
type input "[EMAIL_ADDRESS][DOMAIN_NAME]"
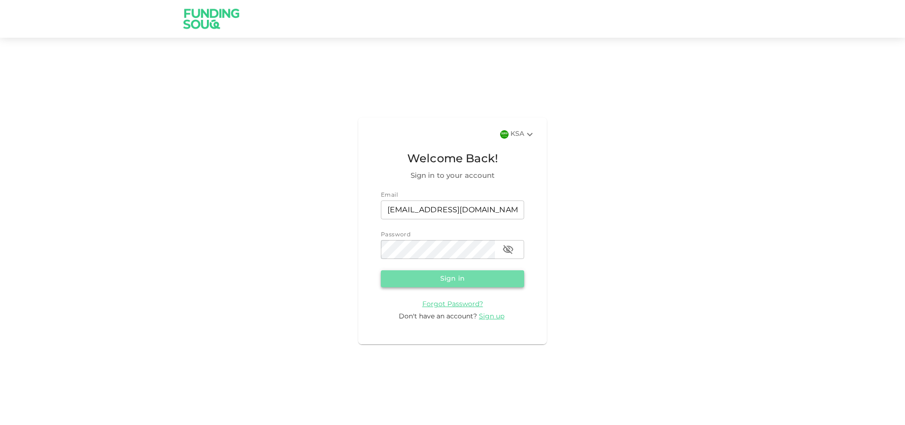
click at [494, 282] on button "Sign in" at bounding box center [452, 278] width 143 height 17
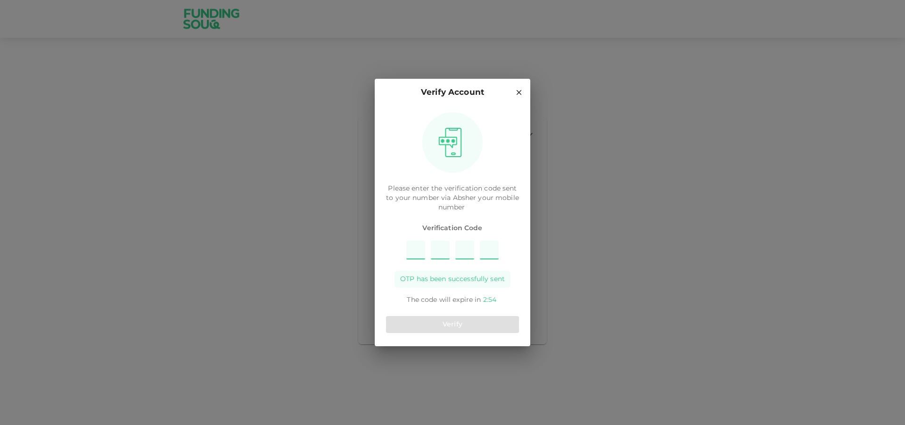
type input "5"
type input "8"
type input "7"
type input "3"
click at [443, 327] on button "Verify" at bounding box center [452, 324] width 133 height 17
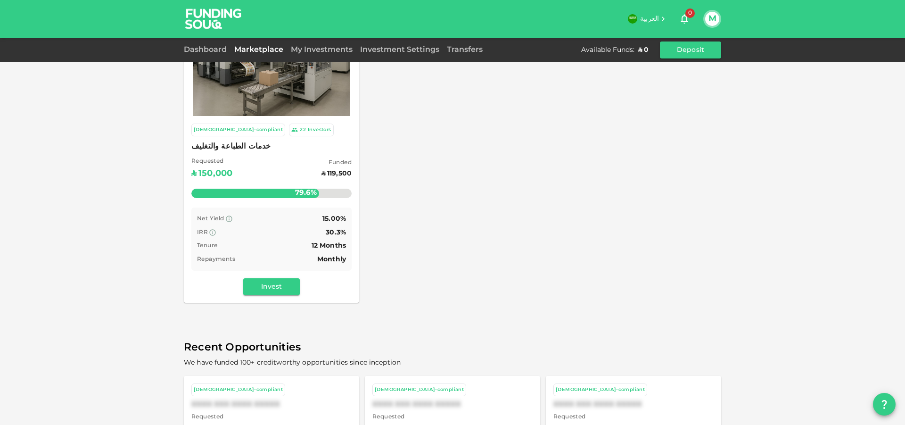
scroll to position [189, 0]
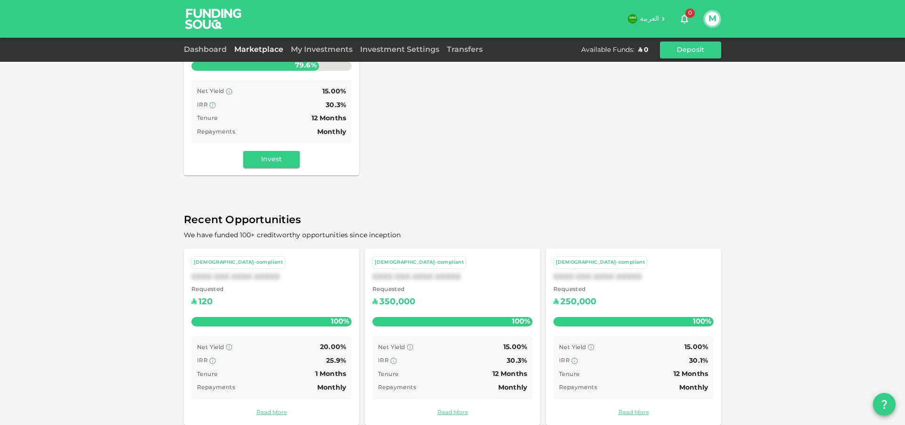
click at [332, 152] on div "Invest" at bounding box center [271, 159] width 160 height 17
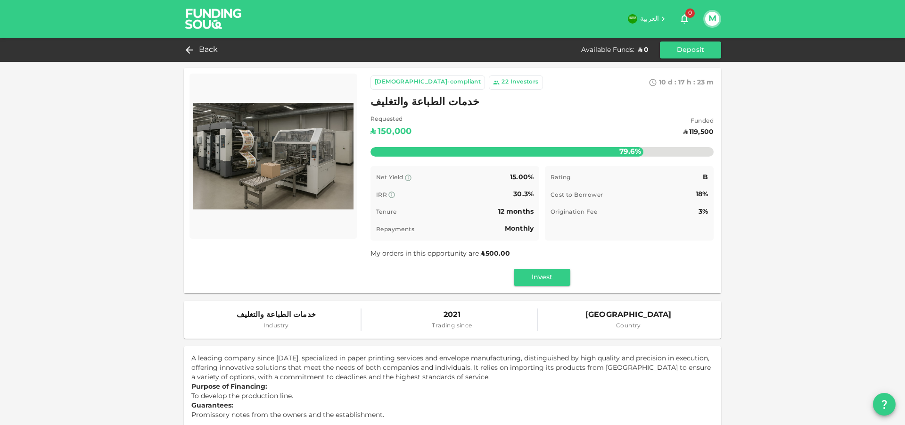
click at [511, 84] on div "Investors" at bounding box center [525, 82] width 28 height 9
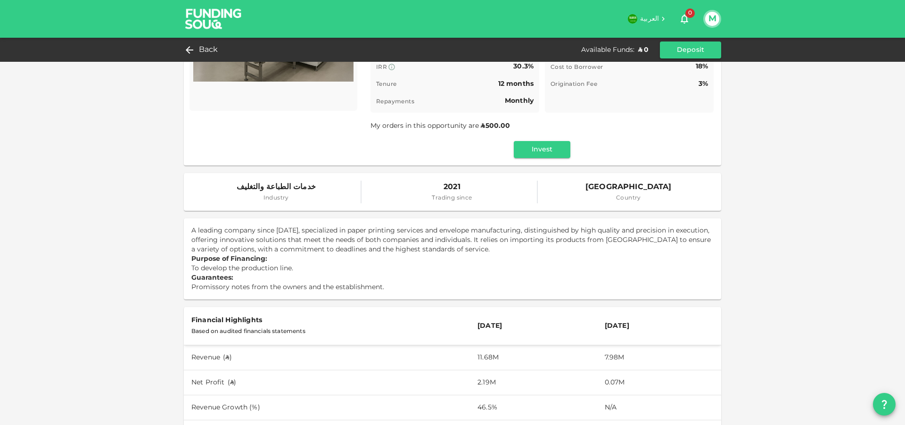
scroll to position [141, 0]
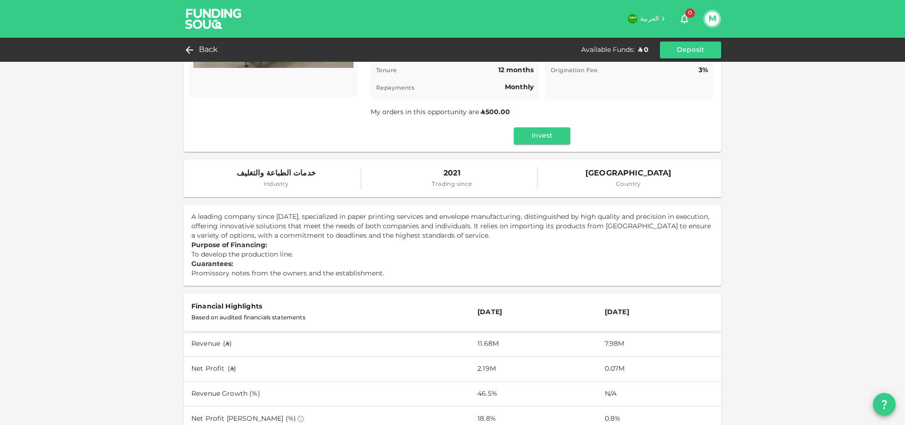
click at [627, 175] on span "Saudi Arabia" at bounding box center [628, 173] width 86 height 13
click at [269, 176] on span "خدمات الطباعة والتغليف" at bounding box center [276, 173] width 79 height 13
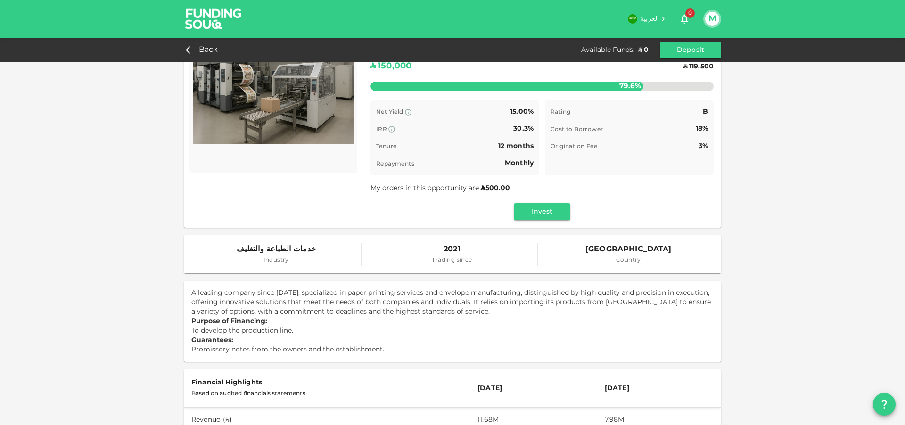
scroll to position [0, 0]
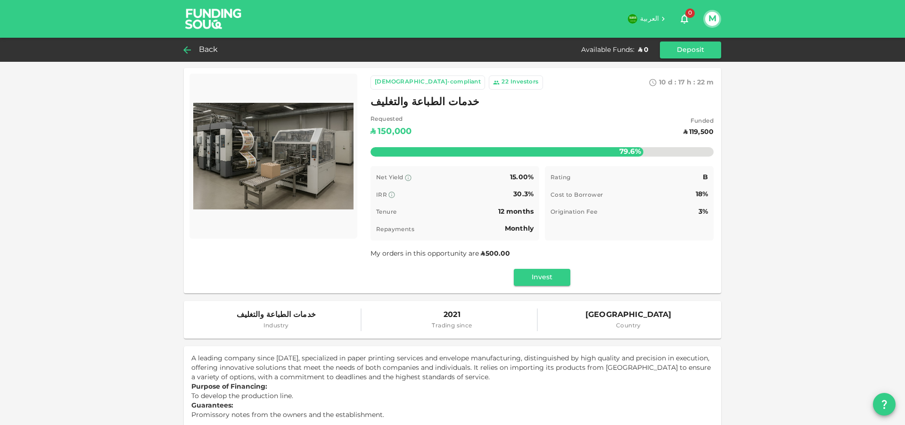
click at [198, 53] on div "Back" at bounding box center [203, 49] width 38 height 13
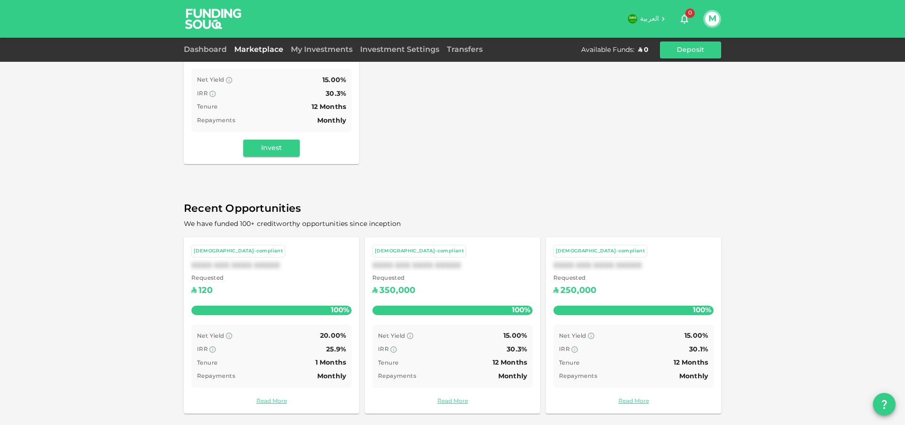
scroll to position [202, 0]
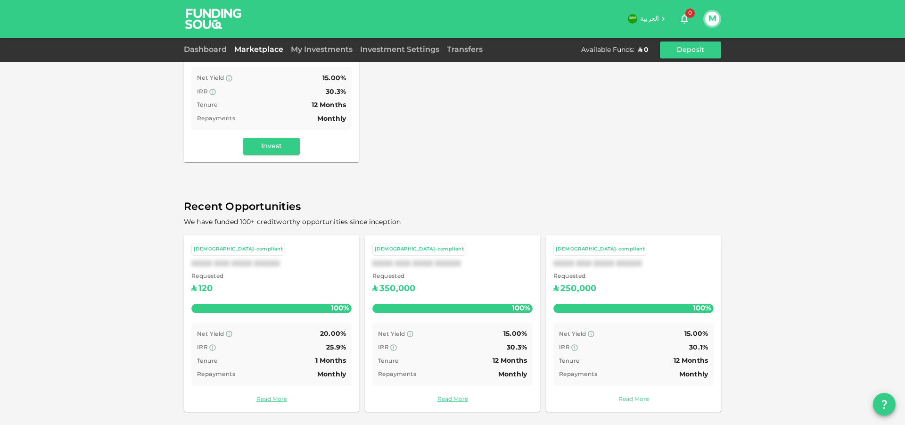
click at [634, 402] on link "Read More" at bounding box center [633, 399] width 160 height 9
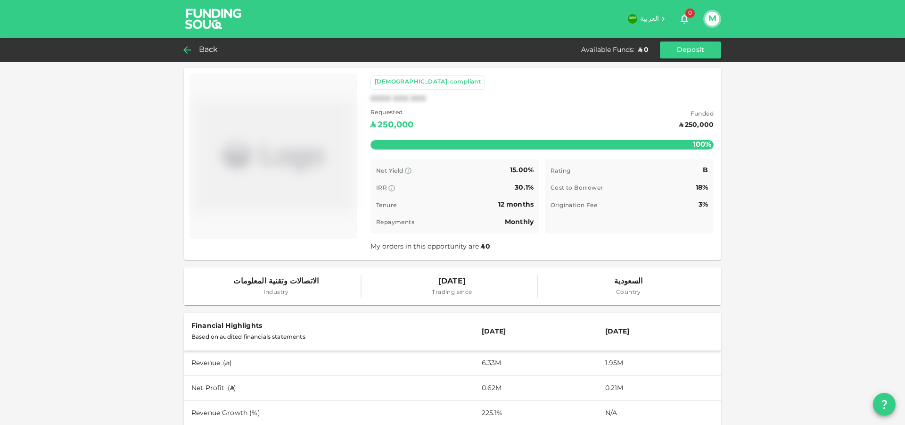
click at [198, 49] on div "Back" at bounding box center [203, 49] width 38 height 13
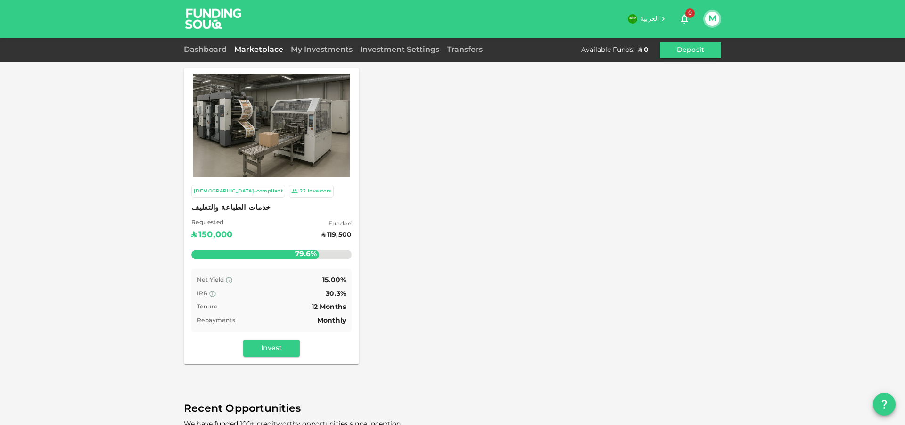
click at [264, 49] on link "Marketplace" at bounding box center [259, 49] width 57 height 7
click at [213, 50] on link "Dashboard" at bounding box center [207, 49] width 47 height 7
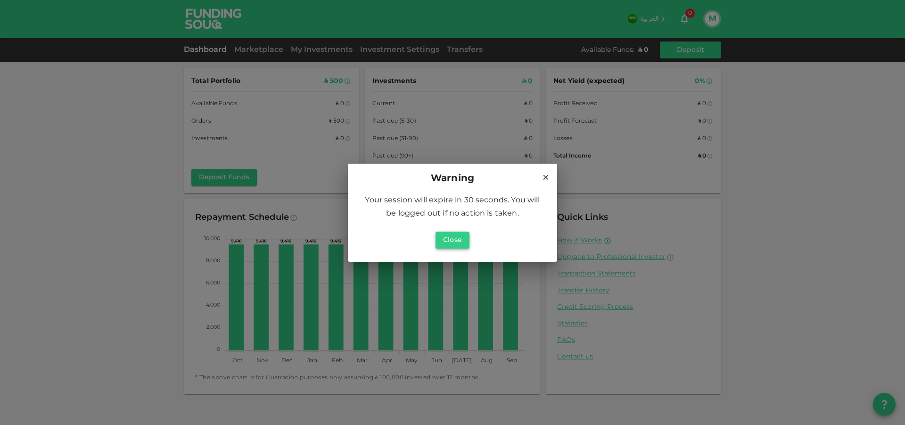
click at [463, 241] on button "Close" at bounding box center [453, 239] width 34 height 17
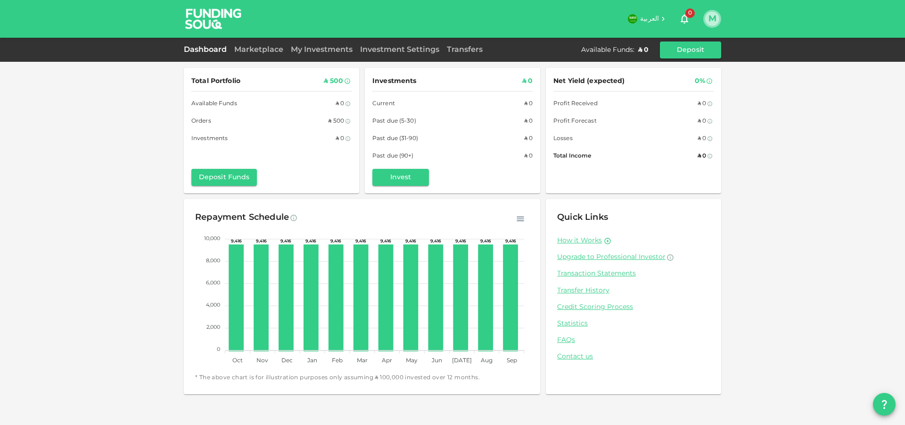
click at [714, 20] on button "M" at bounding box center [712, 19] width 14 height 14
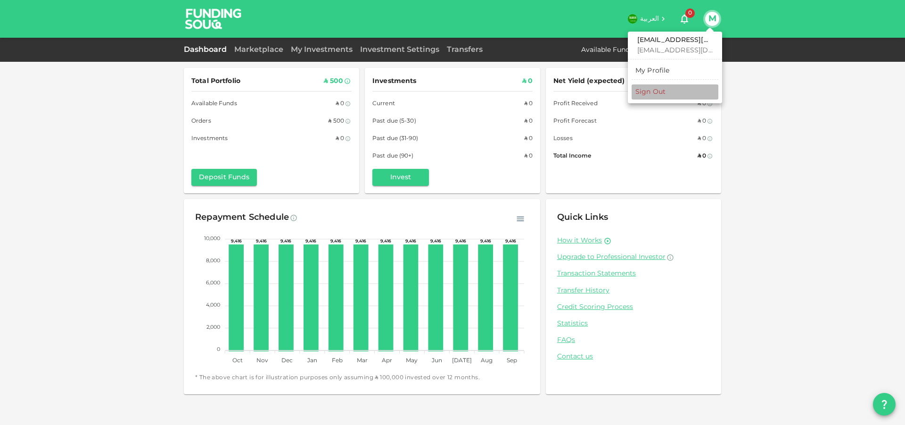
click at [660, 92] on div "Sign Out" at bounding box center [650, 91] width 30 height 9
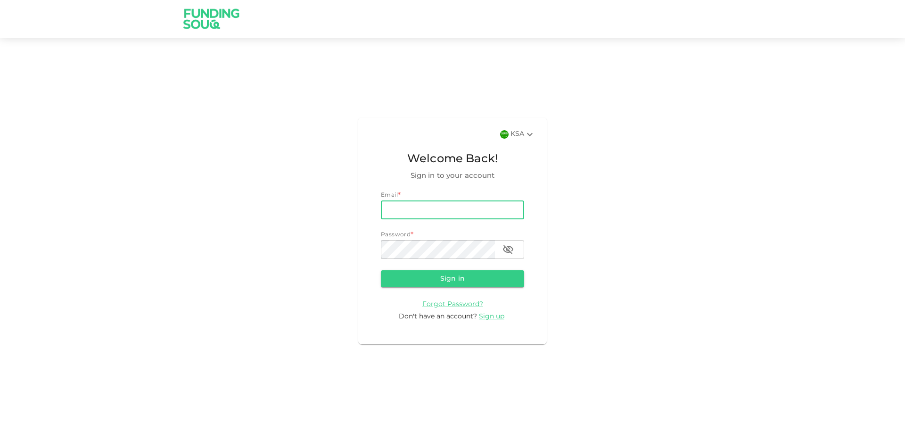
click at [431, 210] on input "email" at bounding box center [452, 209] width 143 height 19
type input "[EMAIL_ADDRESS][DOMAIN_NAME]"
click at [381, 270] on button "Sign in" at bounding box center [452, 278] width 143 height 17
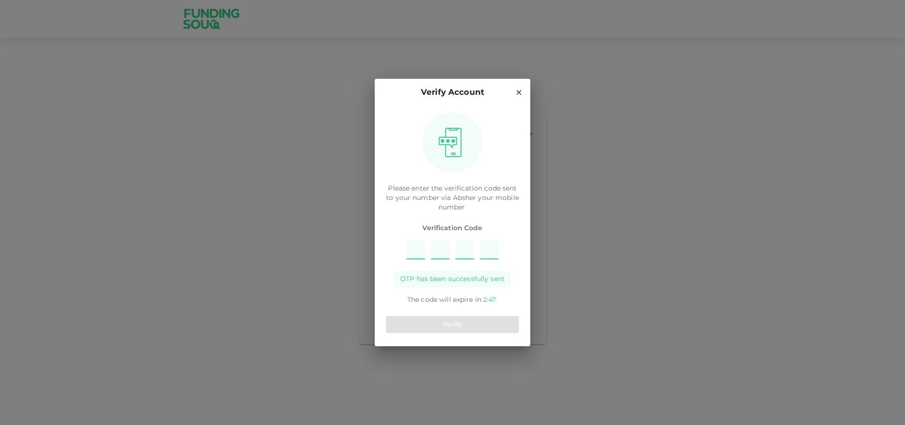
type input "4"
type input "8"
type input "6"
type input "1"
click at [460, 327] on button "Verify" at bounding box center [452, 324] width 133 height 17
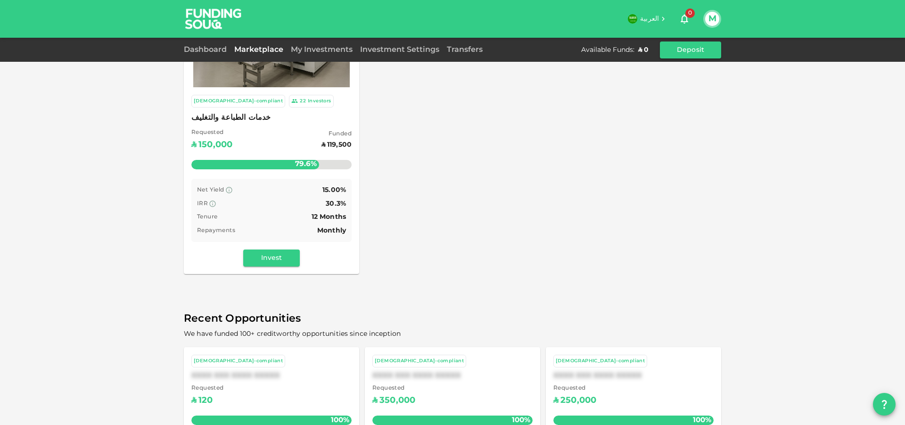
scroll to position [202, 0]
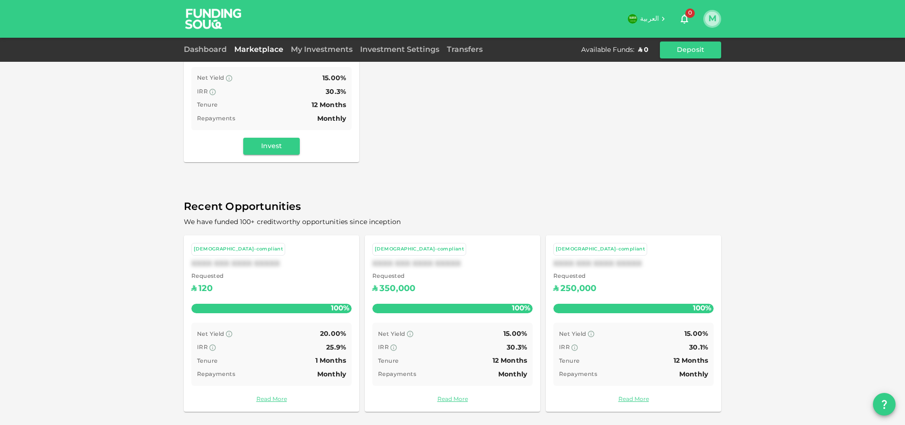
click at [711, 19] on button "M" at bounding box center [712, 19] width 14 height 14
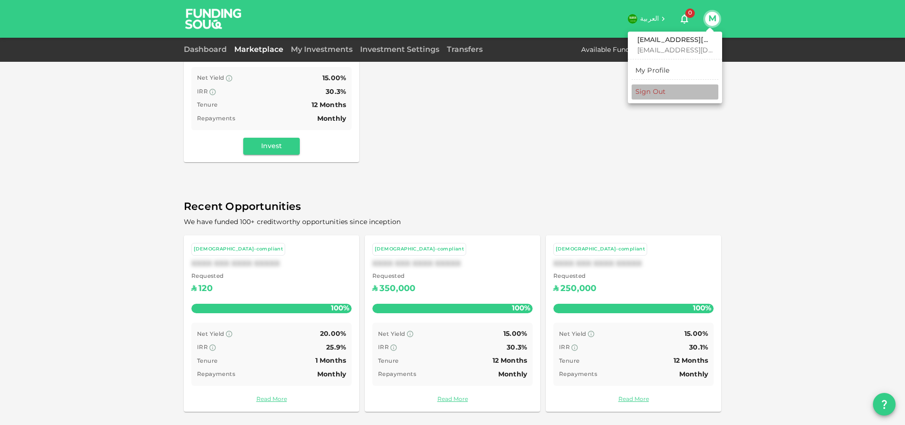
click at [662, 96] on div "Sign Out" at bounding box center [650, 91] width 30 height 9
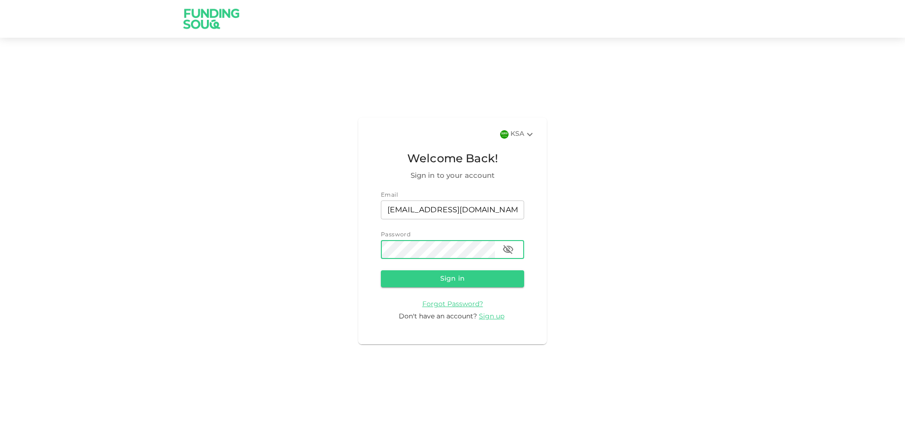
click at [381, 270] on button "Sign in" at bounding box center [452, 278] width 143 height 17
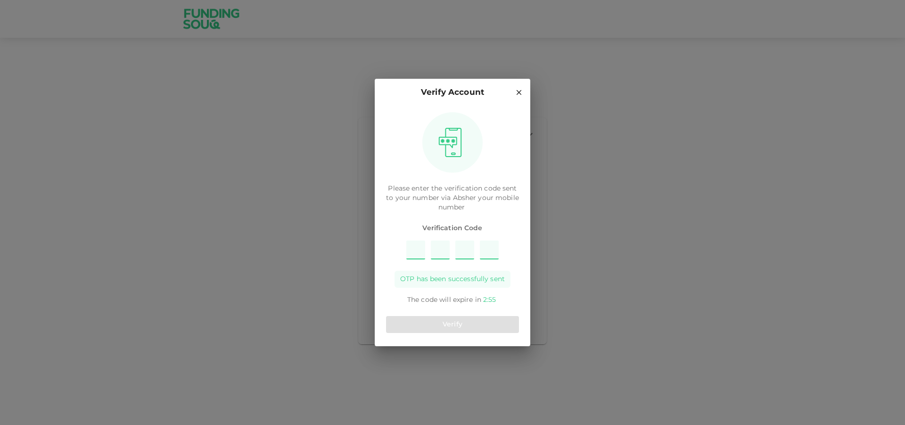
type input "9"
type input "2"
type input "7"
type input "5"
click at [463, 325] on button "Verify" at bounding box center [452, 324] width 133 height 17
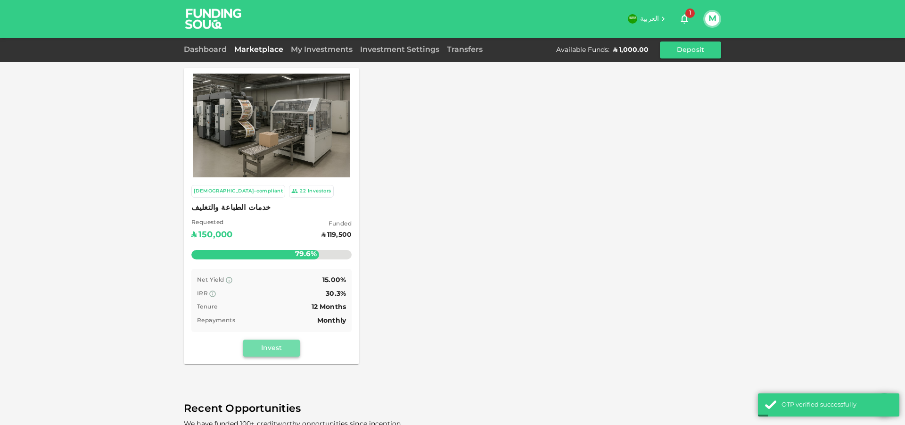
click at [275, 349] on button "Invest" at bounding box center [271, 347] width 57 height 17
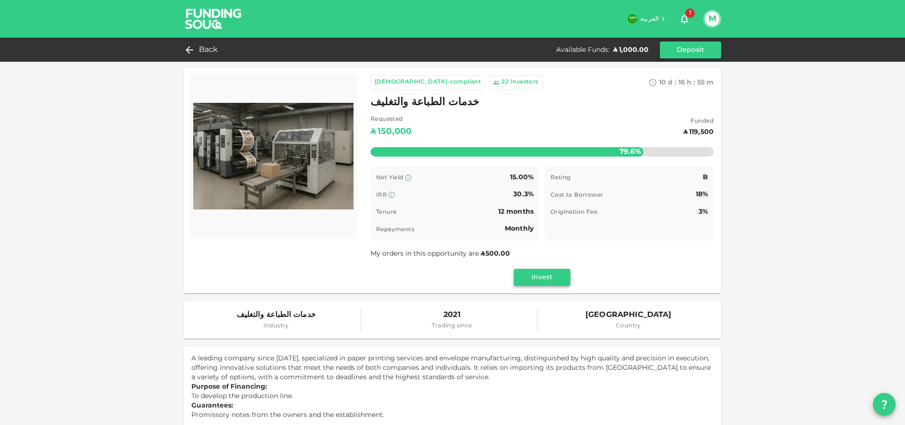
click at [547, 284] on button "Invest" at bounding box center [542, 277] width 57 height 17
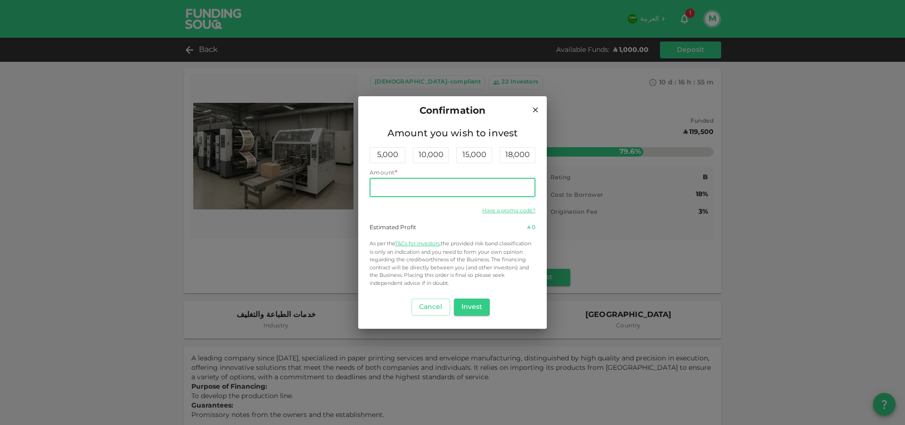
click at [423, 188] on input "Amount" at bounding box center [453, 187] width 166 height 19
type input "1"
type input "5"
type input "1,000"
click at [471, 305] on button "Invest" at bounding box center [472, 306] width 36 height 17
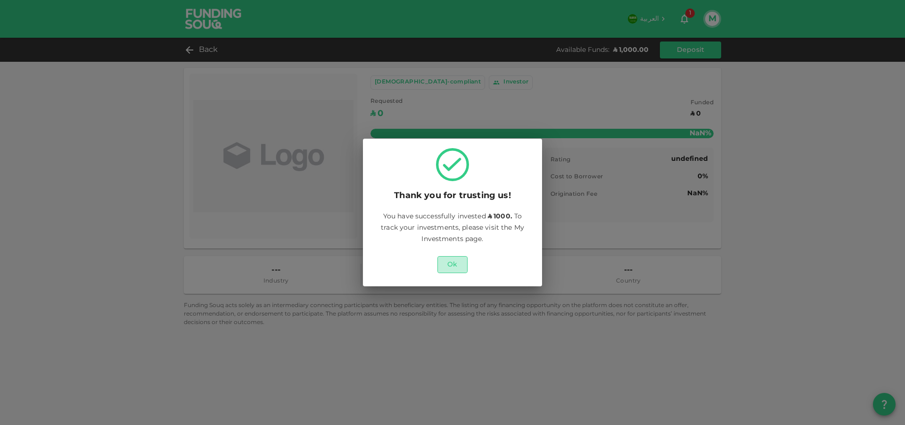
click at [456, 264] on button "Ok" at bounding box center [452, 264] width 30 height 17
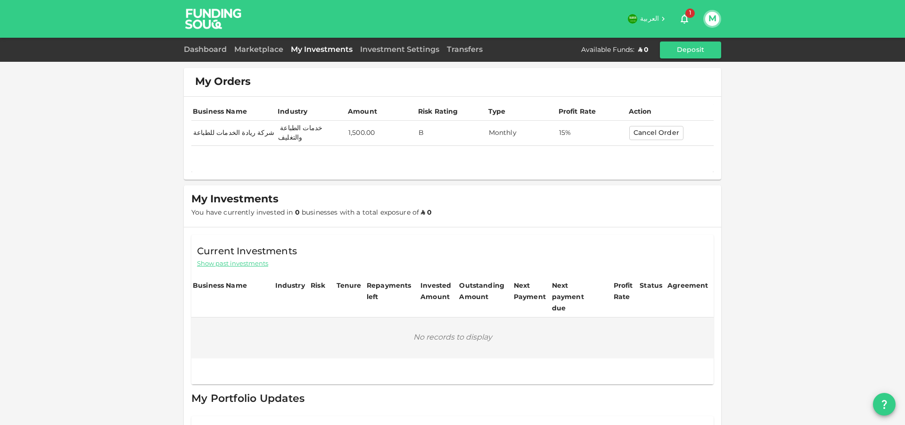
click at [280, 131] on td "خدمات الطباعة والتغليف" at bounding box center [311, 133] width 70 height 25
click at [481, 131] on td "B" at bounding box center [452, 133] width 70 height 25
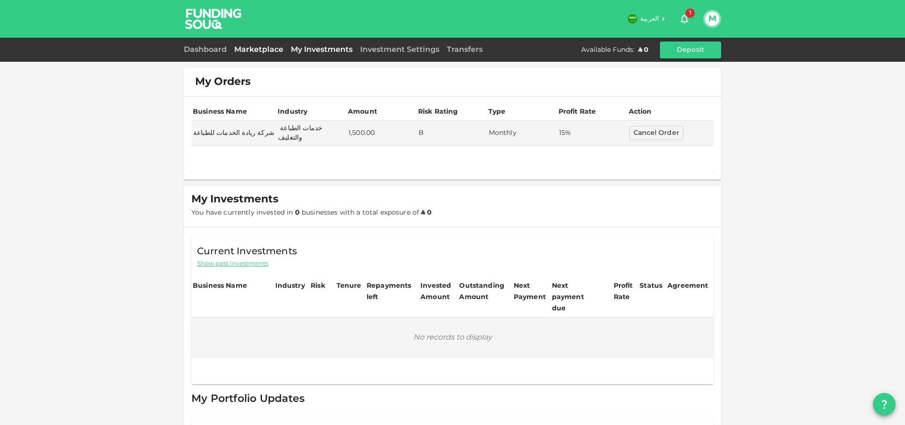
click at [271, 49] on link "Marketplace" at bounding box center [259, 49] width 57 height 7
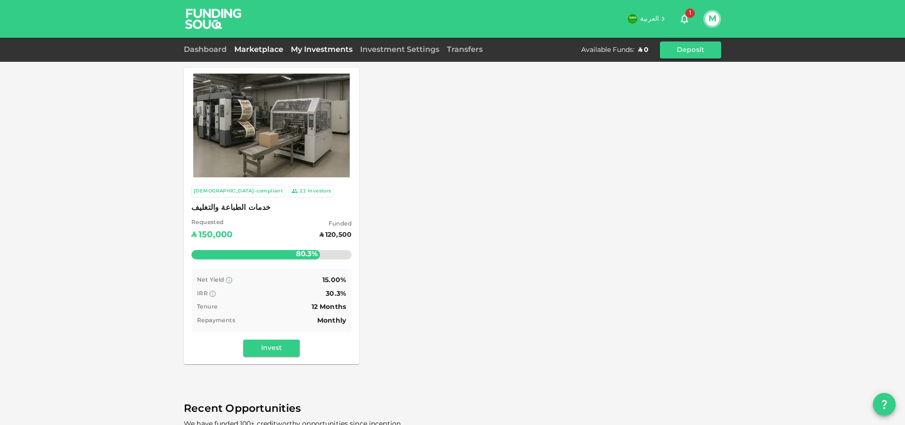
click at [325, 49] on link "My Investments" at bounding box center [321, 49] width 69 height 7
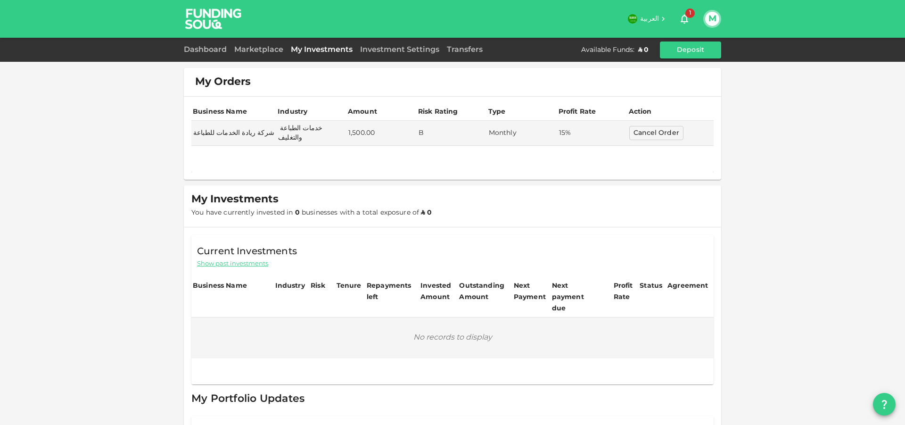
click at [399, 53] on div "Investment Settings" at bounding box center [399, 49] width 87 height 11
click at [406, 51] on link "Investment Settings" at bounding box center [399, 49] width 87 height 7
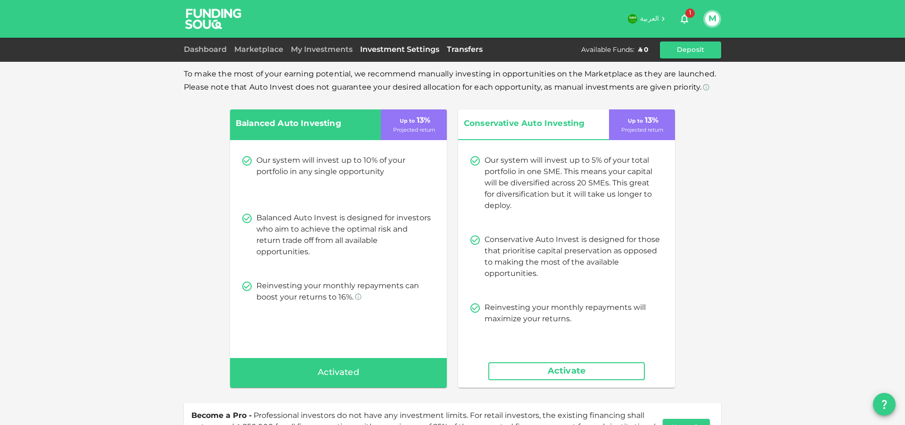
click at [465, 48] on link "Transfers" at bounding box center [464, 49] width 43 height 7
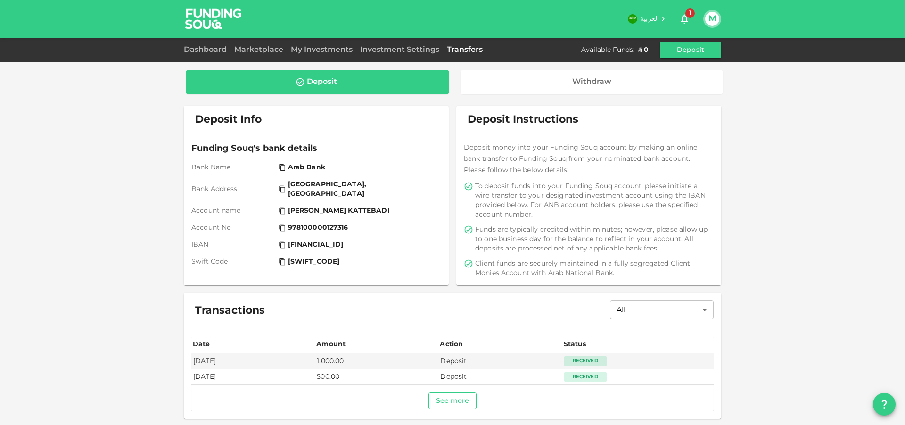
click at [446, 403] on button "See more" at bounding box center [453, 400] width 49 height 17
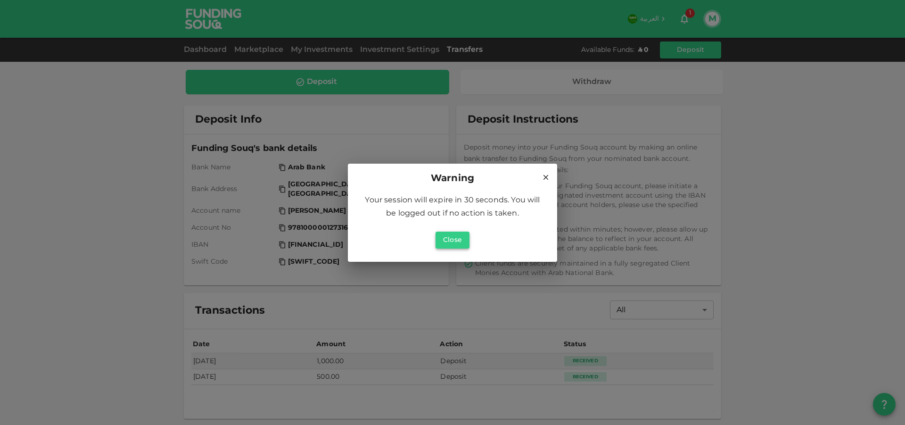
click at [455, 246] on button "Close" at bounding box center [453, 239] width 34 height 17
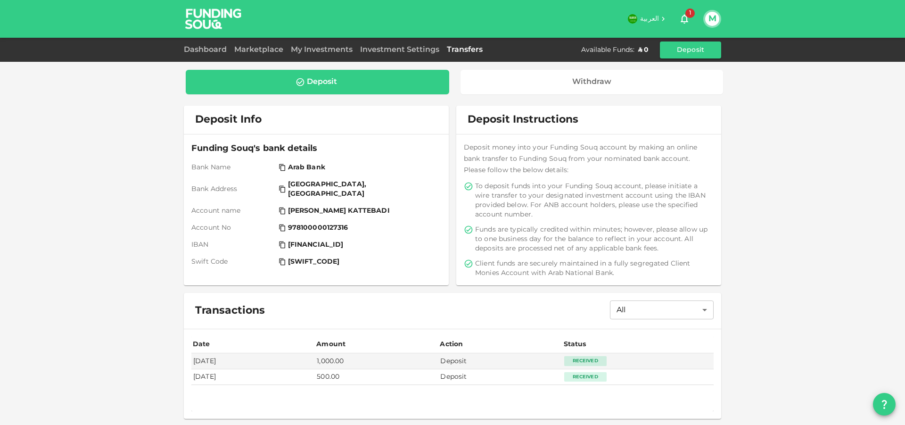
click at [192, 46] on div "Dashboard" at bounding box center [207, 49] width 47 height 11
click at [193, 50] on link "Dashboard" at bounding box center [207, 49] width 47 height 7
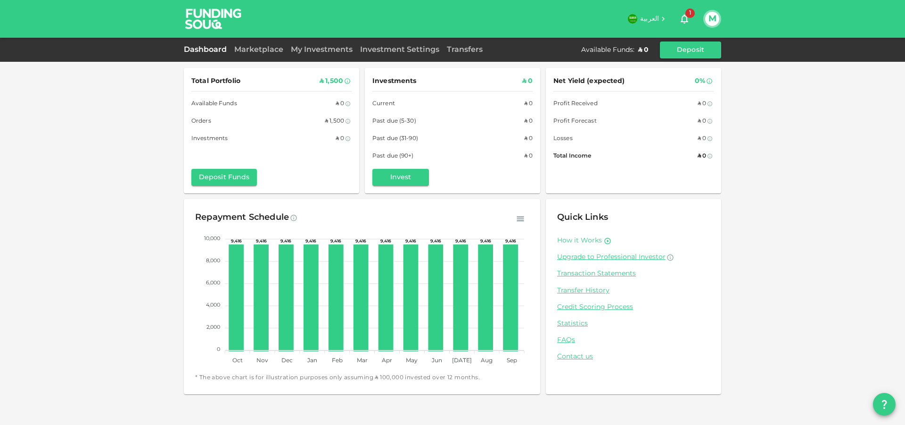
click at [588, 239] on link "How it Works" at bounding box center [579, 240] width 45 height 9
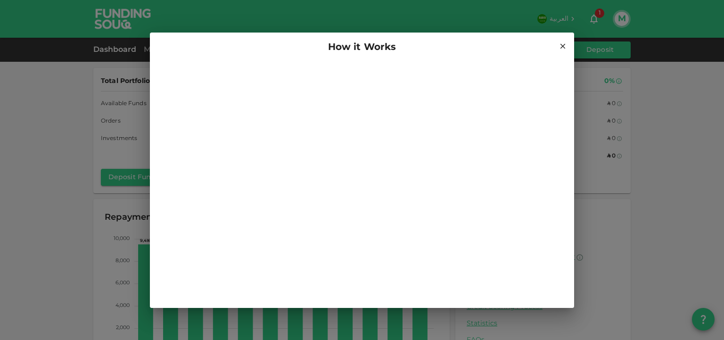
click at [563, 44] on icon at bounding box center [563, 46] width 8 height 8
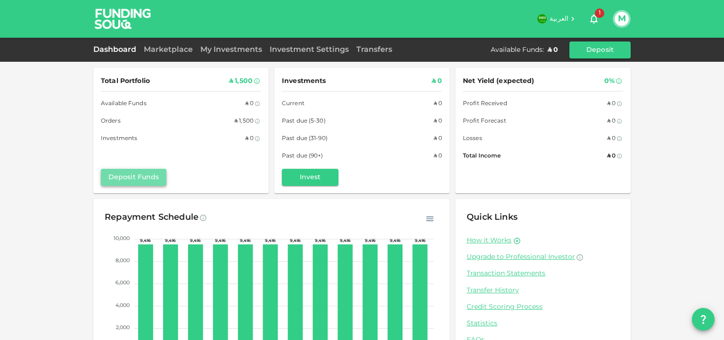
click at [124, 172] on button "Deposit Funds" at bounding box center [134, 177] width 66 height 17
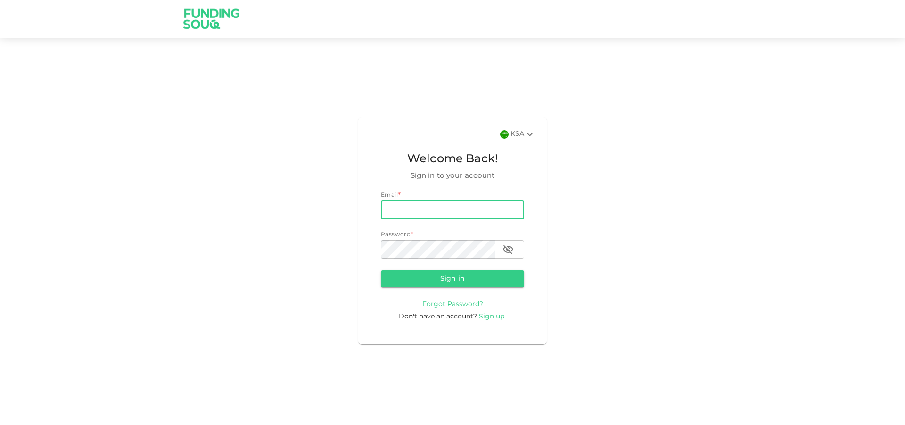
click at [419, 208] on input "email" at bounding box center [452, 209] width 143 height 19
type input "[EMAIL_ADDRESS][DOMAIN_NAME]"
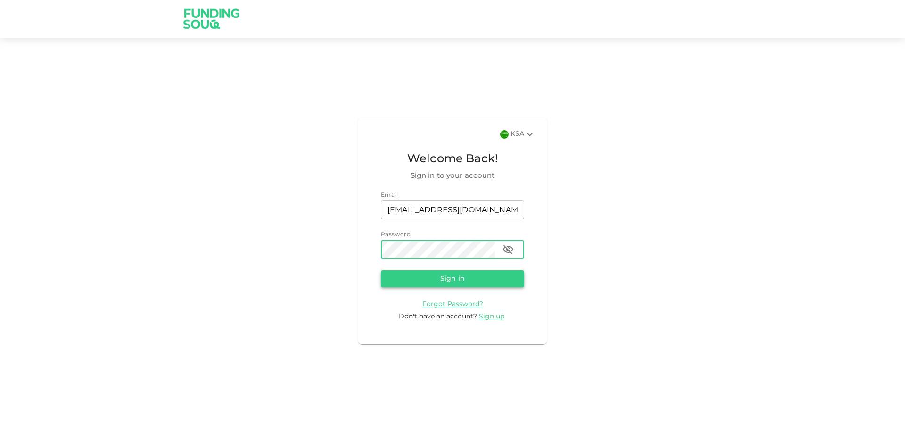
click at [479, 279] on button "Sign in" at bounding box center [452, 278] width 143 height 17
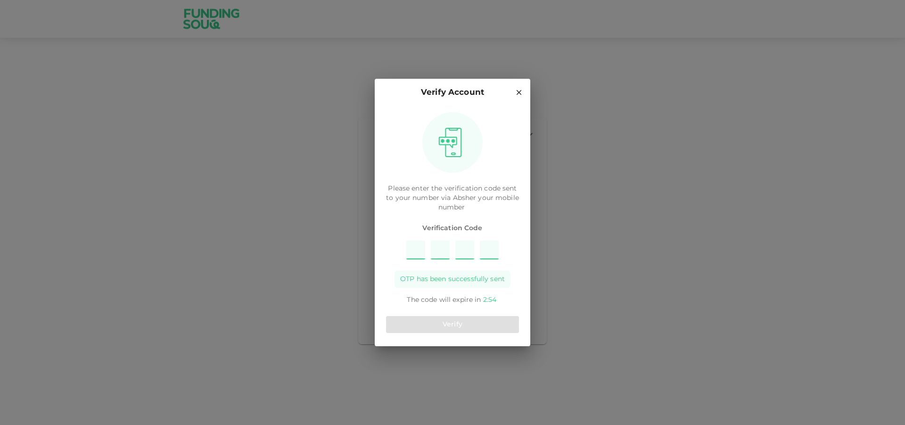
type input "3"
type input "6"
type input "7"
type input "5"
click at [488, 322] on button "Verify" at bounding box center [452, 324] width 133 height 17
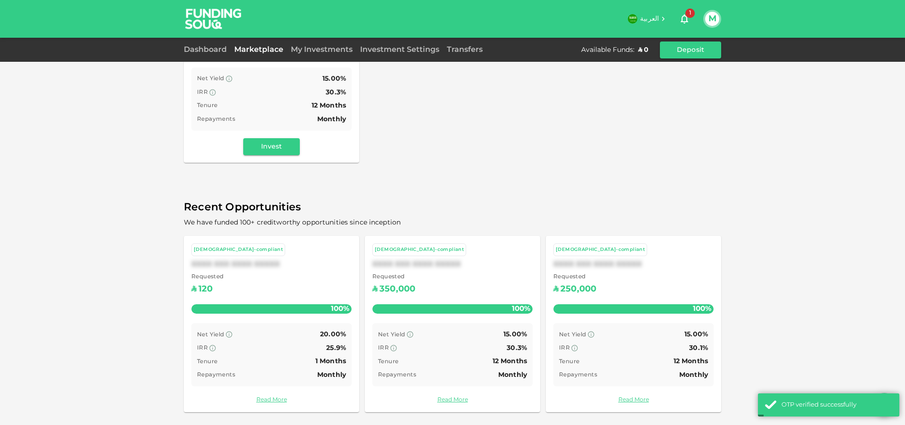
scroll to position [202, 0]
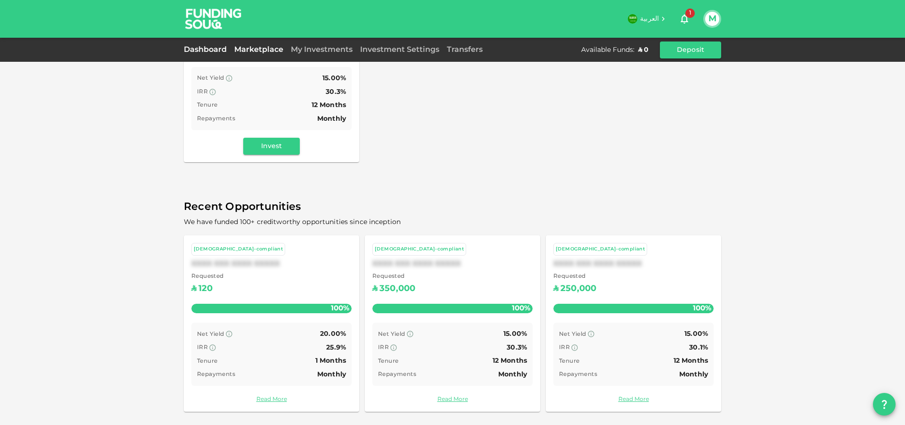
click at [206, 49] on link "Dashboard" at bounding box center [207, 49] width 47 height 7
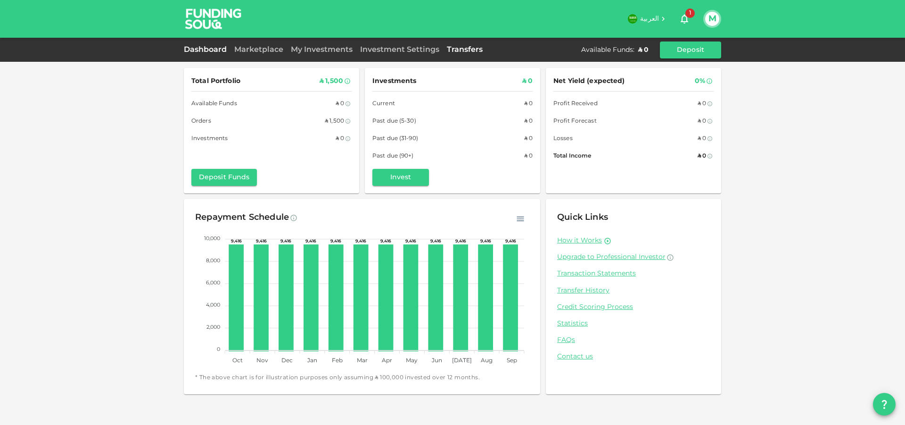
click at [470, 51] on link "Transfers" at bounding box center [464, 49] width 43 height 7
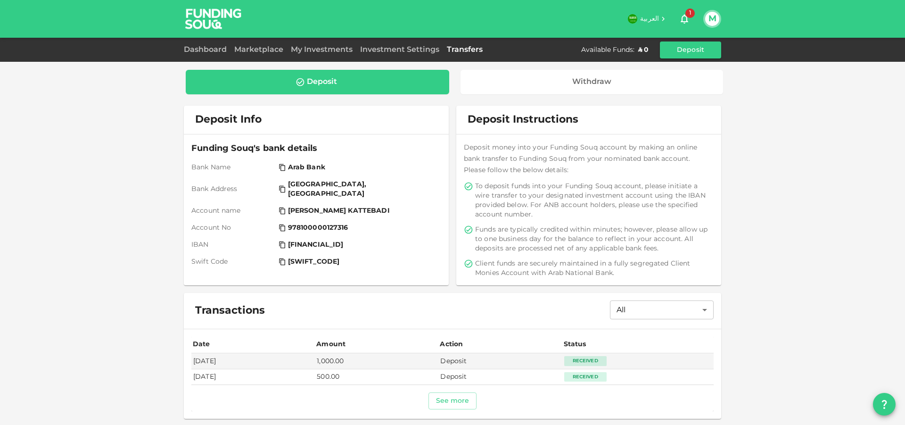
click at [213, 47] on div "Dashboard" at bounding box center [207, 49] width 47 height 11
click at [219, 53] on div "Dashboard" at bounding box center [207, 49] width 47 height 11
click at [219, 52] on link "Dashboard" at bounding box center [207, 49] width 47 height 7
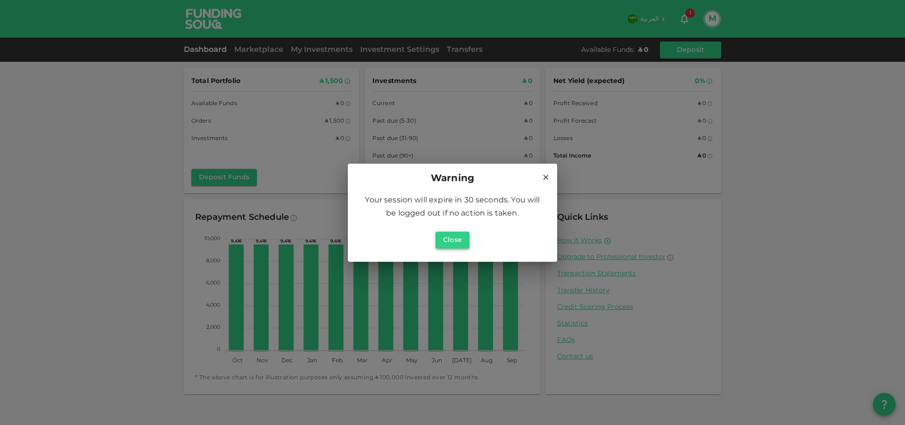
click at [464, 234] on button "Close" at bounding box center [453, 239] width 34 height 17
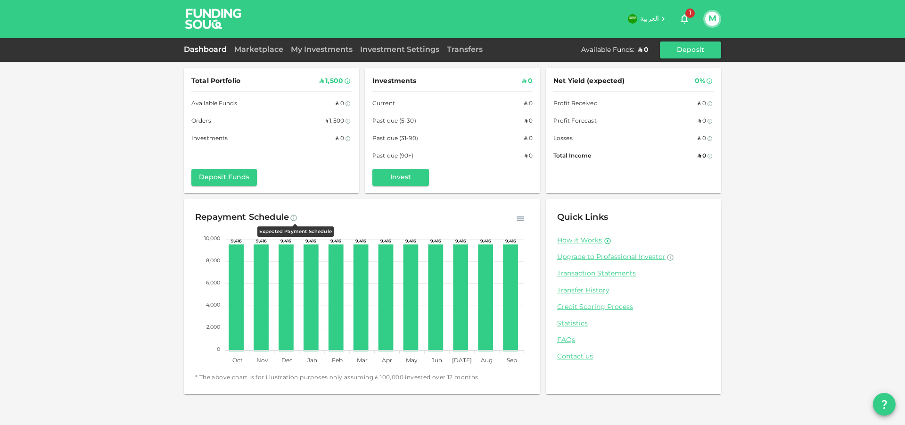
click at [295, 217] on icon at bounding box center [294, 218] width 8 height 8
click at [519, 218] on icon "button" at bounding box center [520, 218] width 9 height 9
click at [500, 235] on p "Download CSV" at bounding box center [498, 236] width 52 height 12
click at [576, 339] on div "Quick Links How it Works Upgrade to Professional Investor Transaction Statement…" at bounding box center [633, 296] width 175 height 195
click at [577, 339] on link "Contact us" at bounding box center [633, 356] width 153 height 9
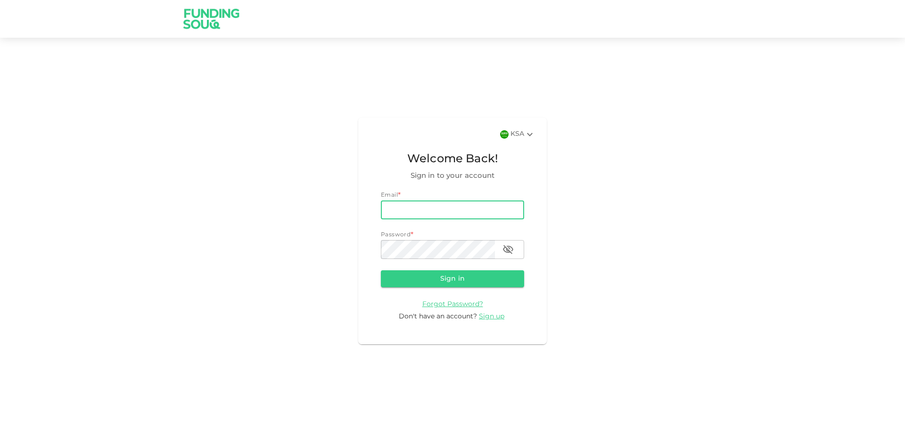
click at [431, 211] on input "email" at bounding box center [452, 209] width 143 height 19
type input "[EMAIL_ADDRESS][DOMAIN_NAME]"
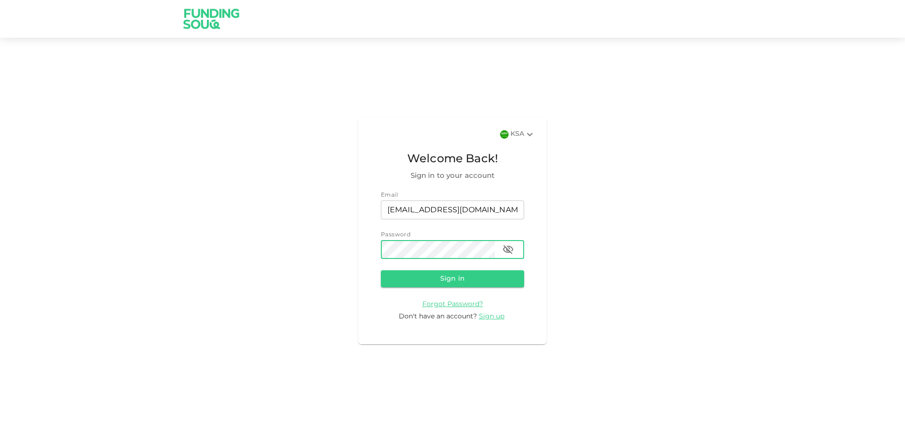
click at [381, 270] on button "Sign in" at bounding box center [452, 278] width 143 height 17
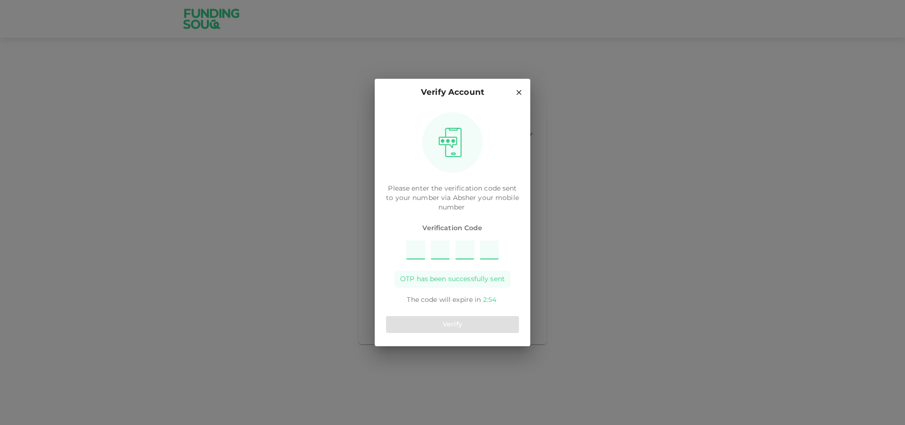
type input "7"
type input "5"
type input "2"
type input "9"
click at [470, 330] on button "Verify" at bounding box center [452, 324] width 133 height 17
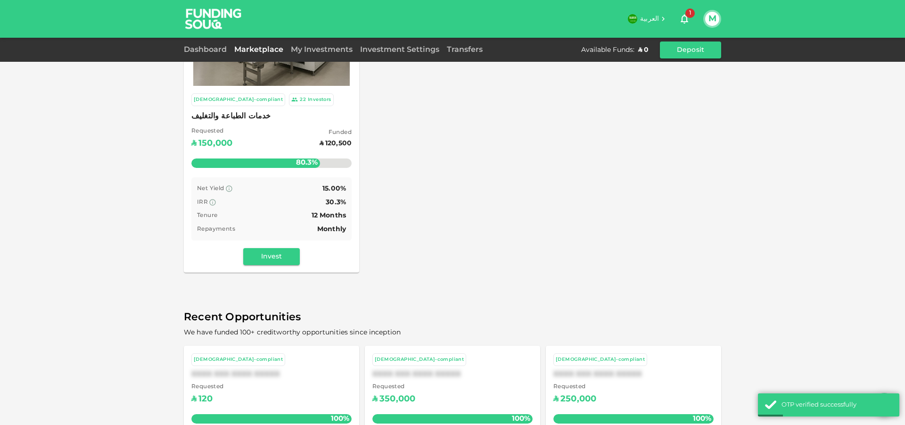
scroll to position [202, 0]
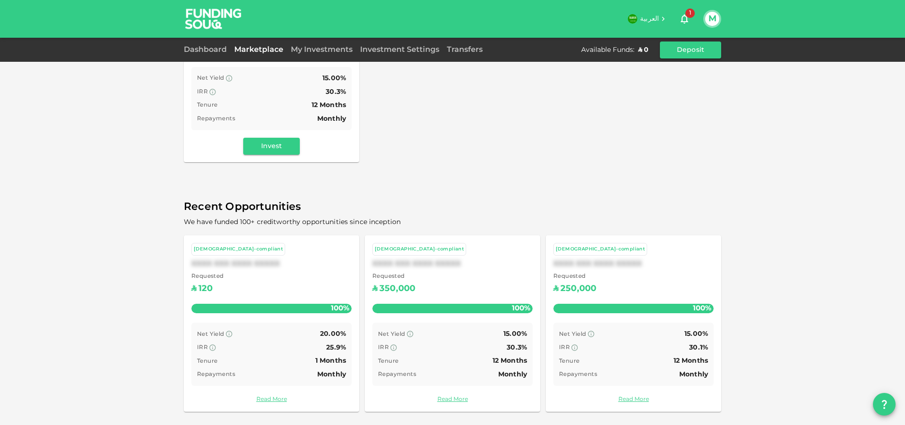
click at [712, 17] on button "M" at bounding box center [712, 19] width 14 height 14
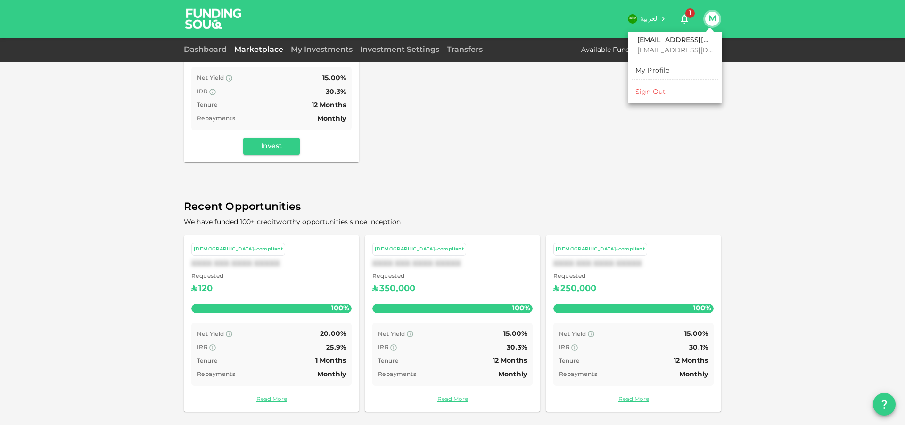
click at [666, 72] on div "My Profile" at bounding box center [652, 70] width 34 height 9
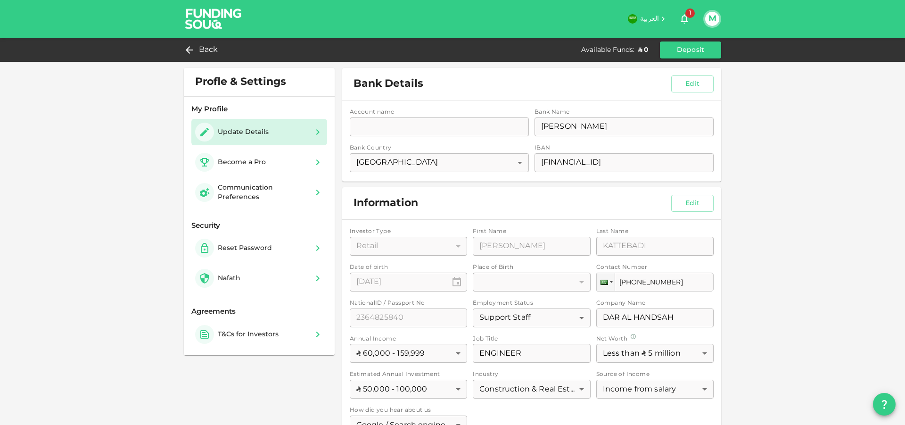
scroll to position [182, 0]
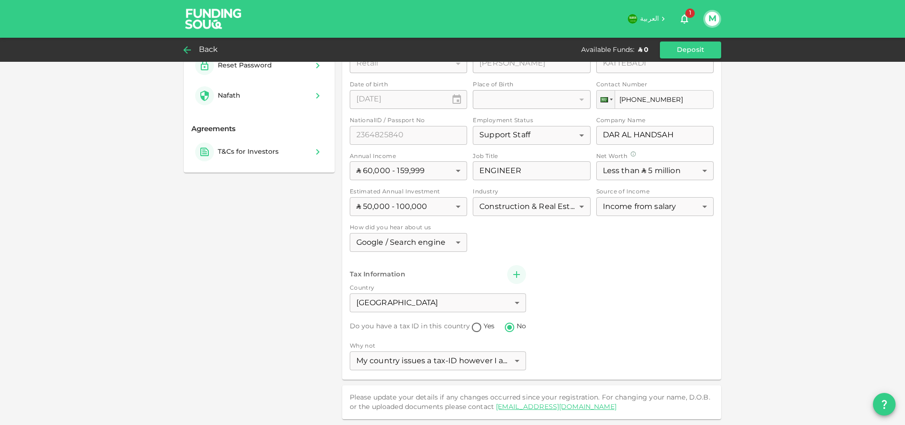
click at [203, 49] on span "Back" at bounding box center [208, 49] width 19 height 13
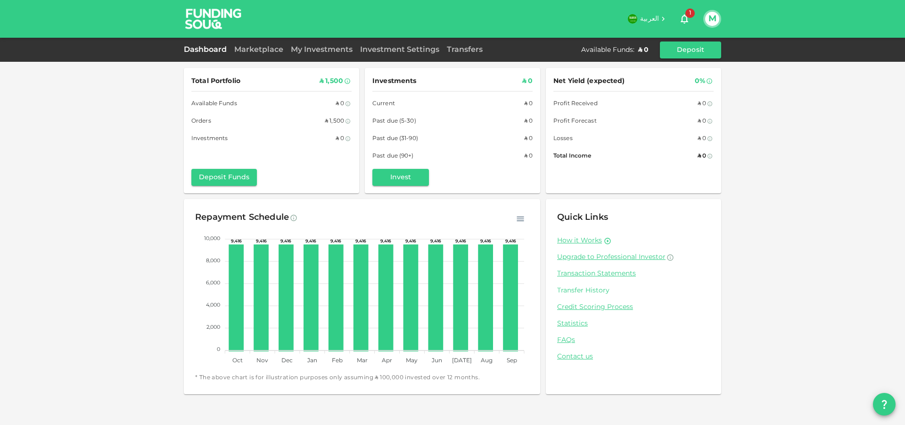
click at [597, 289] on link "Transfer History" at bounding box center [633, 290] width 153 height 9
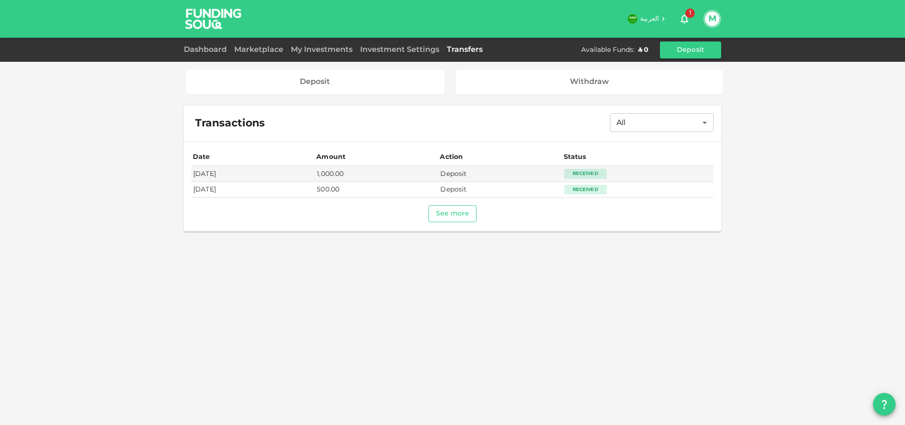
click at [461, 214] on button "See more" at bounding box center [453, 213] width 49 height 17
click at [465, 173] on td "Deposit" at bounding box center [500, 174] width 124 height 16
click at [202, 170] on td "[DATE]" at bounding box center [253, 174] width 124 height 16
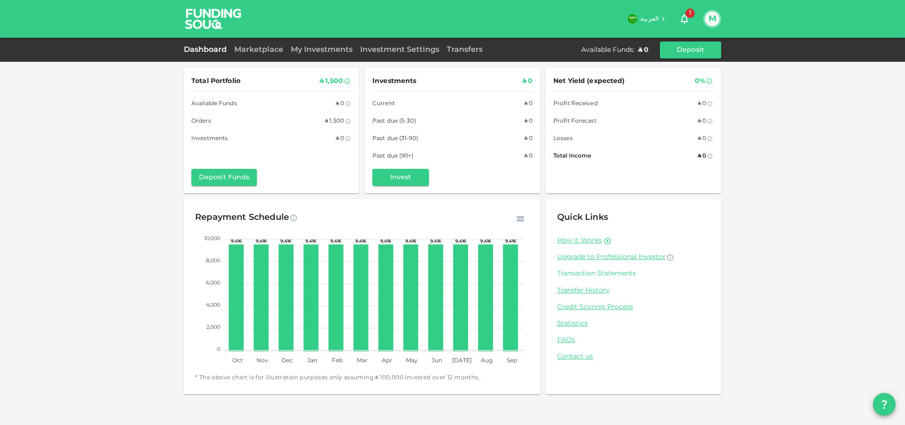
click at [618, 273] on link "Transaction Statements" at bounding box center [633, 273] width 153 height 9
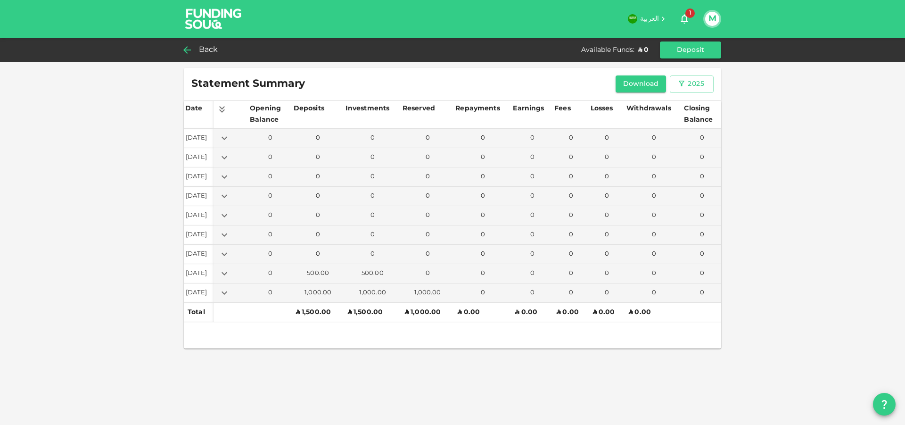
click at [198, 46] on div "Back" at bounding box center [203, 49] width 38 height 13
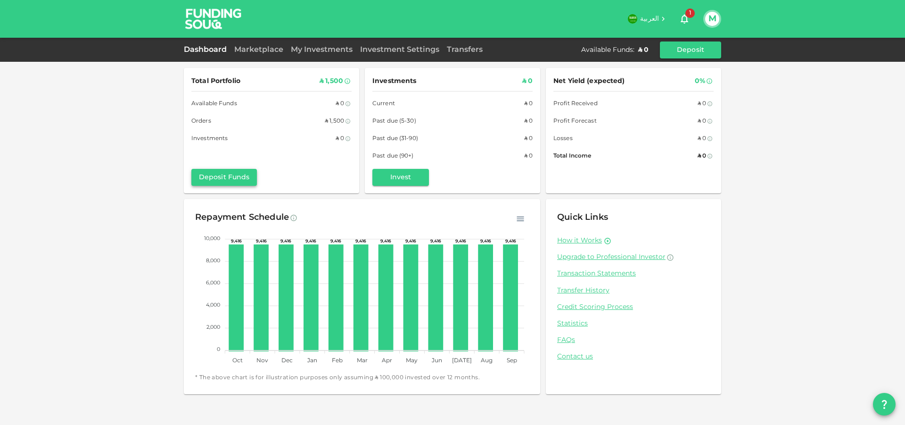
click at [238, 178] on button "Deposit Funds" at bounding box center [224, 177] width 66 height 17
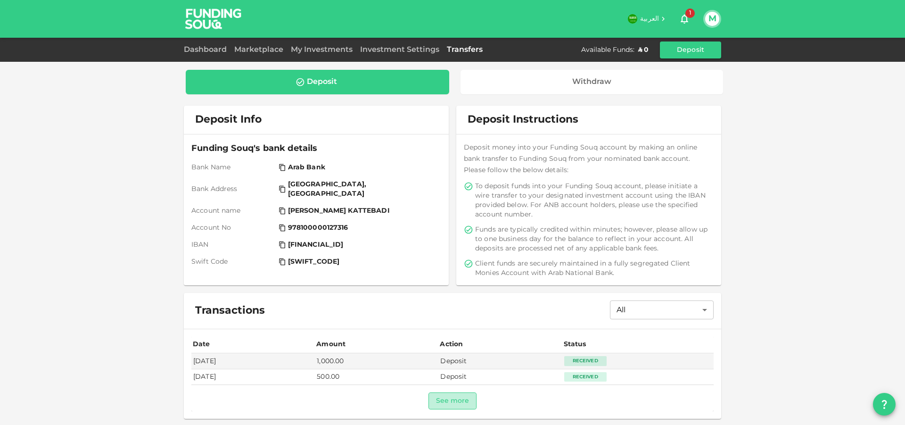
click at [454, 404] on button "See more" at bounding box center [453, 400] width 49 height 17
click at [204, 52] on link "Dashboard" at bounding box center [207, 49] width 47 height 7
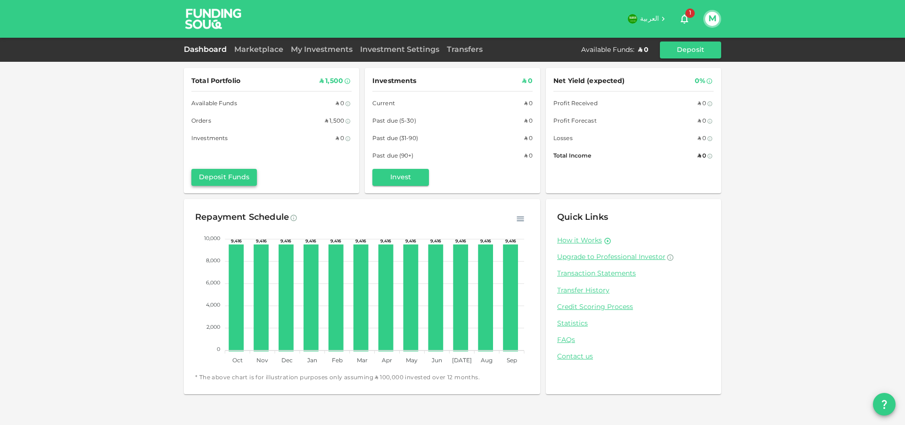
click at [244, 180] on button "Deposit Funds" at bounding box center [224, 177] width 66 height 17
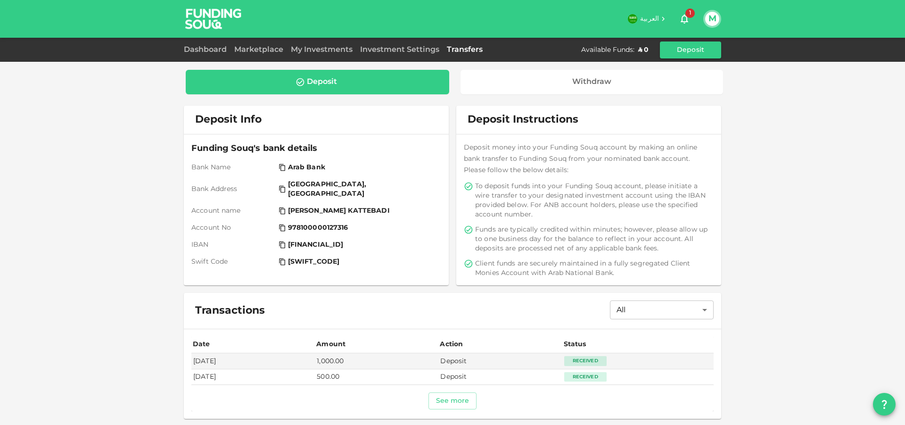
click at [320, 78] on div "Deposit" at bounding box center [322, 81] width 30 height 9
click at [345, 82] on div "Deposit" at bounding box center [317, 81] width 248 height 9
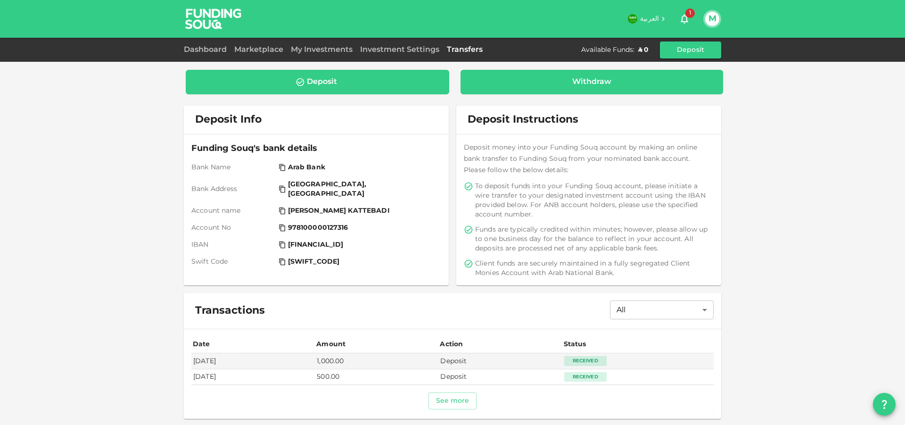
click at [526, 85] on div "Withdraw" at bounding box center [592, 81] width 248 height 9
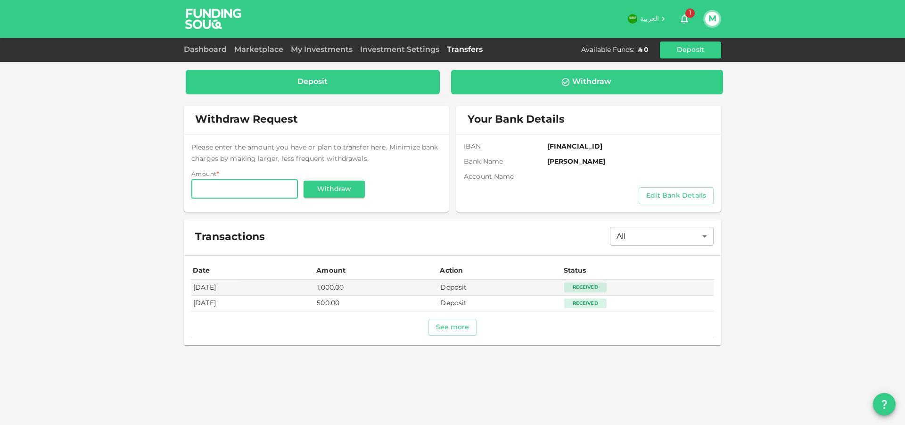
click at [338, 78] on div "Deposit" at bounding box center [312, 81] width 239 height 9
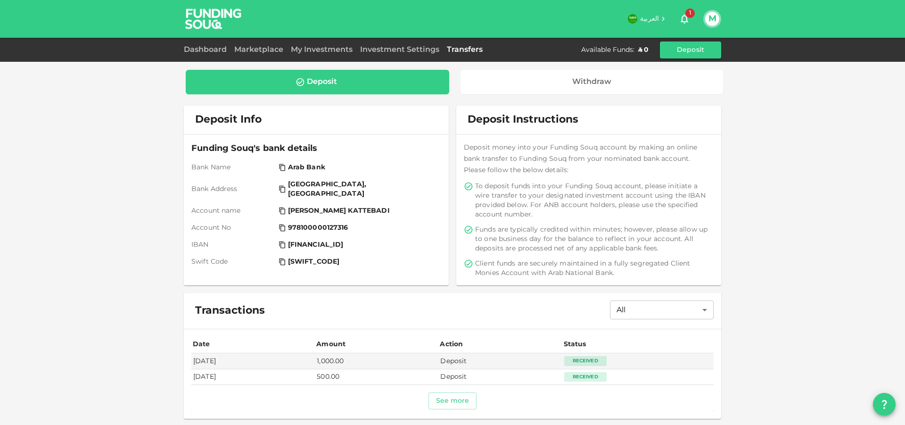
click at [216, 55] on div "Dashboard" at bounding box center [207, 49] width 47 height 11
click at [215, 50] on link "Dashboard" at bounding box center [207, 49] width 47 height 7
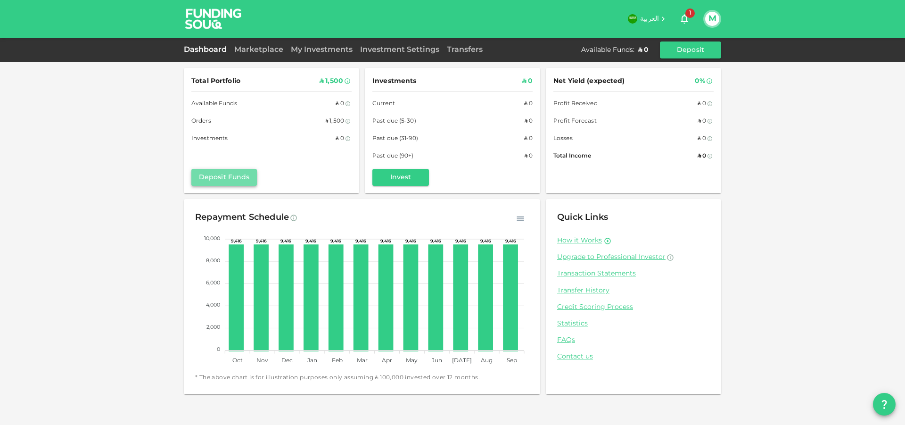
click at [240, 176] on button "Deposit Funds" at bounding box center [224, 177] width 66 height 17
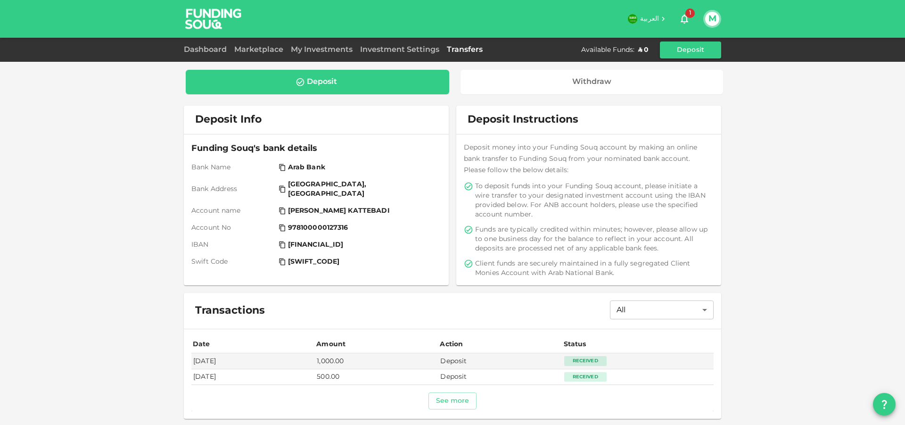
click at [198, 42] on div "Dashboard Marketplace My Investments Investment Settings Transfers Available Fu…" at bounding box center [452, 49] width 537 height 17
click at [200, 49] on link "Dashboard" at bounding box center [207, 49] width 47 height 7
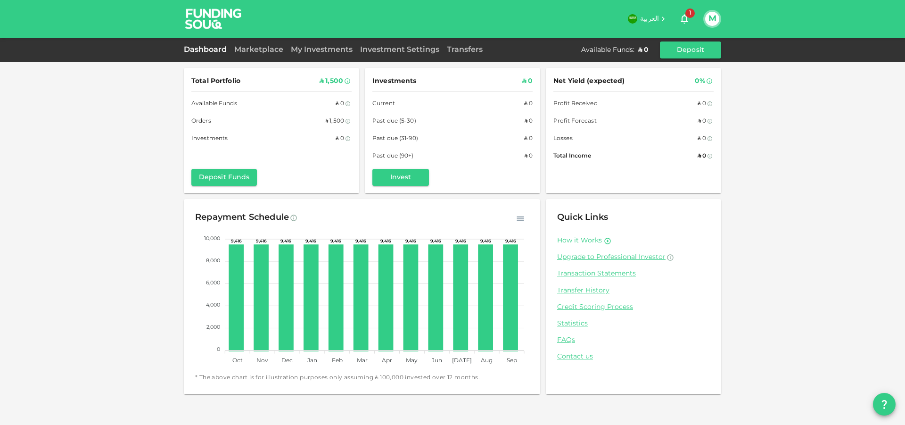
click at [590, 239] on link "How it Works" at bounding box center [579, 240] width 45 height 9
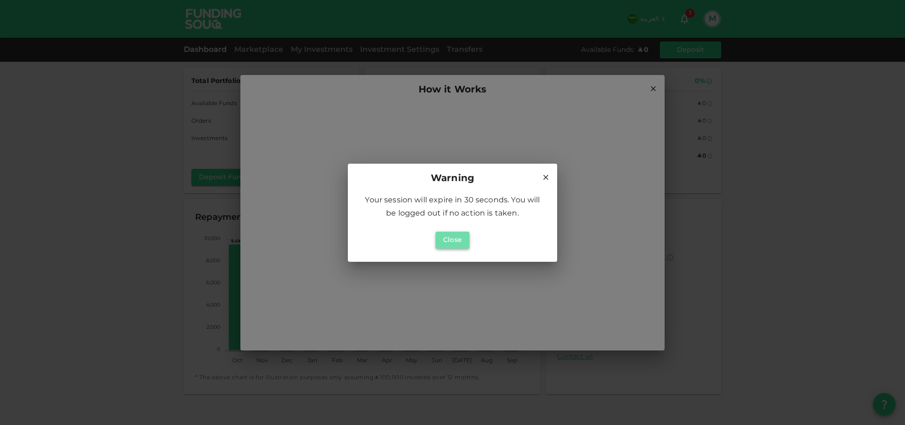
click at [454, 239] on button "Close" at bounding box center [453, 239] width 34 height 17
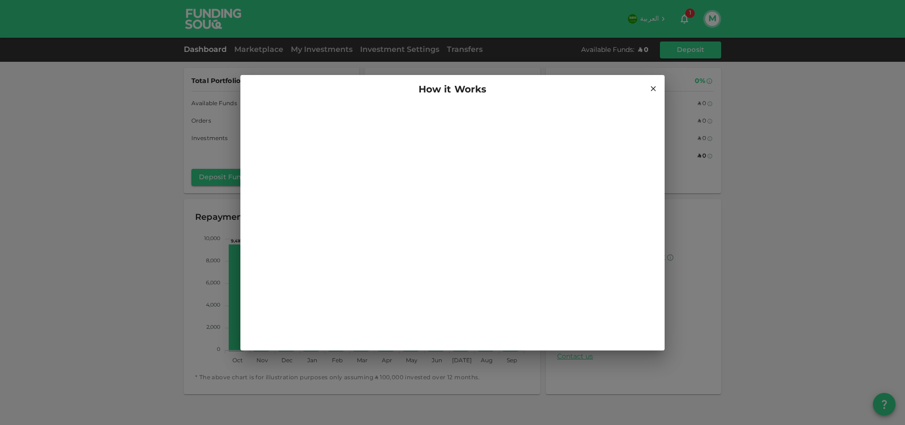
click at [652, 89] on icon at bounding box center [653, 88] width 8 height 8
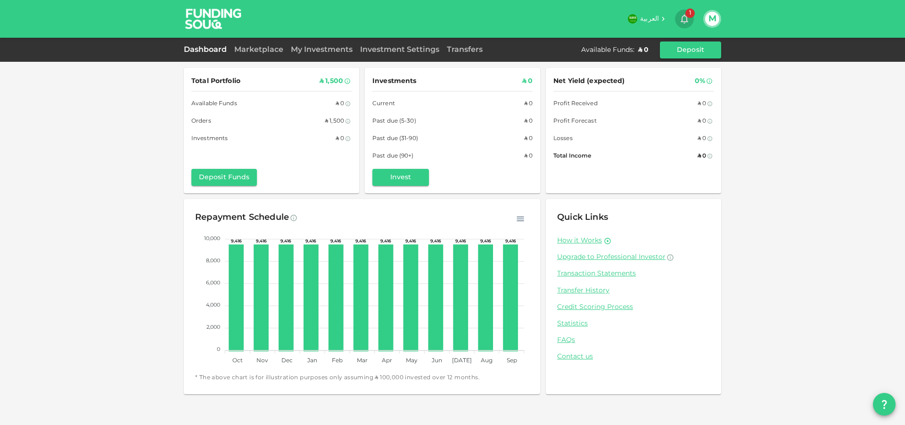
click at [686, 13] on span "1" at bounding box center [689, 12] width 9 height 9
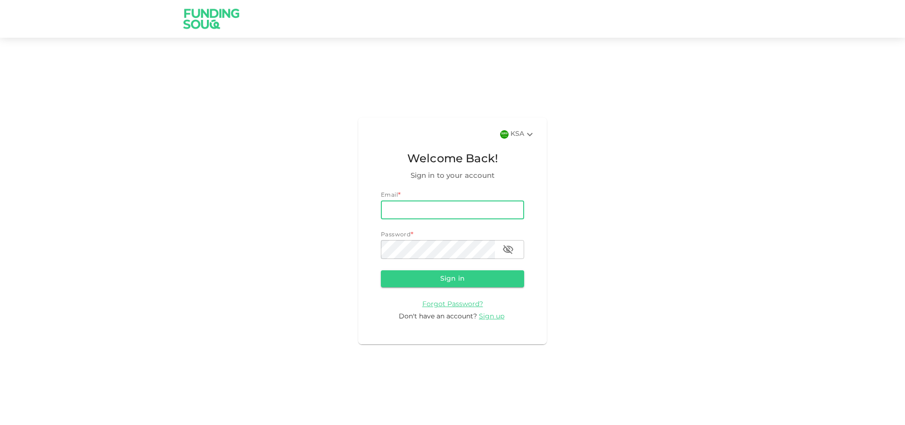
click at [434, 205] on input "email" at bounding box center [452, 209] width 143 height 19
type input "[EMAIL_ADDRESS][DOMAIN_NAME]"
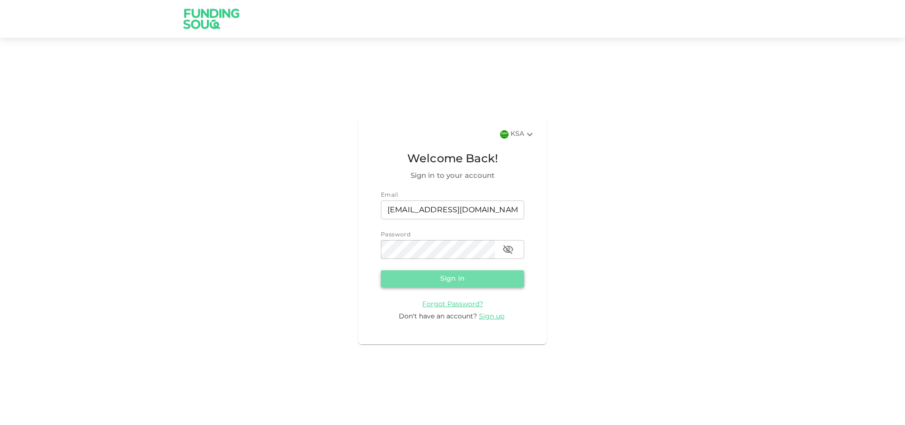
click at [455, 273] on button "Sign in" at bounding box center [452, 278] width 143 height 17
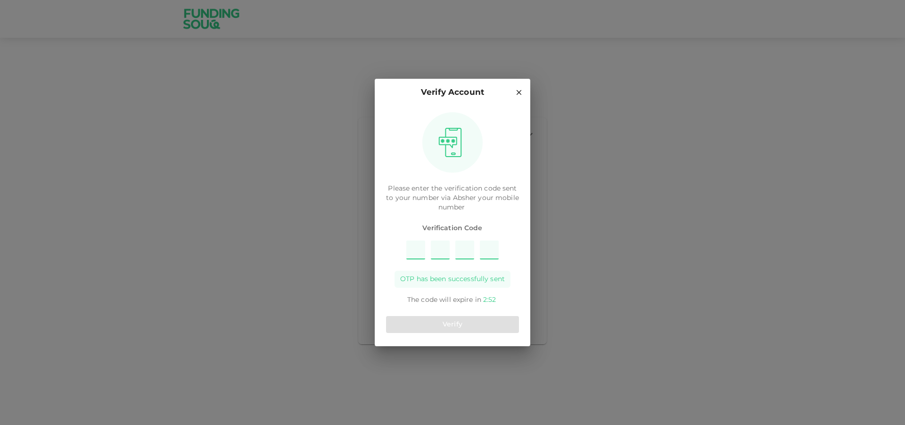
type input "2"
type input "1"
type input "9"
type input "8"
click at [453, 324] on button "Verify" at bounding box center [452, 324] width 133 height 17
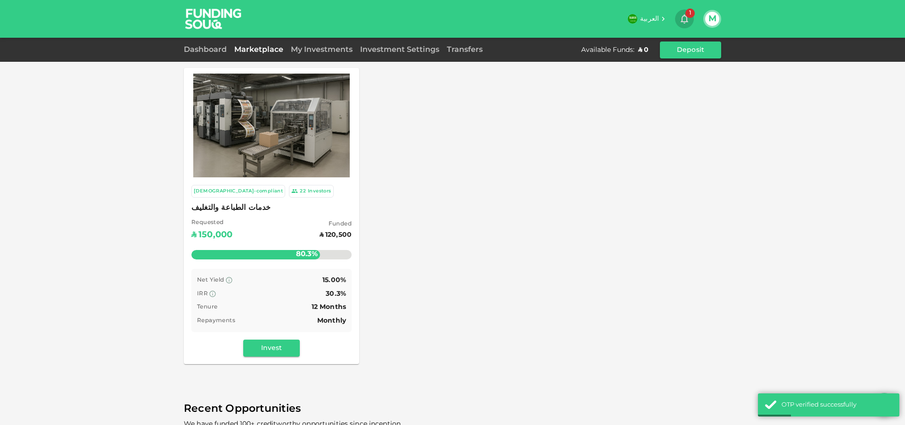
click at [684, 17] on icon "button" at bounding box center [684, 18] width 11 height 11
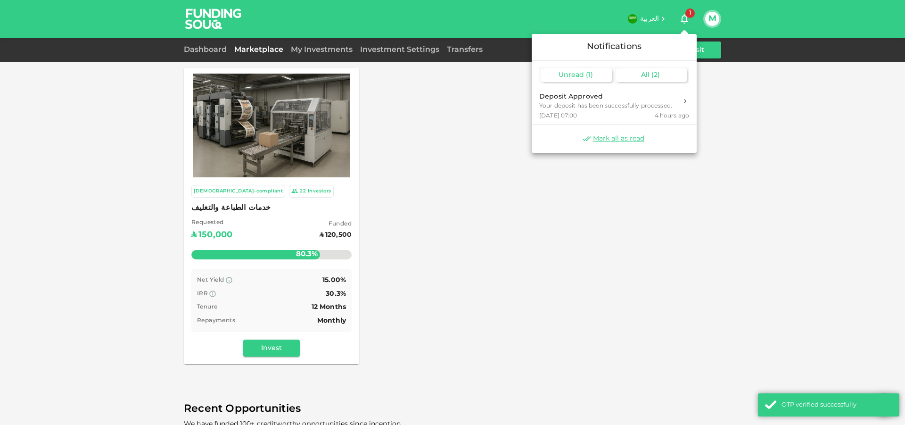
click at [638, 71] on div "All ( 2 )" at bounding box center [651, 75] width 71 height 14
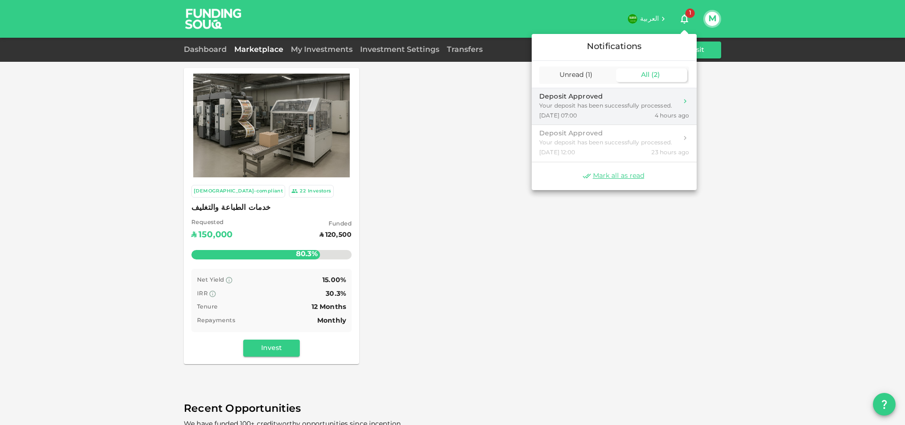
click at [626, 114] on div "[DATE] 07:00 4 hours ago" at bounding box center [614, 116] width 150 height 8
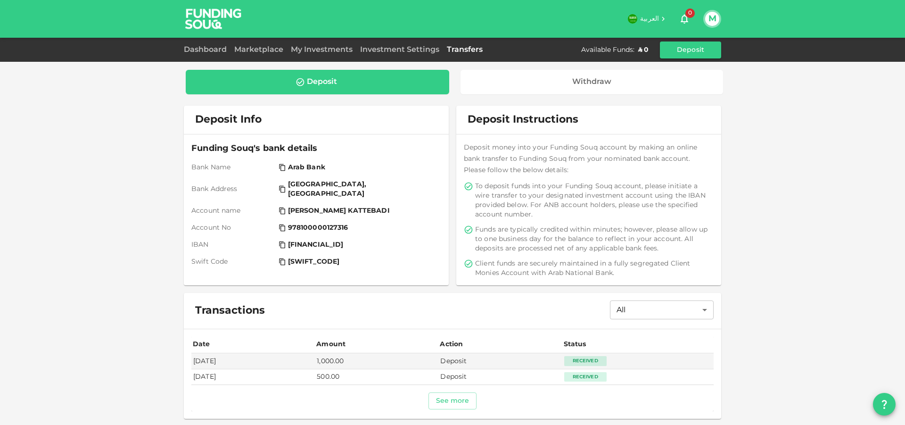
click at [687, 18] on icon "button" at bounding box center [685, 19] width 8 height 9
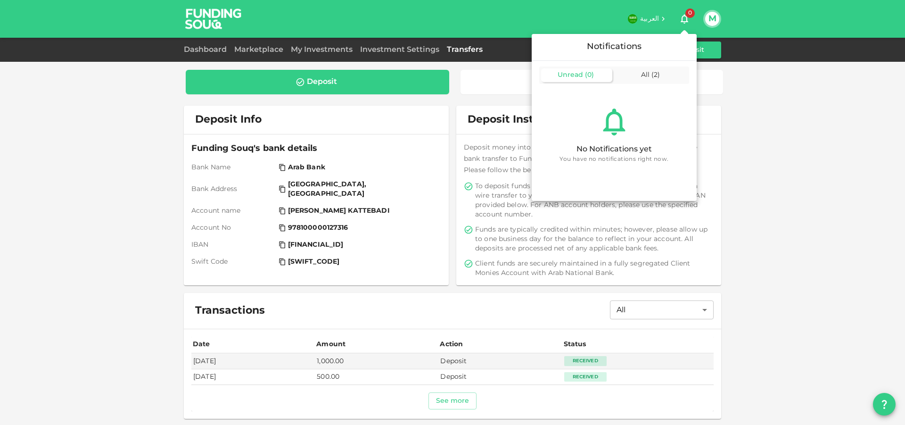
click at [588, 72] on div "Unread ( 0 )" at bounding box center [576, 75] width 71 height 14
click at [632, 72] on div "All ( 2 )" at bounding box center [651, 75] width 71 height 14
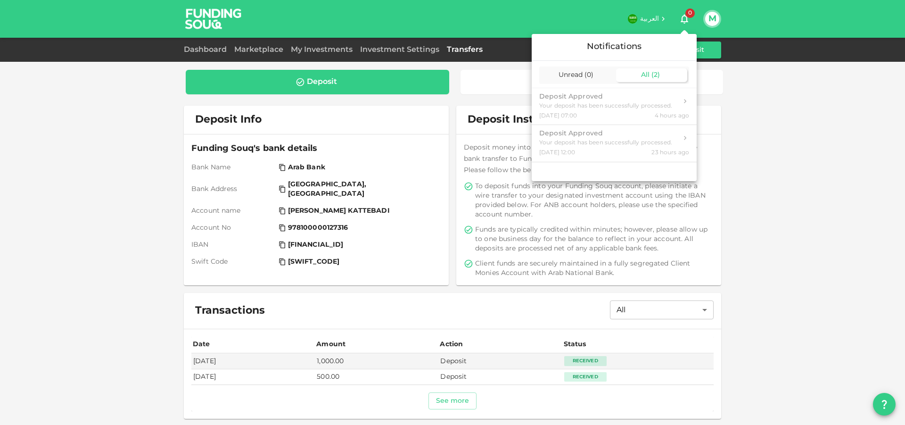
click at [768, 91] on div at bounding box center [452, 212] width 905 height 425
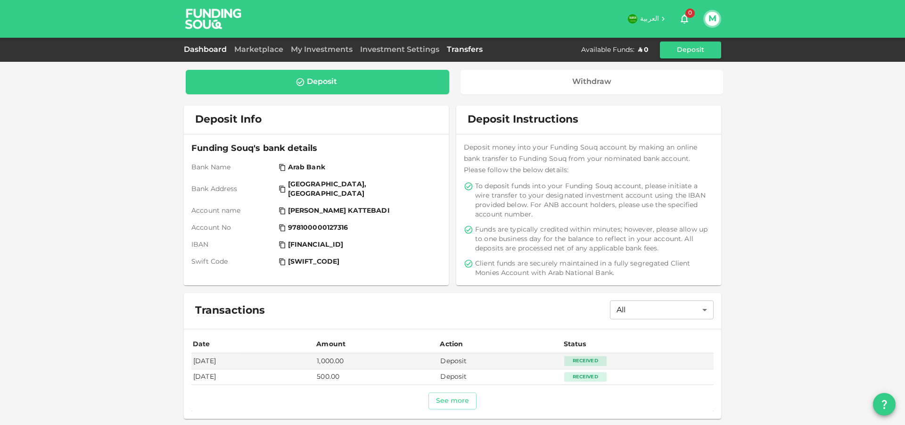
click at [203, 50] on link "Dashboard" at bounding box center [207, 49] width 47 height 7
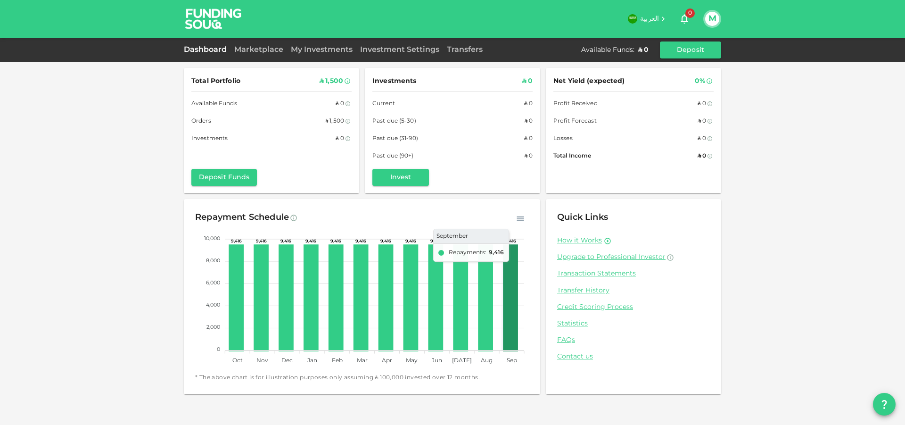
click at [508, 276] on icon at bounding box center [510, 298] width 13 height 105
click at [489, 304] on icon at bounding box center [485, 298] width 13 height 105
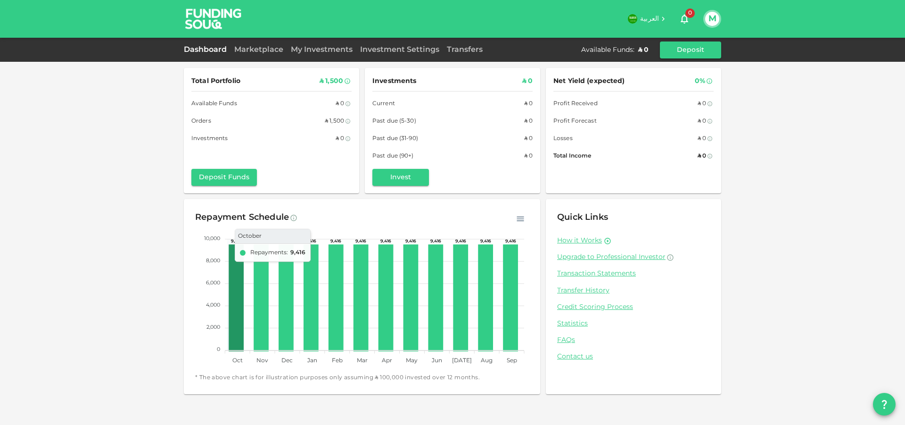
click at [236, 297] on icon at bounding box center [236, 298] width 13 height 105
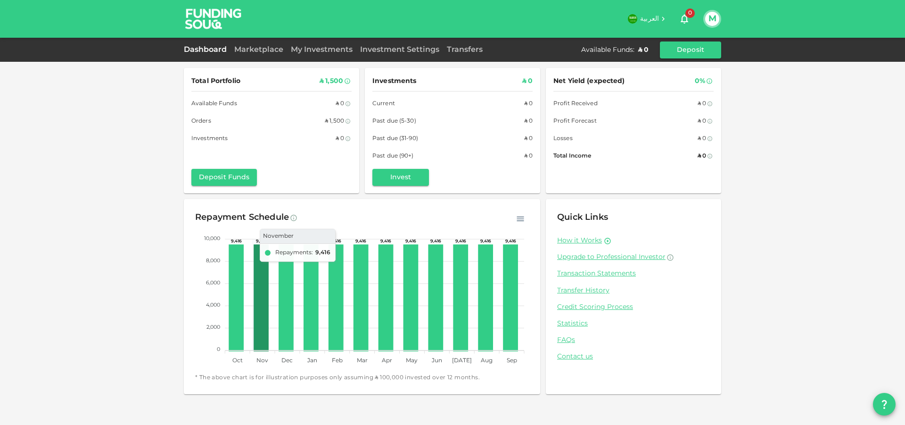
click at [255, 299] on icon at bounding box center [261, 298] width 13 height 105
click at [281, 297] on icon at bounding box center [286, 298] width 13 height 105
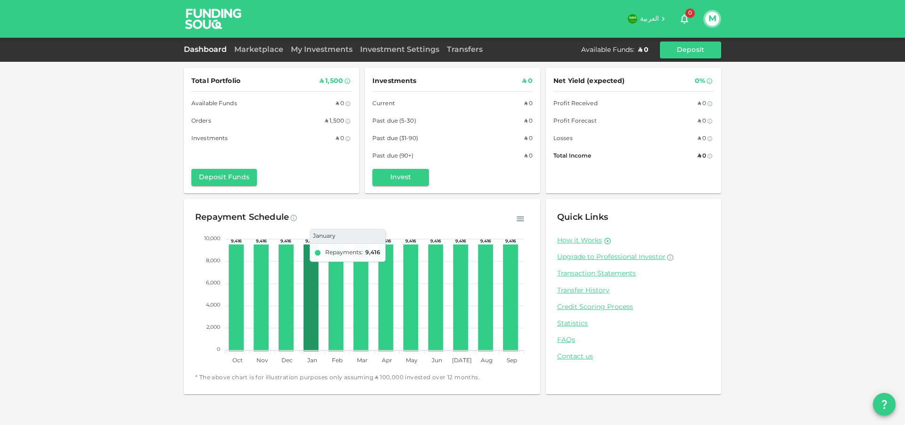
click at [311, 295] on icon at bounding box center [311, 298] width 13 height 105
click at [522, 218] on icon "button" at bounding box center [520, 218] width 9 height 9
click at [714, 15] on button "M" at bounding box center [712, 19] width 14 height 14
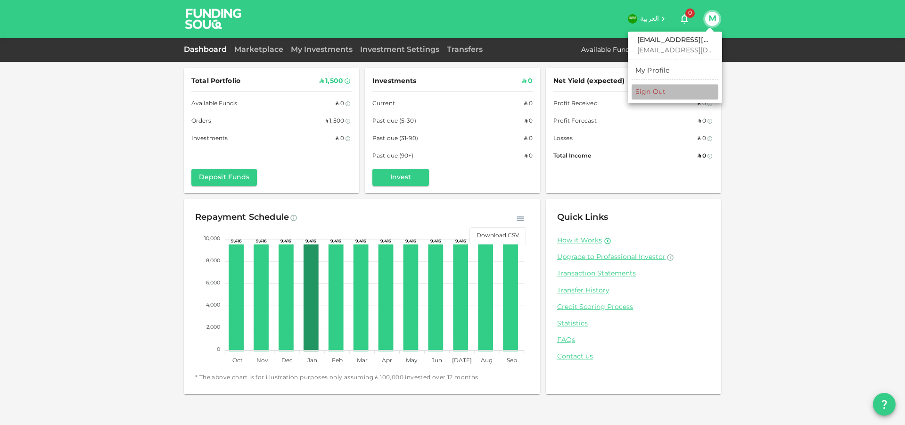
click at [671, 99] on li "Sign Out" at bounding box center [675, 91] width 87 height 15
